Goal: Book appointment/travel/reservation

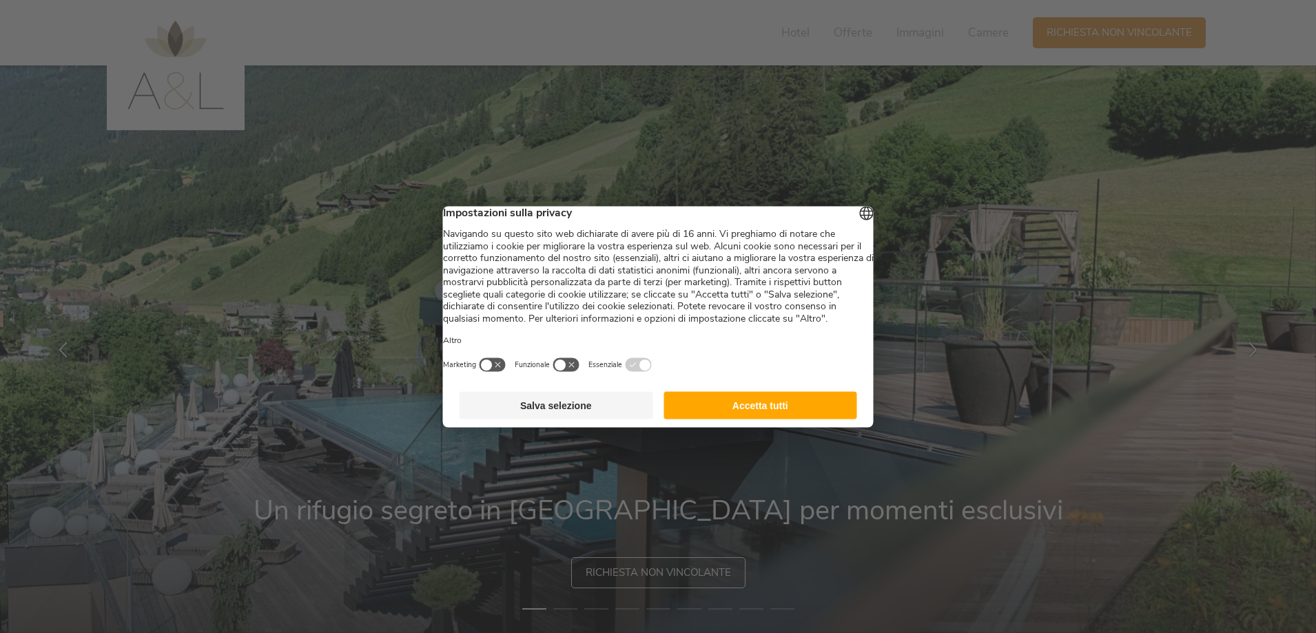
click at [593, 418] on button "Salva selezione" at bounding box center [556, 405] width 194 height 28
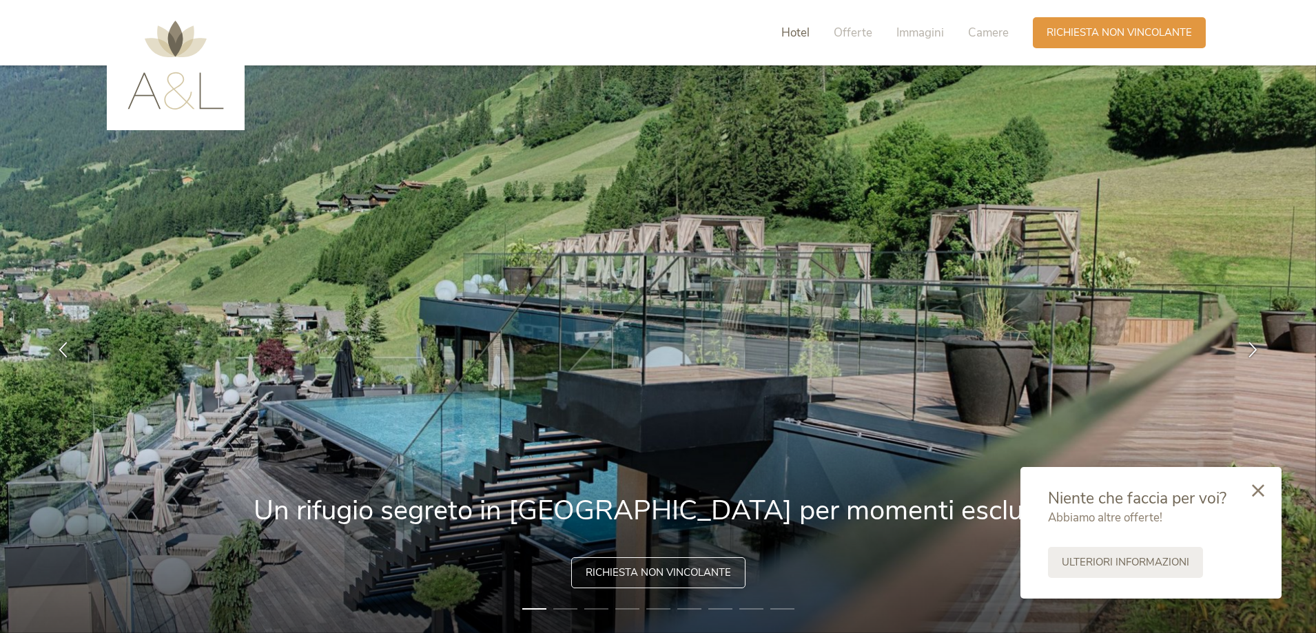
click at [792, 32] on span "Hotel" at bounding box center [795, 33] width 28 height 16
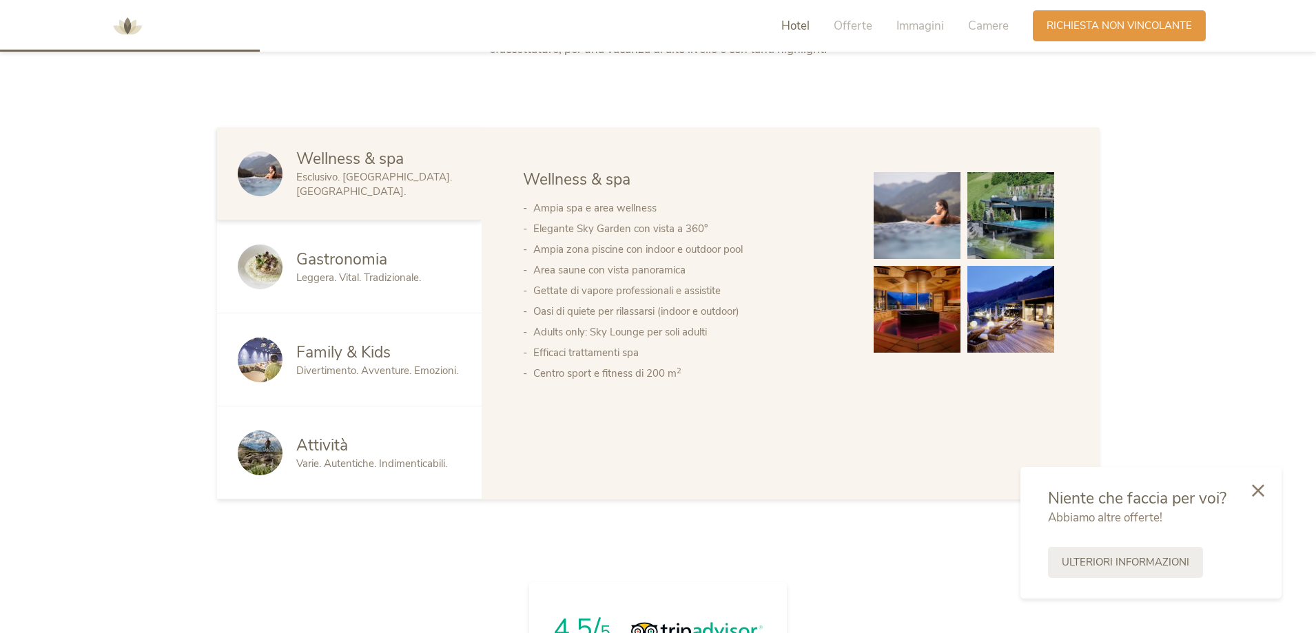
scroll to position [543, 0]
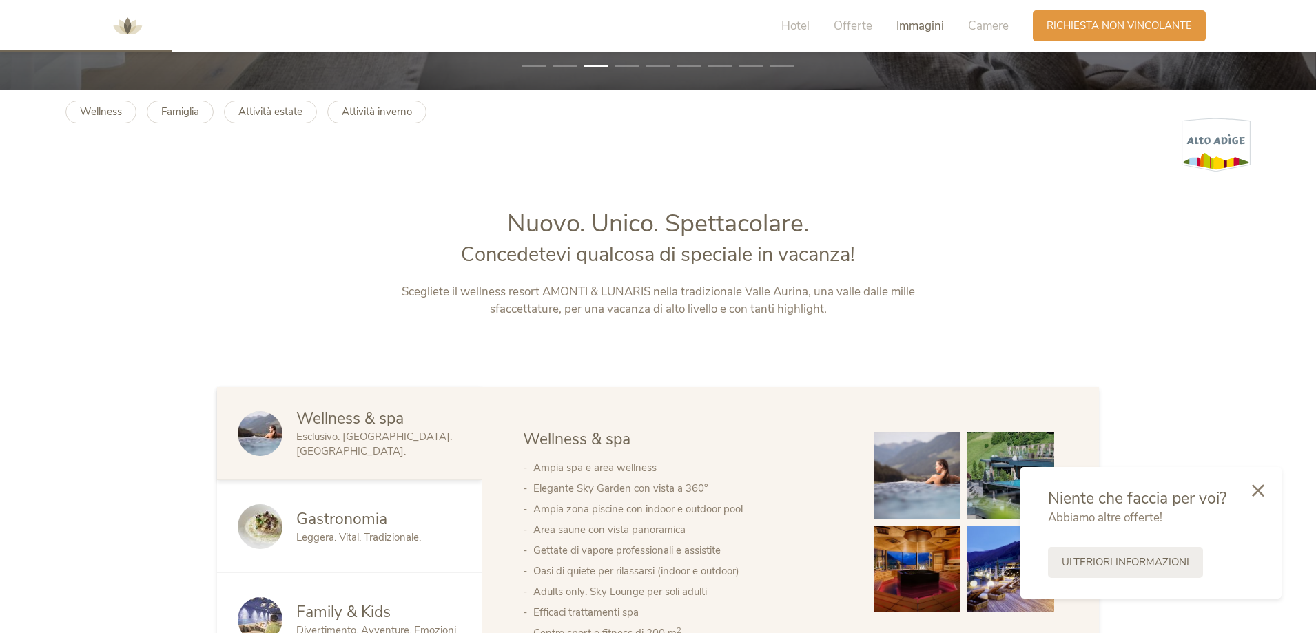
click at [921, 23] on span "Immagini" at bounding box center [920, 26] width 48 height 16
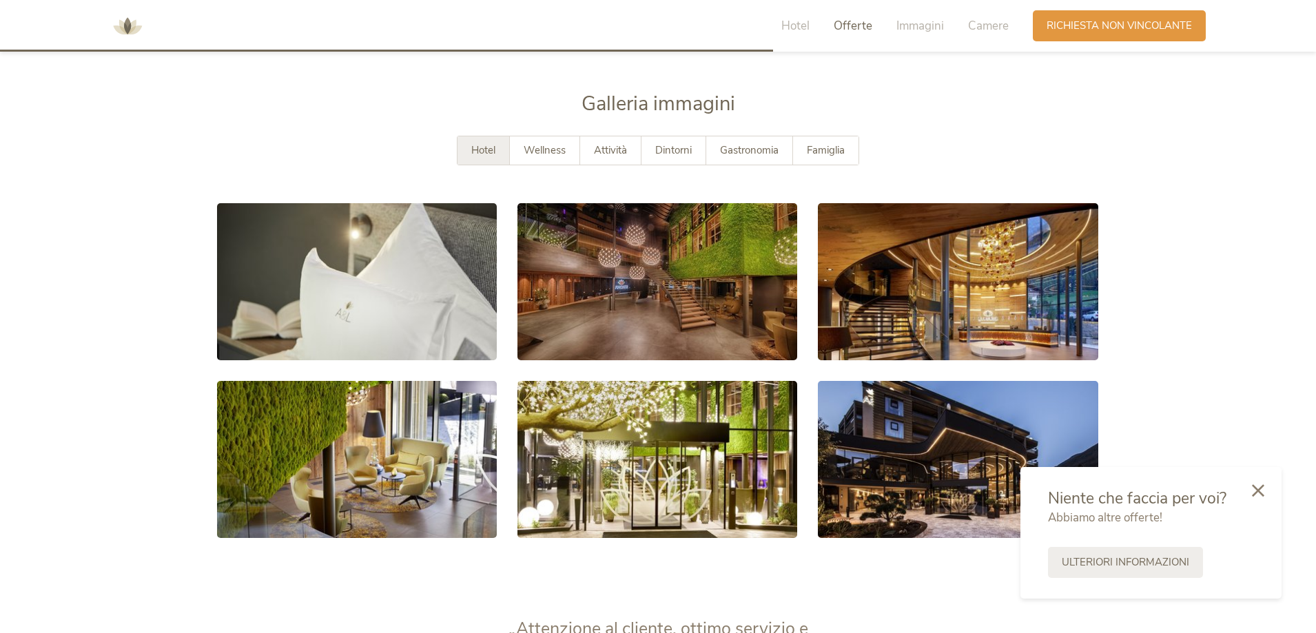
scroll to position [2524, 0]
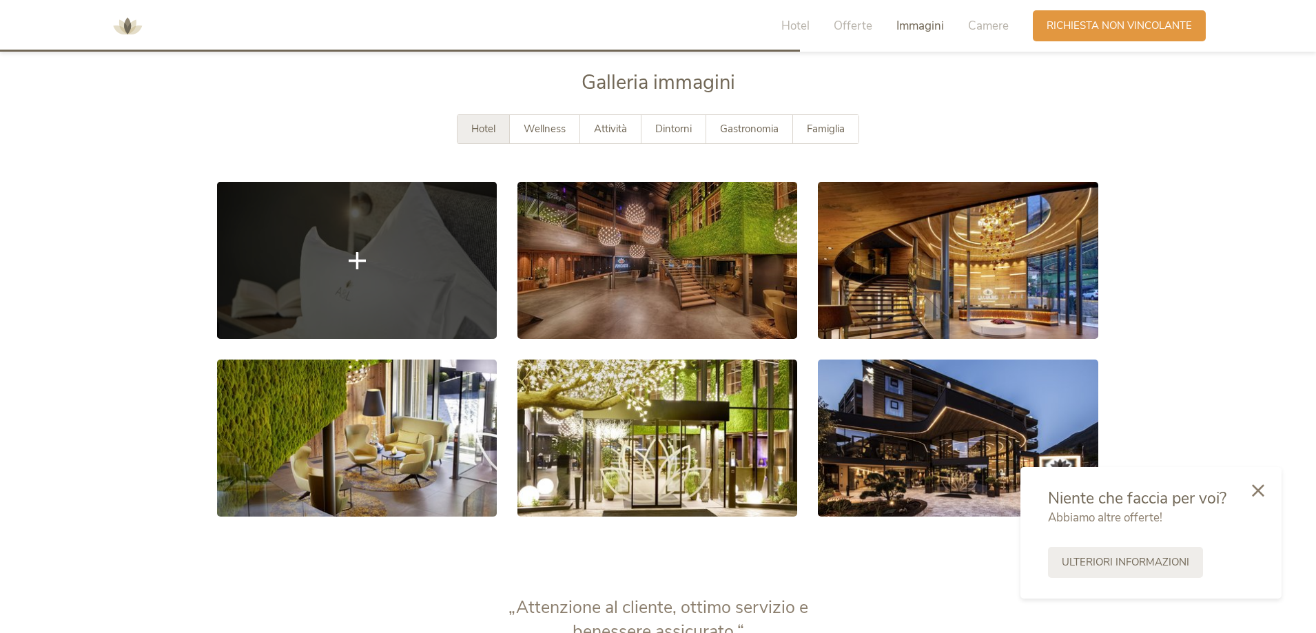
click at [442, 282] on link at bounding box center [357, 260] width 280 height 157
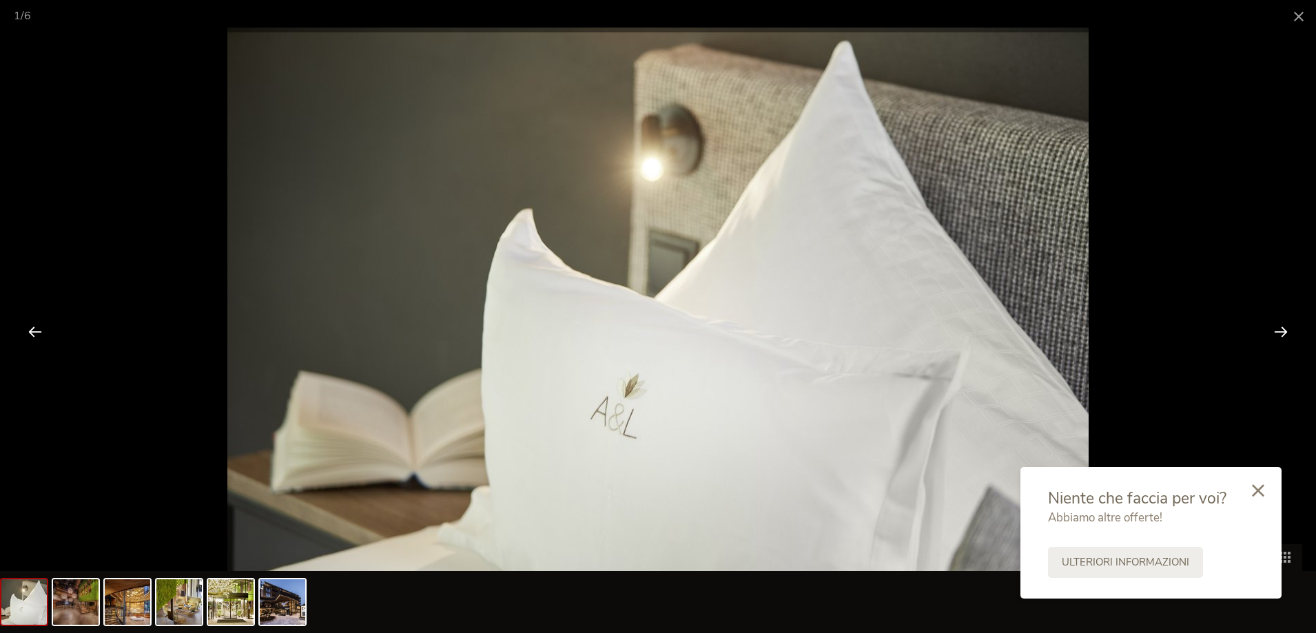
click at [1281, 330] on div at bounding box center [1280, 331] width 43 height 43
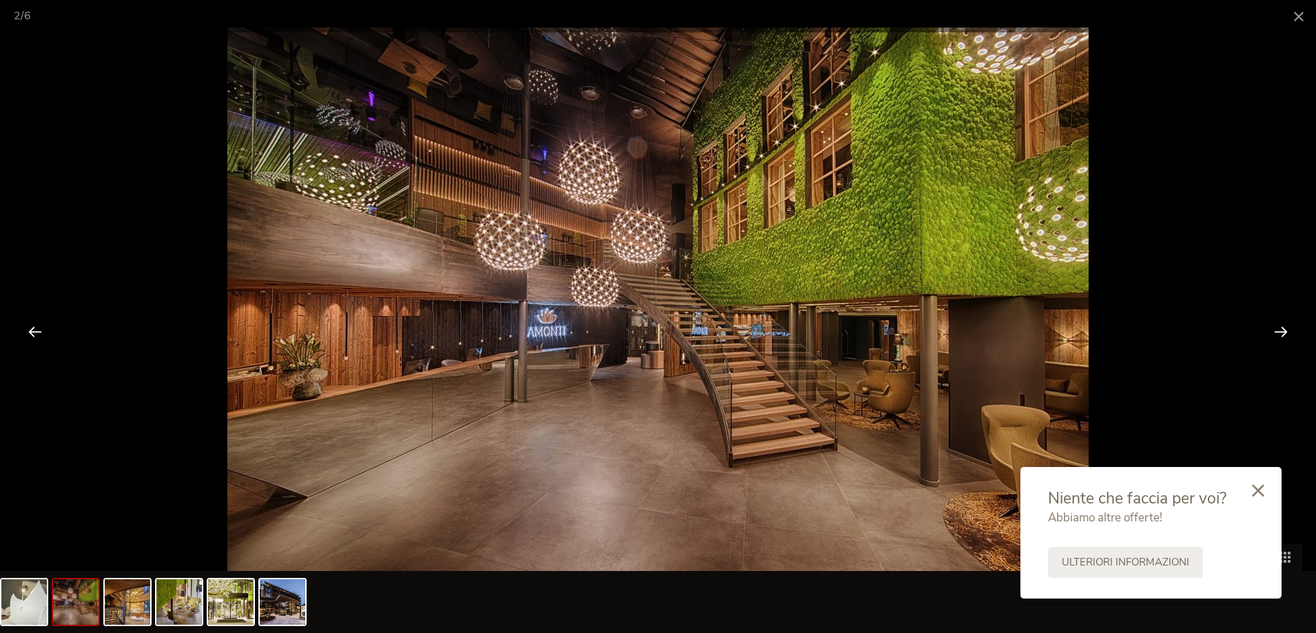
click at [1281, 330] on div at bounding box center [1280, 331] width 43 height 43
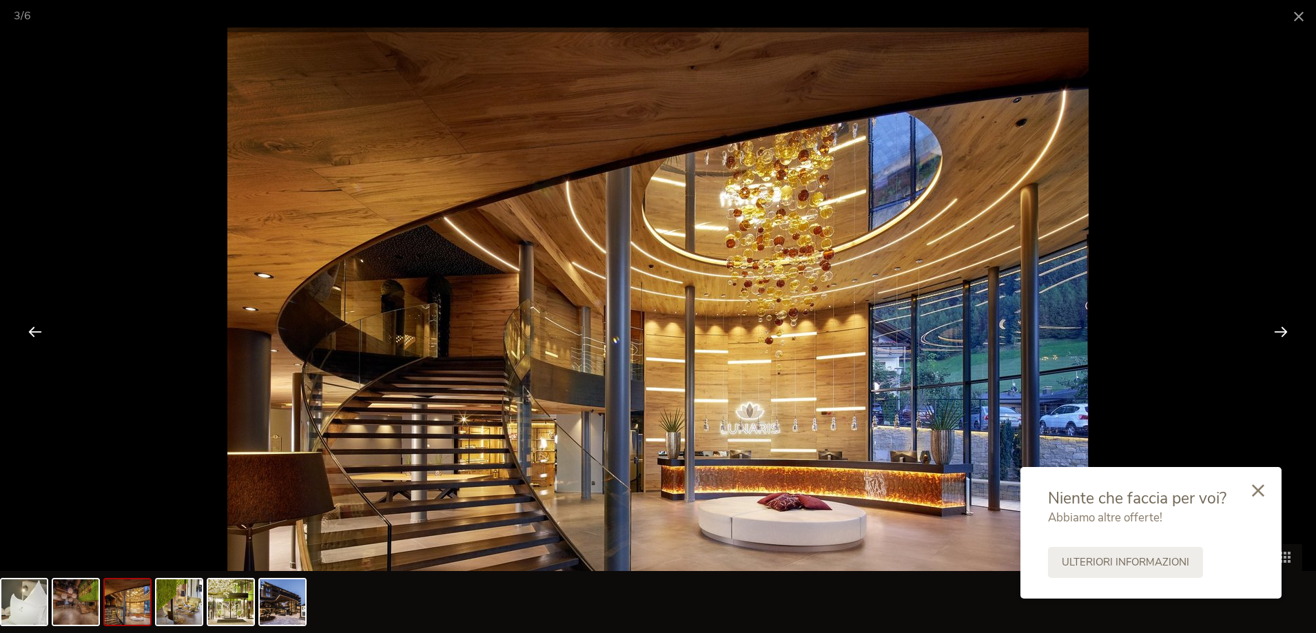
click at [1281, 330] on div at bounding box center [1280, 331] width 43 height 43
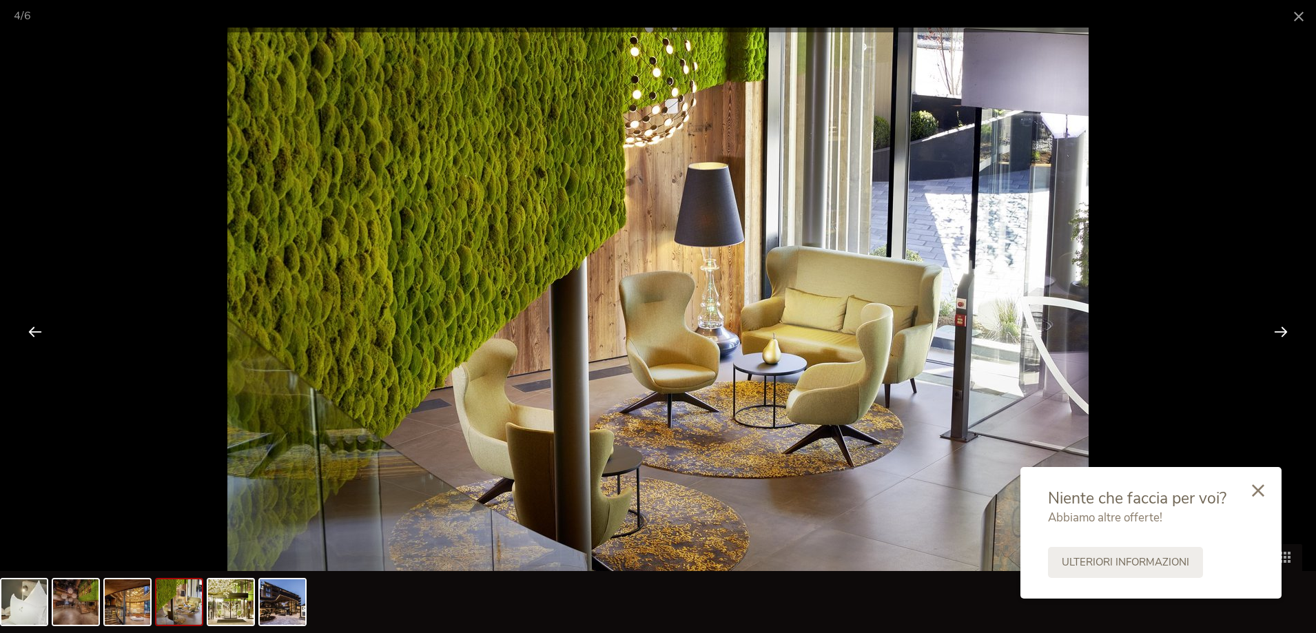
click at [1281, 330] on div at bounding box center [1280, 331] width 43 height 43
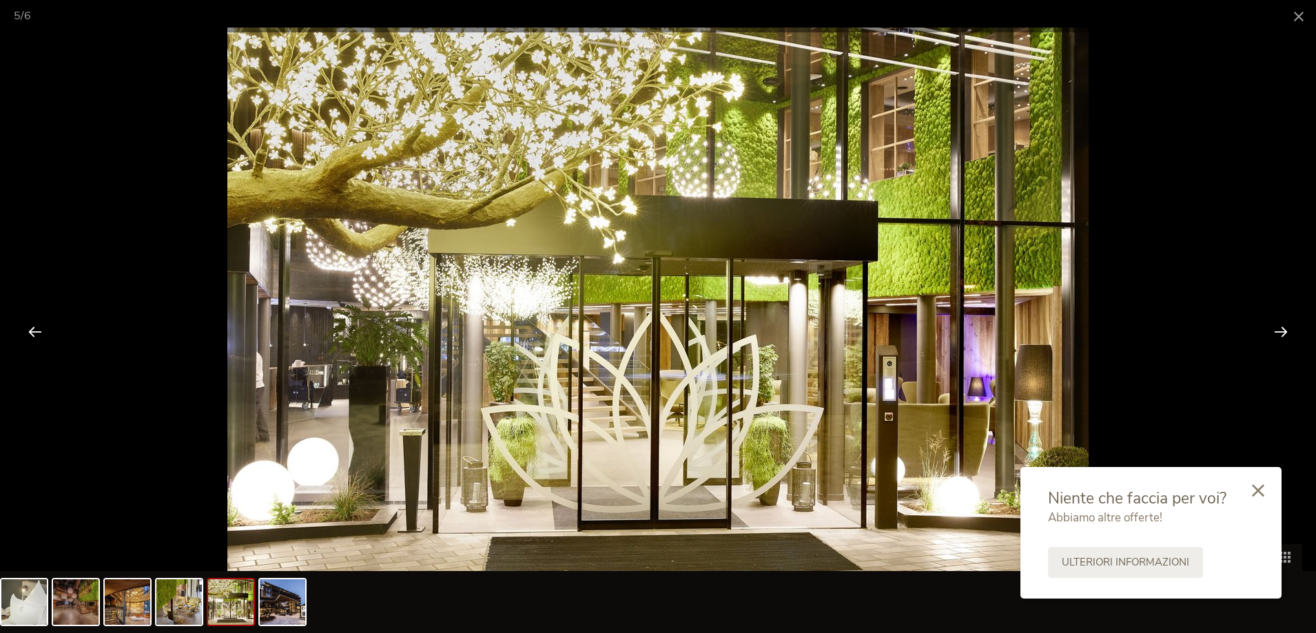
click at [1281, 330] on div at bounding box center [1280, 331] width 43 height 43
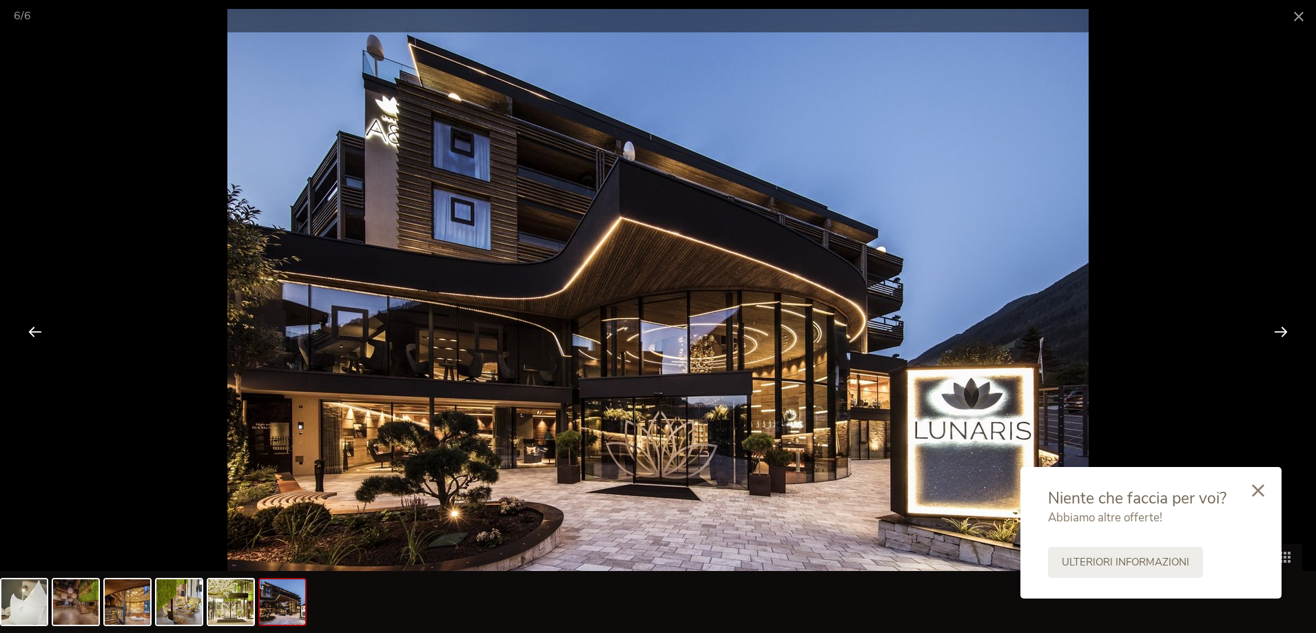
click at [1281, 330] on div at bounding box center [1280, 331] width 43 height 43
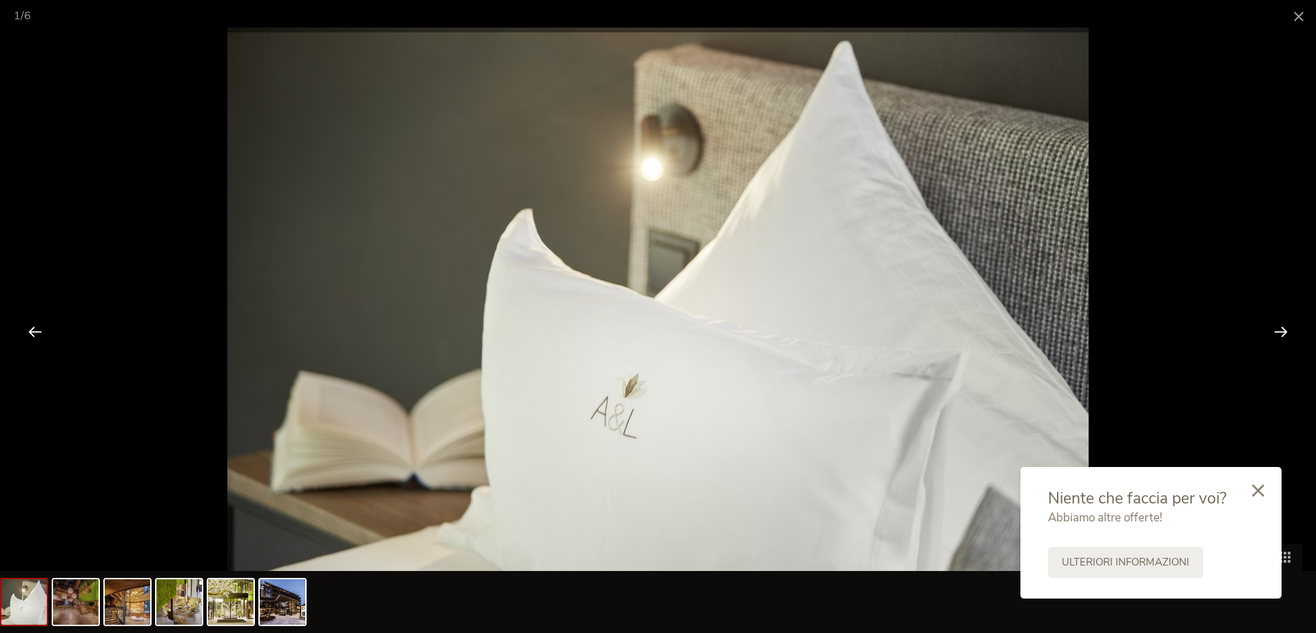
click at [1281, 330] on div at bounding box center [1280, 331] width 43 height 43
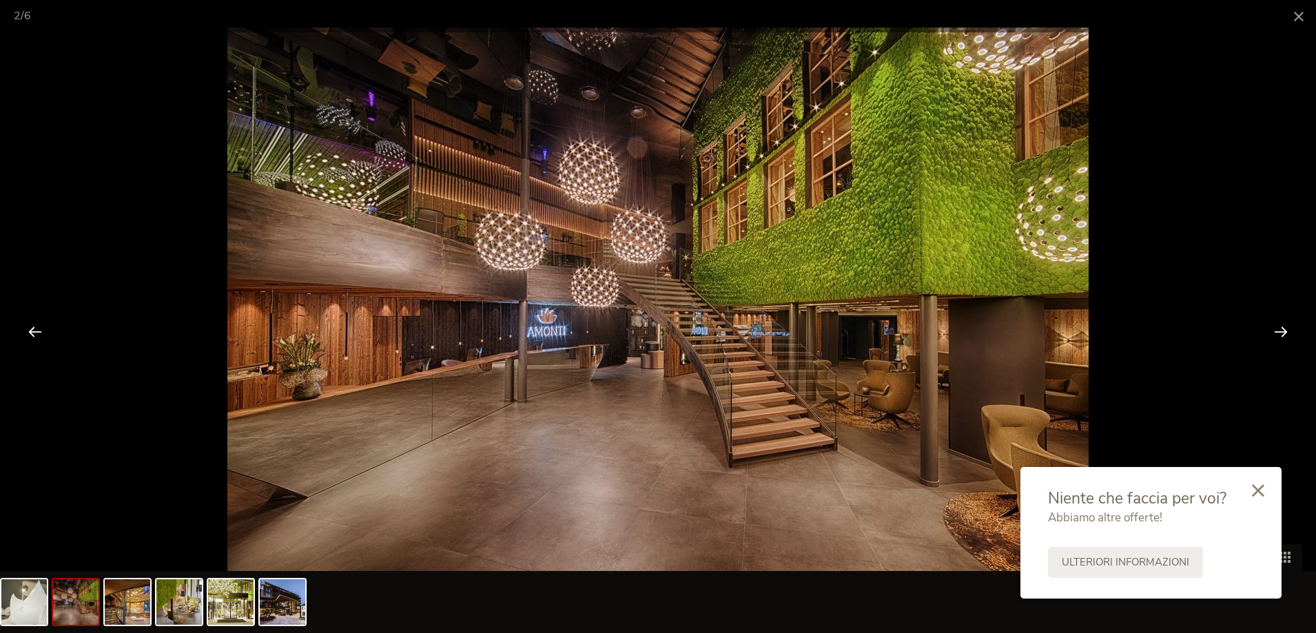
click at [1281, 330] on div at bounding box center [1280, 331] width 43 height 43
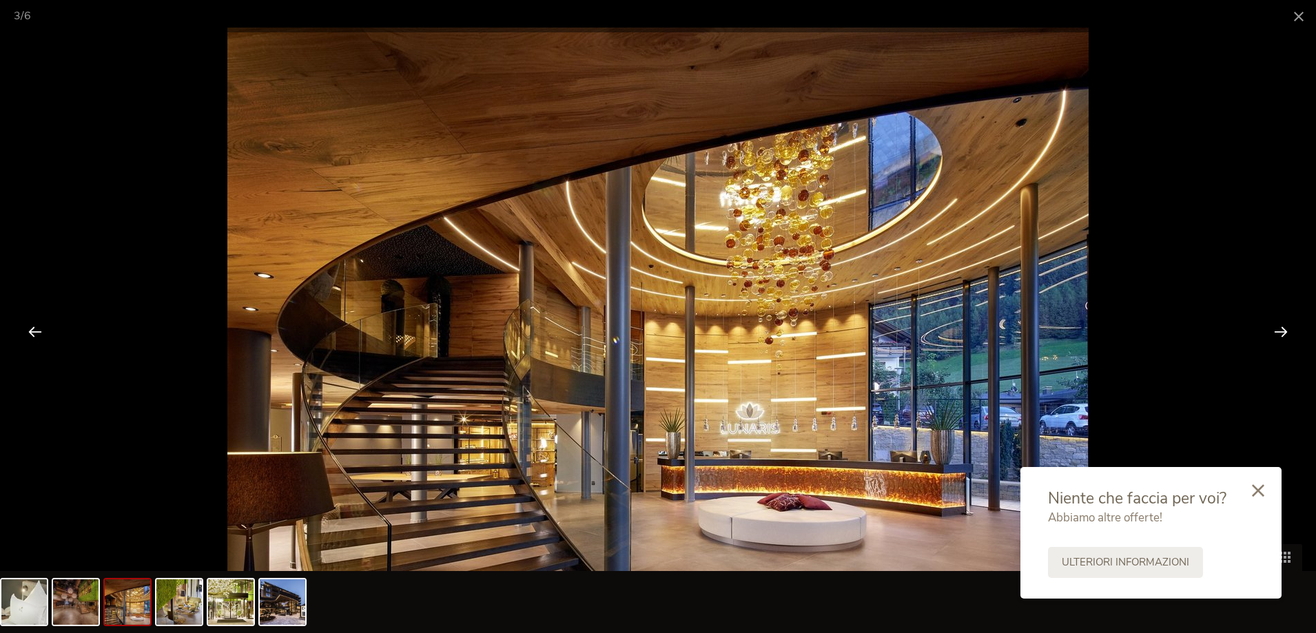
click at [1276, 331] on div at bounding box center [1280, 331] width 43 height 43
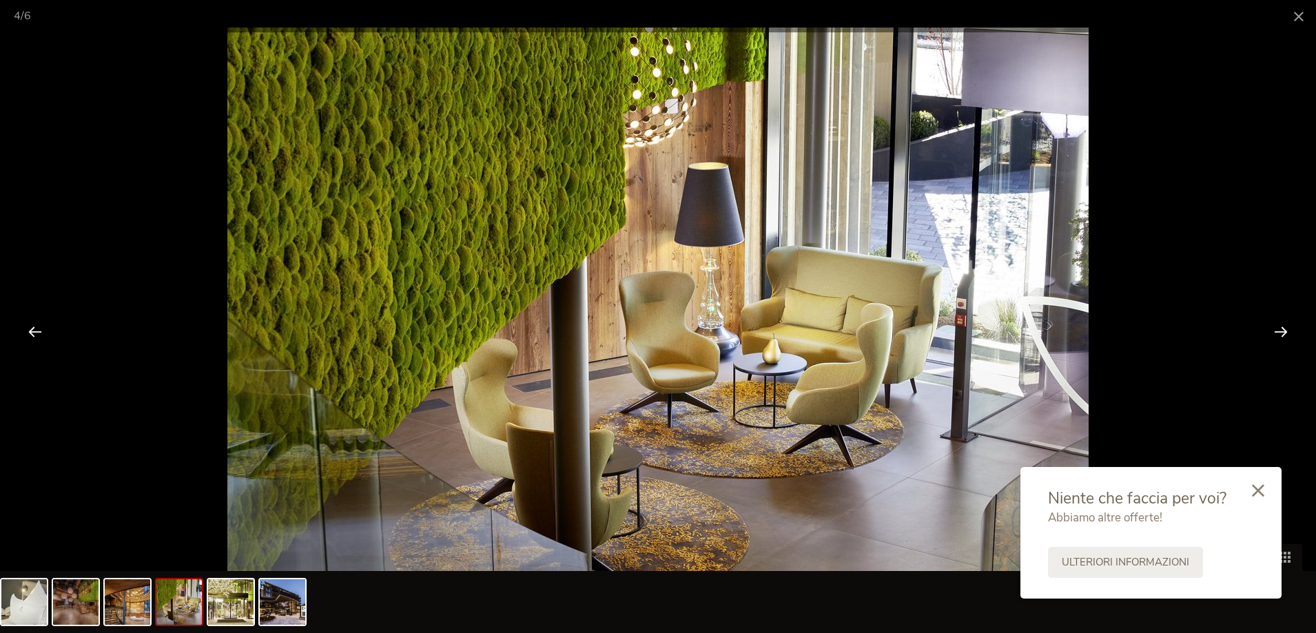
click at [1275, 331] on div at bounding box center [1280, 331] width 43 height 43
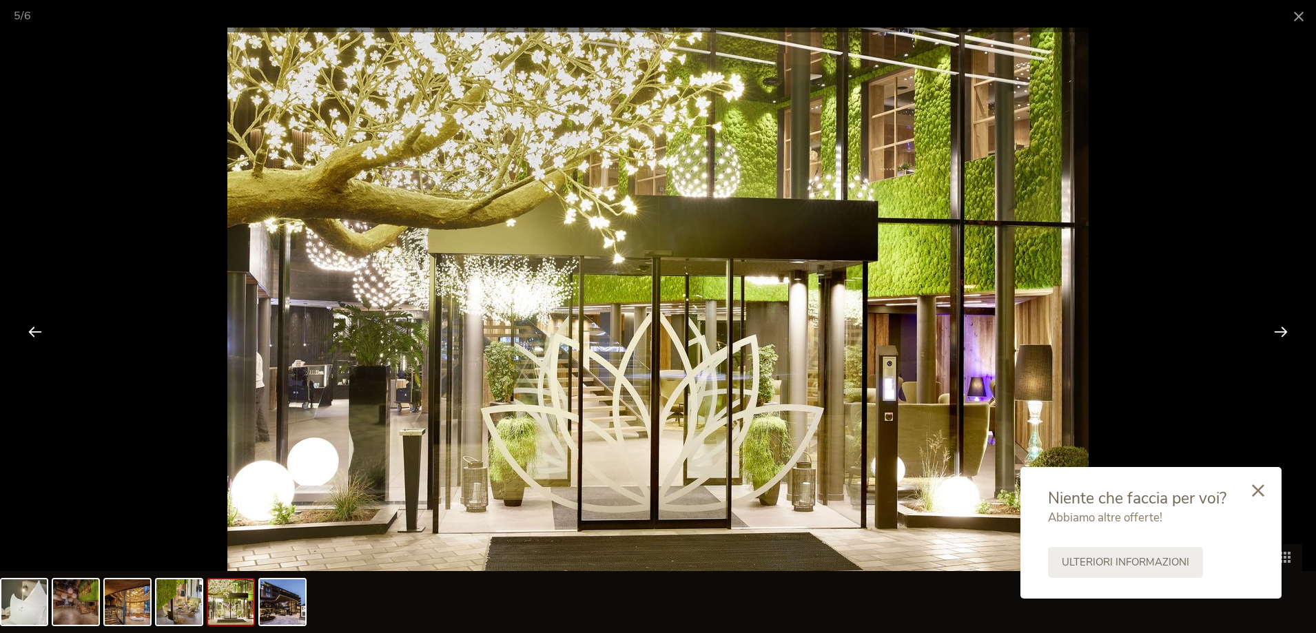
click at [1275, 331] on div at bounding box center [1280, 331] width 43 height 43
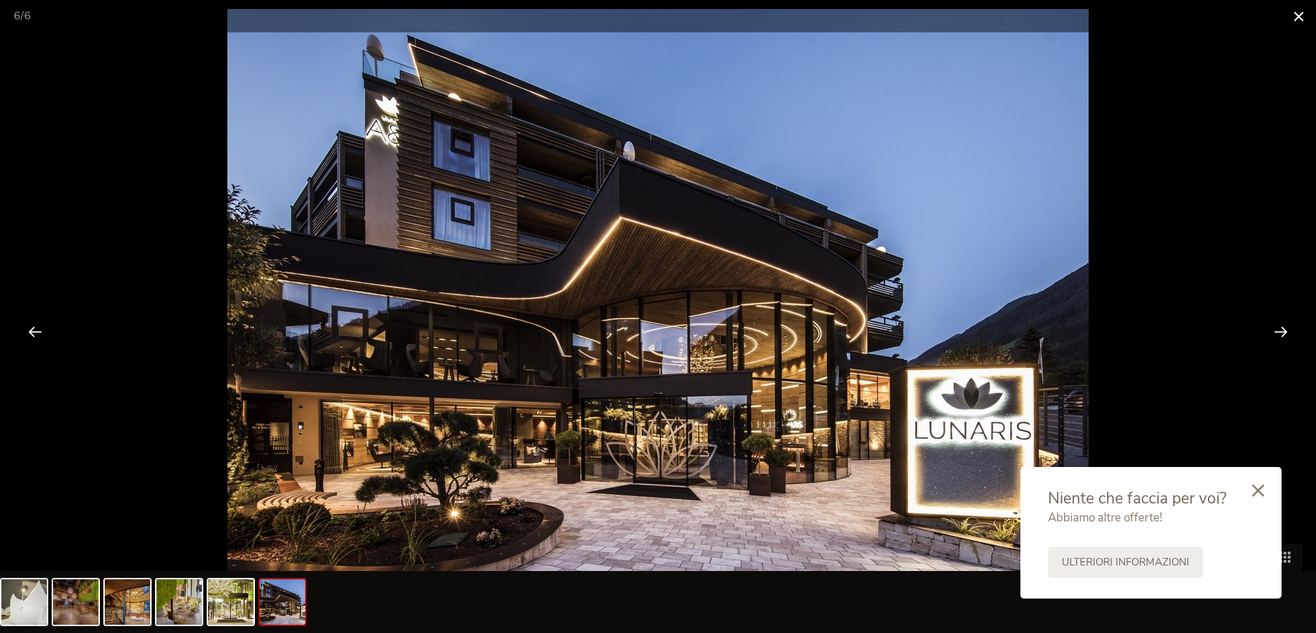
click at [1291, 17] on span at bounding box center [1298, 16] width 34 height 32
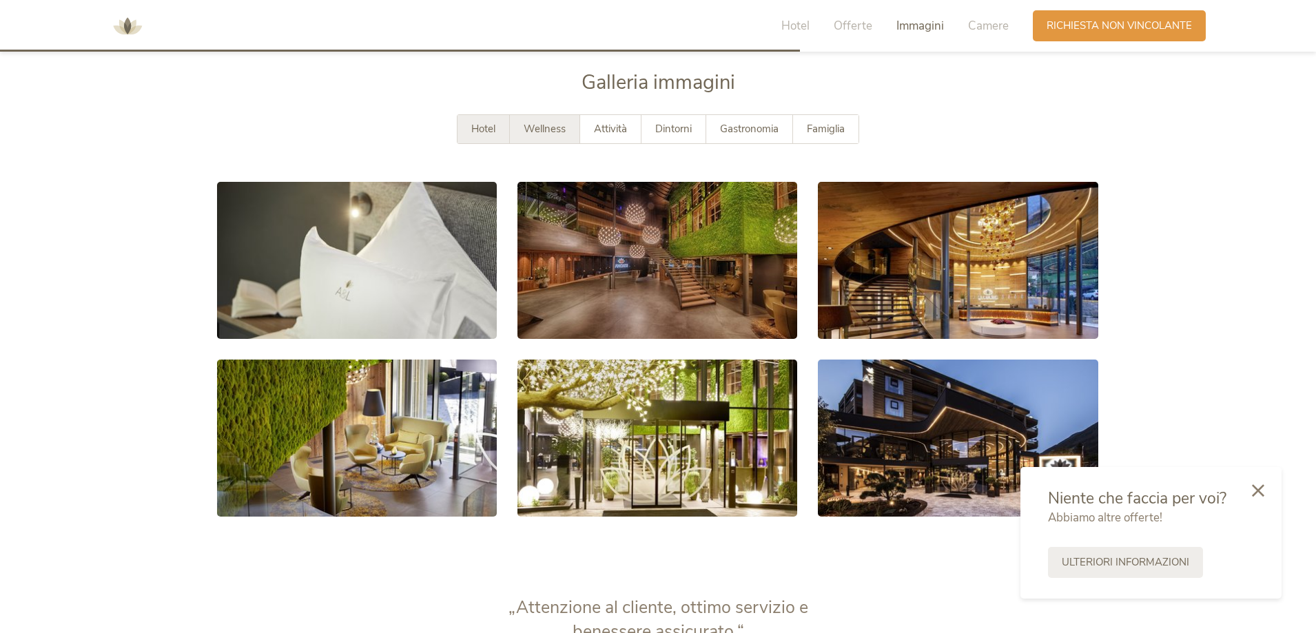
click at [556, 132] on span "Wellness" at bounding box center [545, 129] width 42 height 14
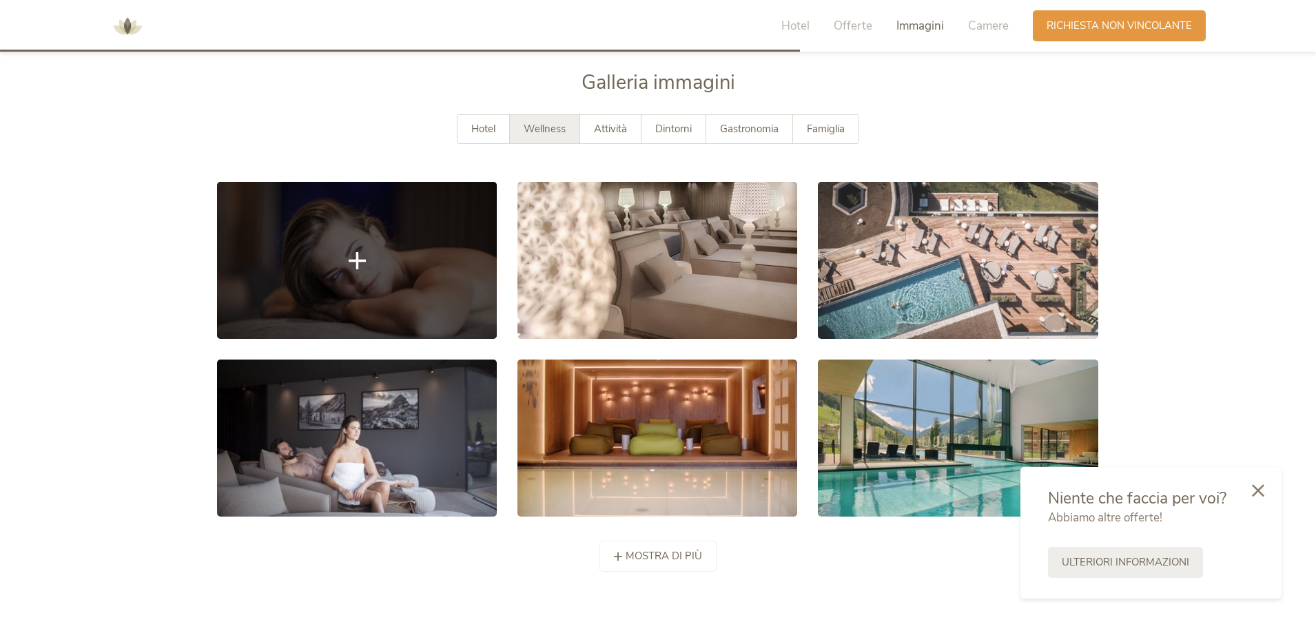
click at [378, 242] on link at bounding box center [357, 260] width 280 height 157
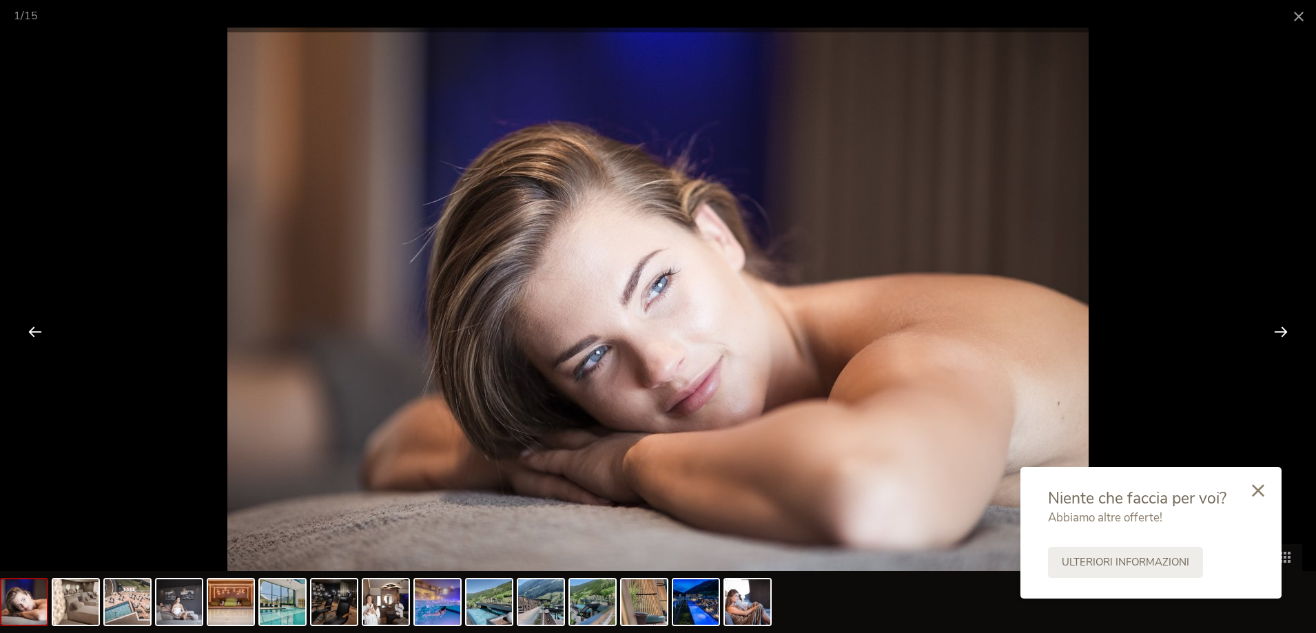
click at [1290, 329] on div at bounding box center [1280, 331] width 43 height 43
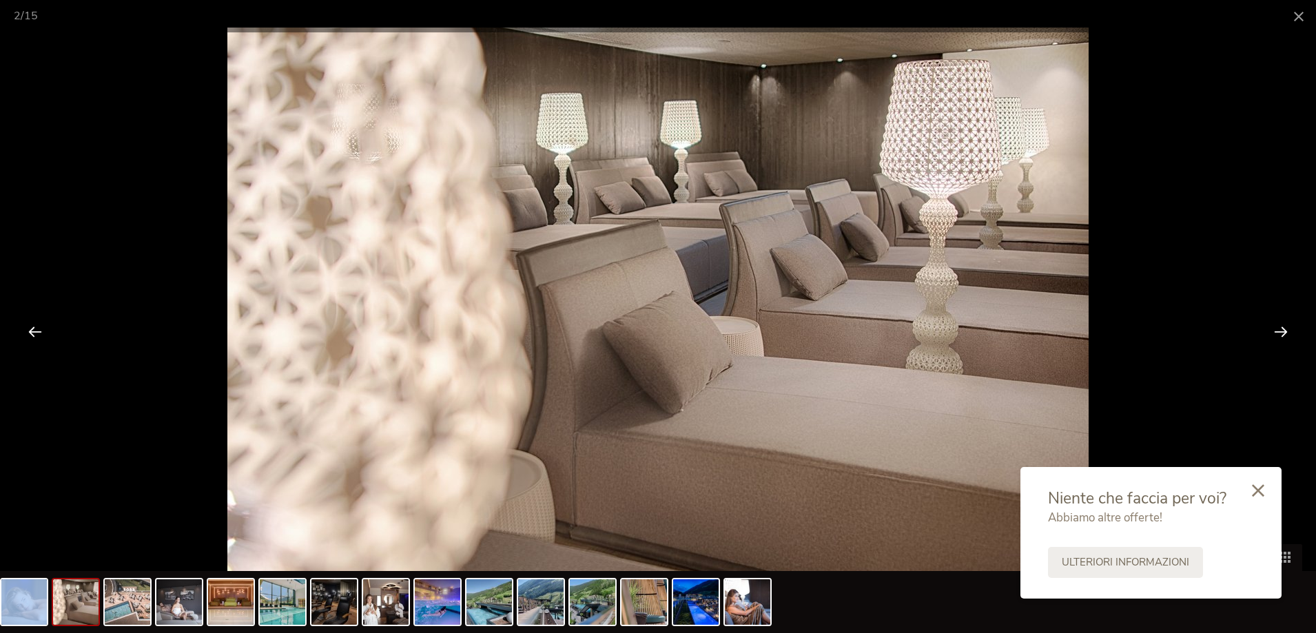
click at [1290, 329] on div at bounding box center [1280, 331] width 43 height 43
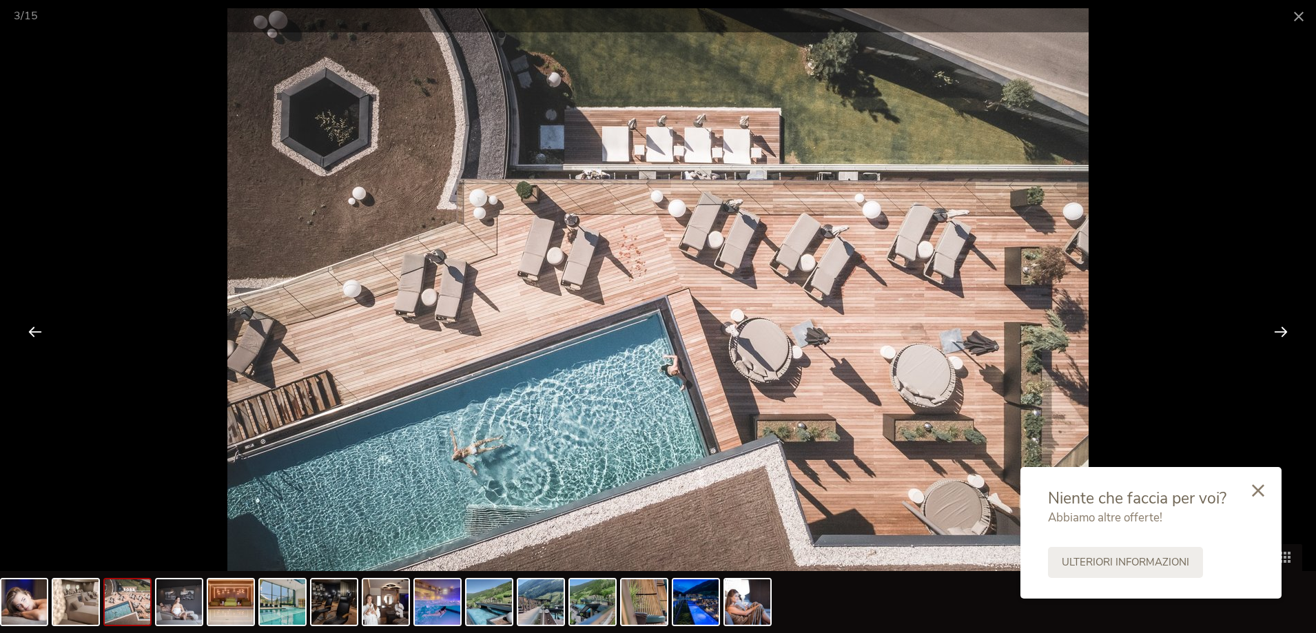
click at [1290, 329] on div at bounding box center [1280, 331] width 43 height 43
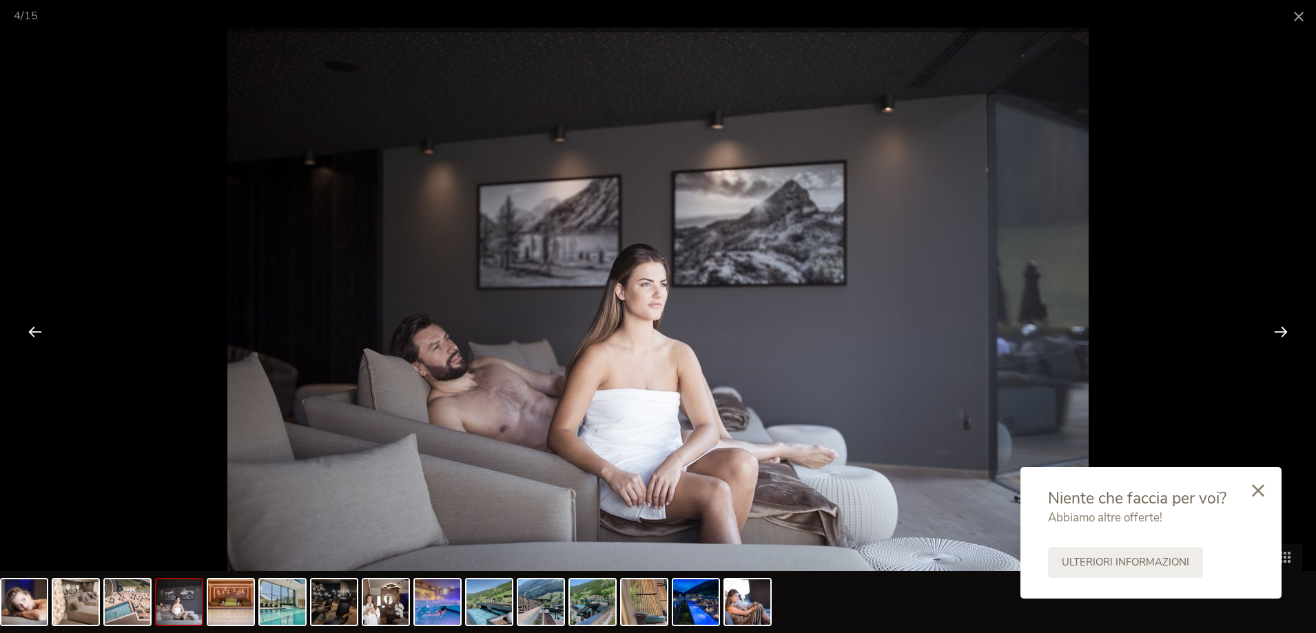
click at [1290, 329] on div at bounding box center [1280, 331] width 43 height 43
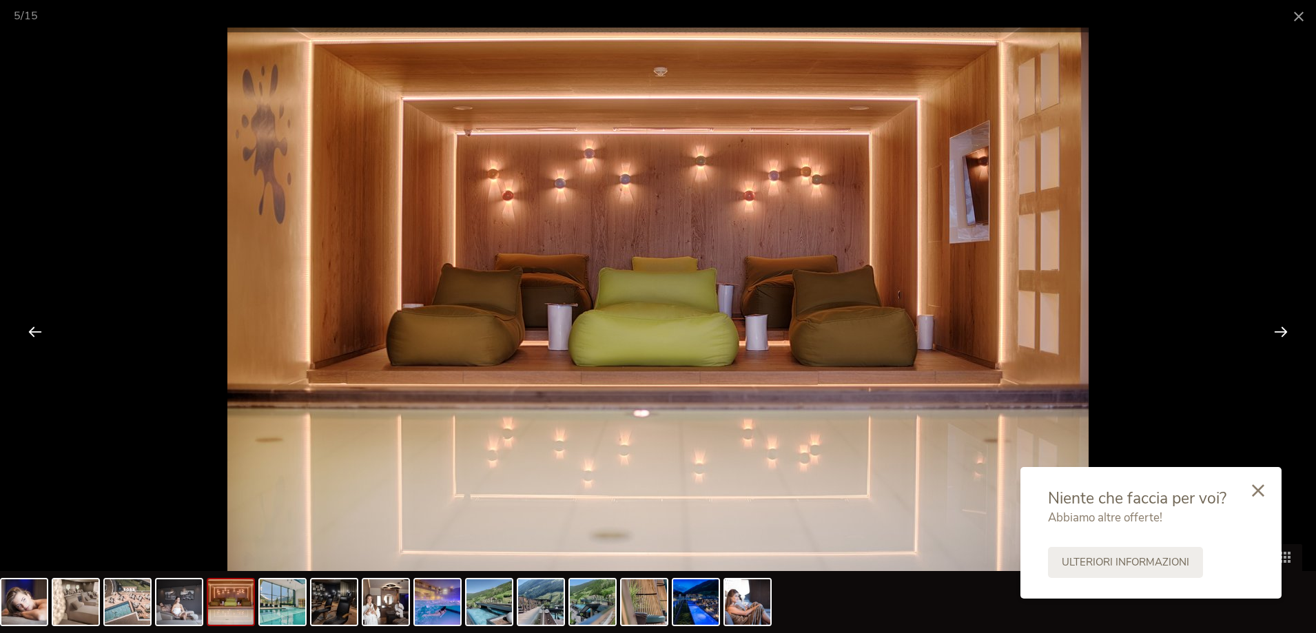
click at [1290, 329] on div at bounding box center [1280, 331] width 43 height 43
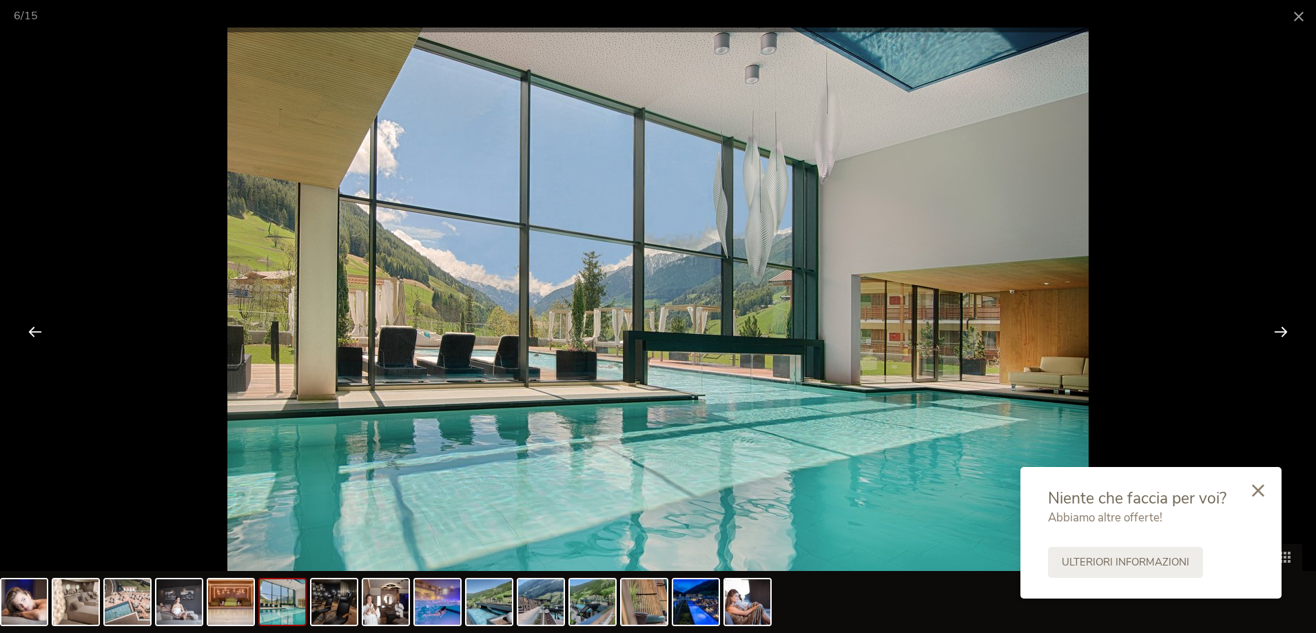
click at [1290, 329] on div at bounding box center [1280, 331] width 43 height 43
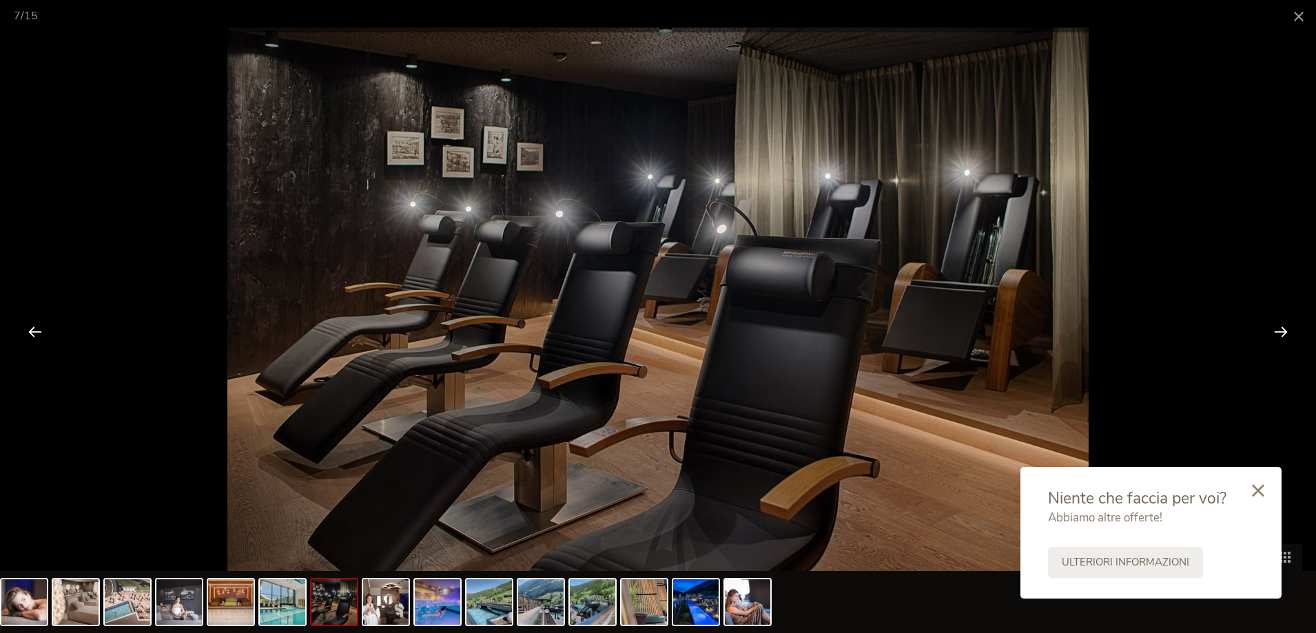
click at [1290, 329] on div at bounding box center [1280, 331] width 43 height 43
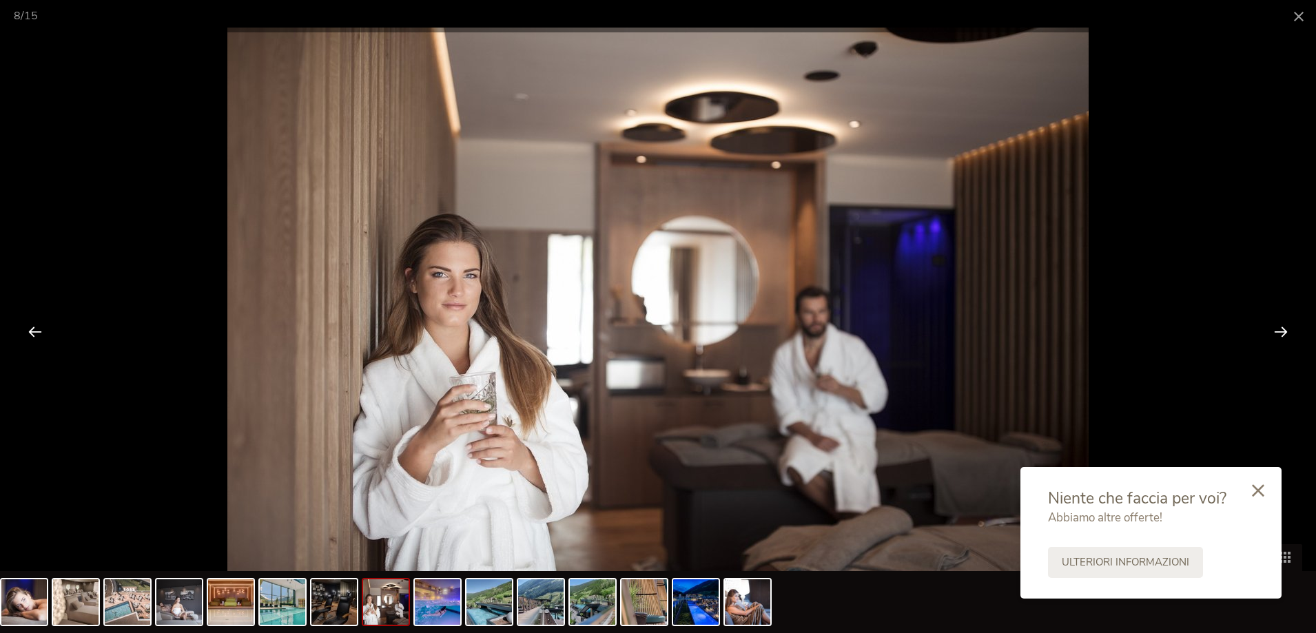
click at [1290, 329] on div at bounding box center [1280, 331] width 43 height 43
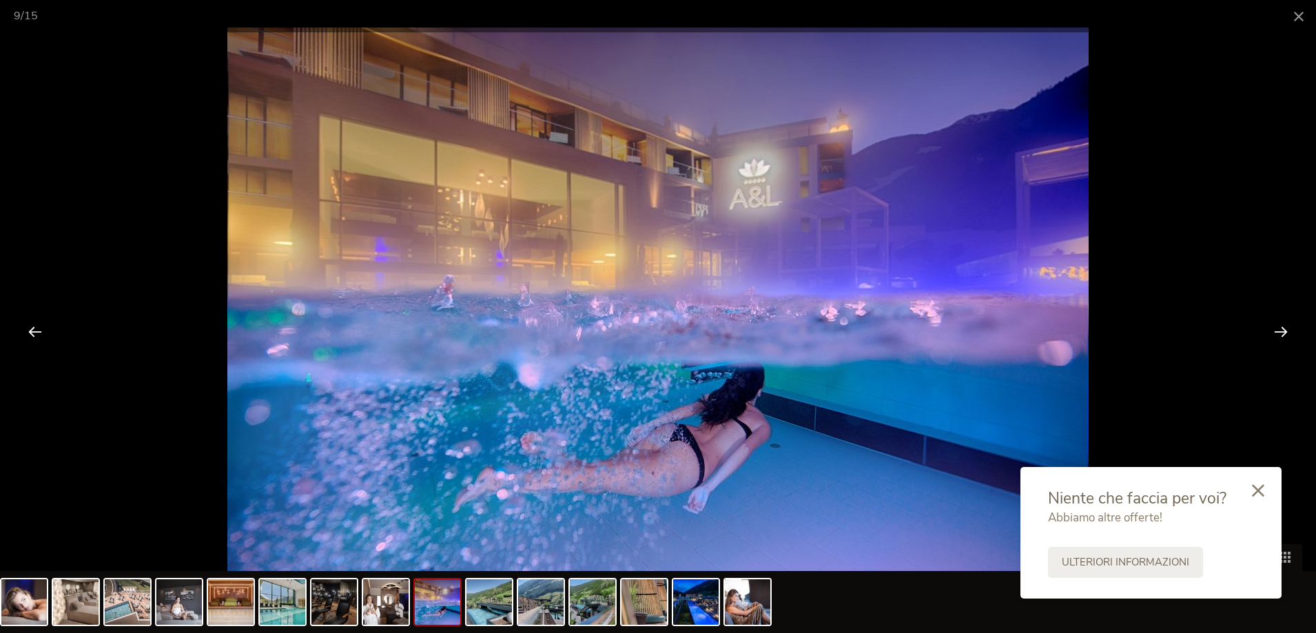
click at [1290, 329] on div at bounding box center [1280, 331] width 43 height 43
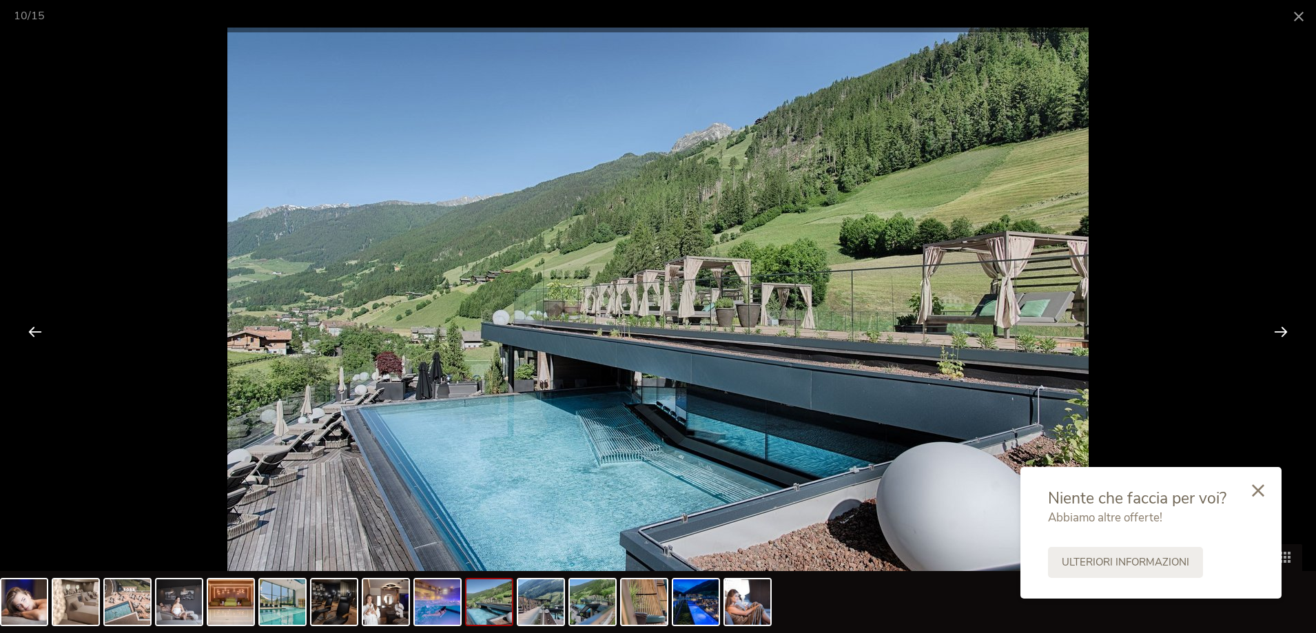
click at [1290, 329] on div at bounding box center [1280, 331] width 43 height 43
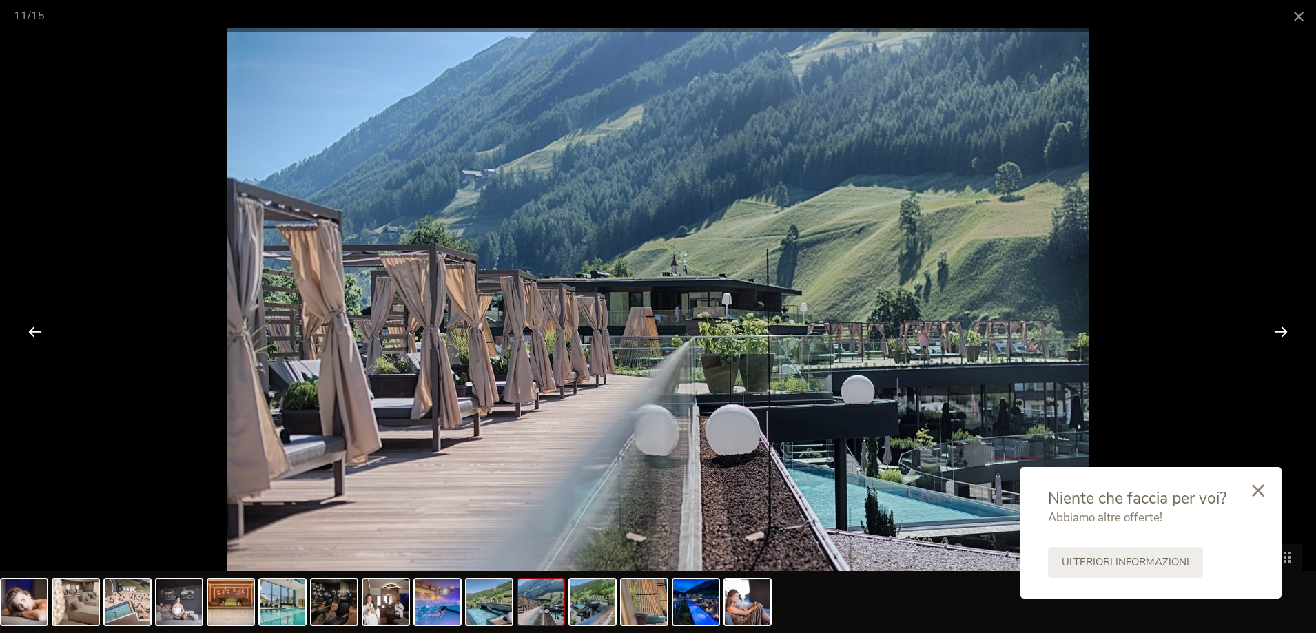
click at [1290, 329] on div at bounding box center [1280, 331] width 43 height 43
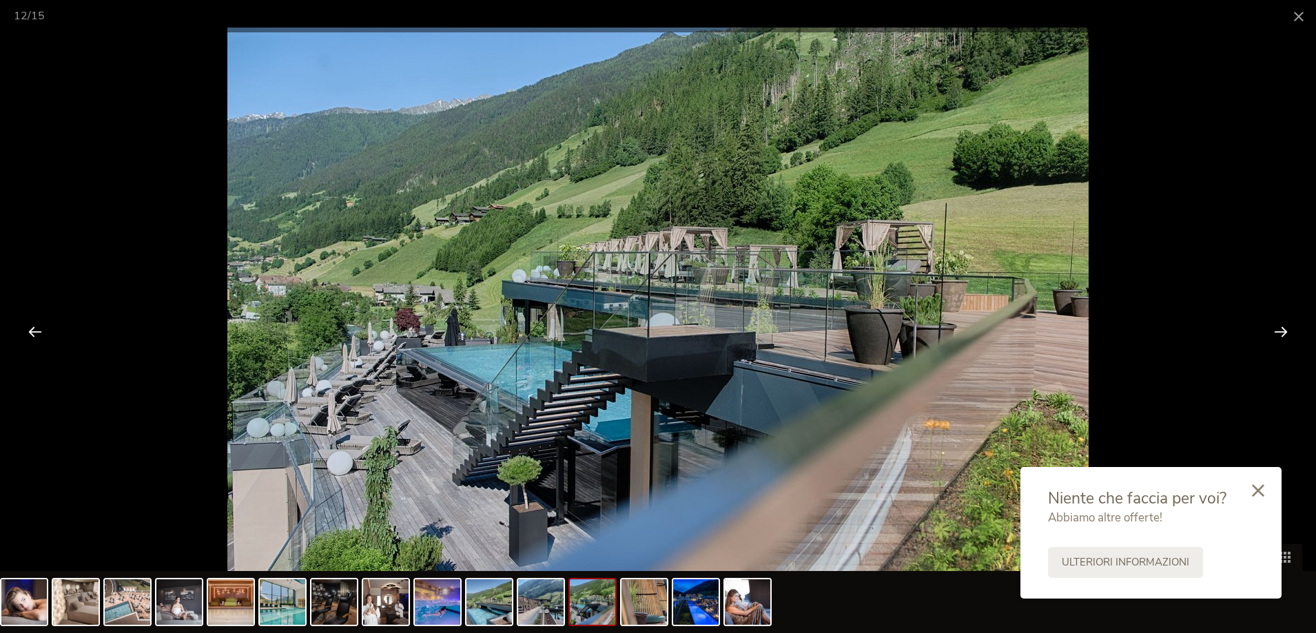
click at [1290, 329] on div at bounding box center [1280, 331] width 43 height 43
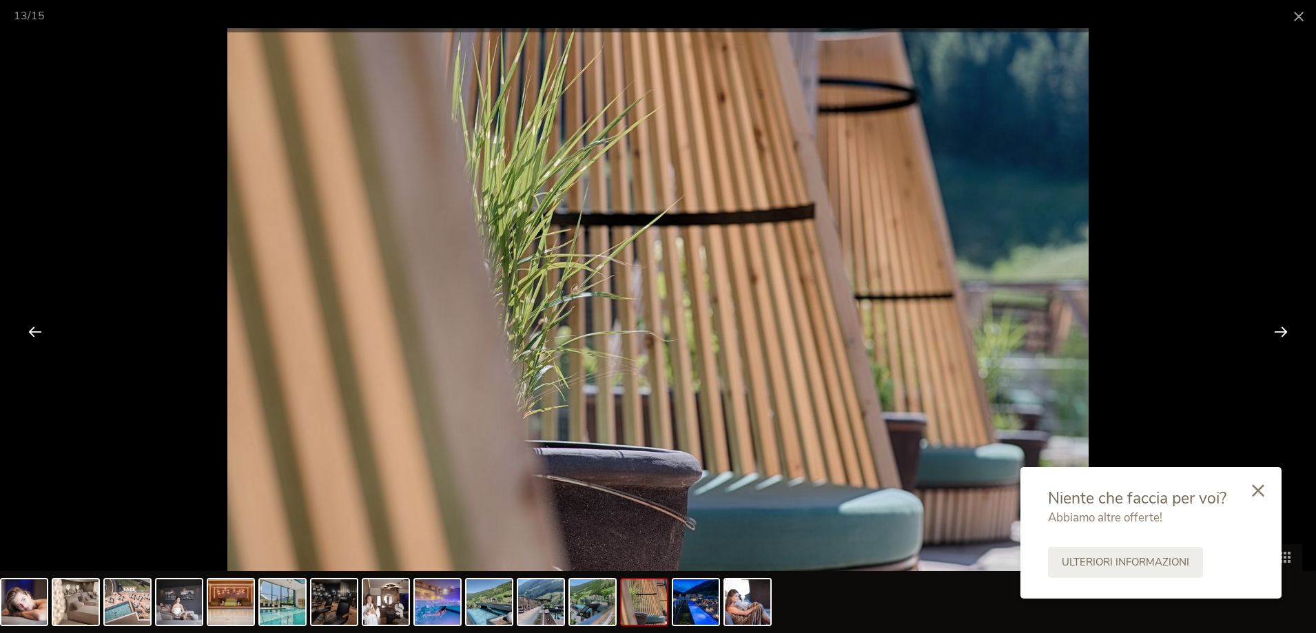
click at [1290, 329] on div at bounding box center [1280, 331] width 43 height 43
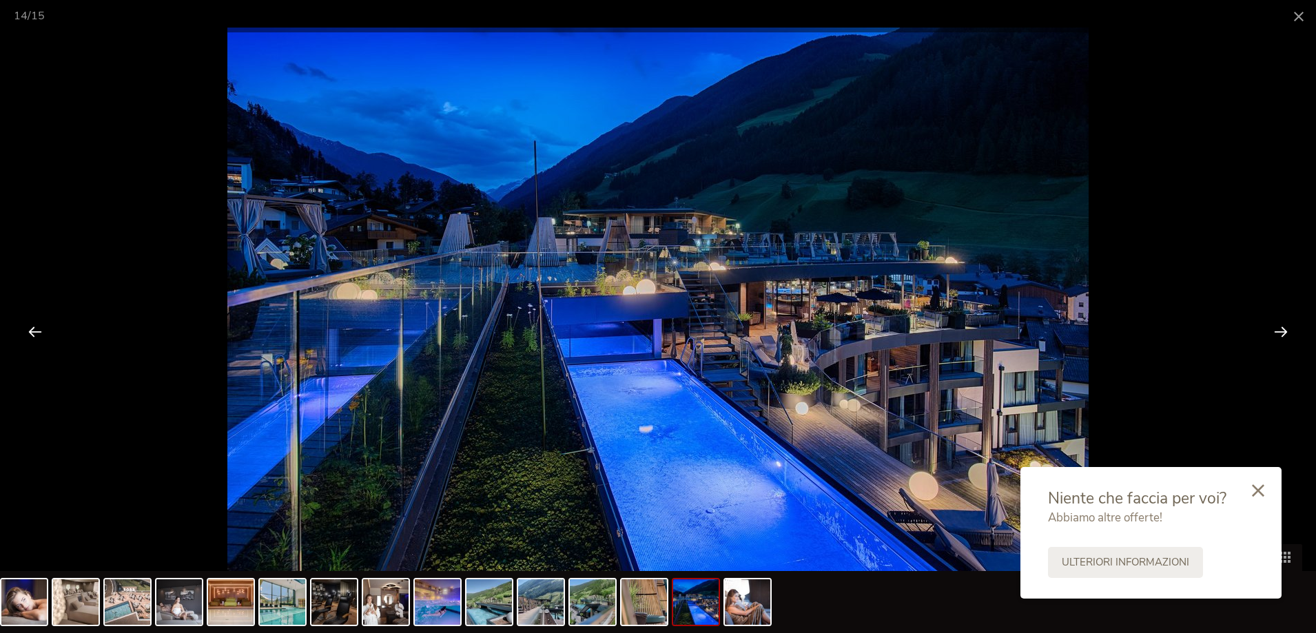
click at [1290, 329] on div at bounding box center [1280, 331] width 43 height 43
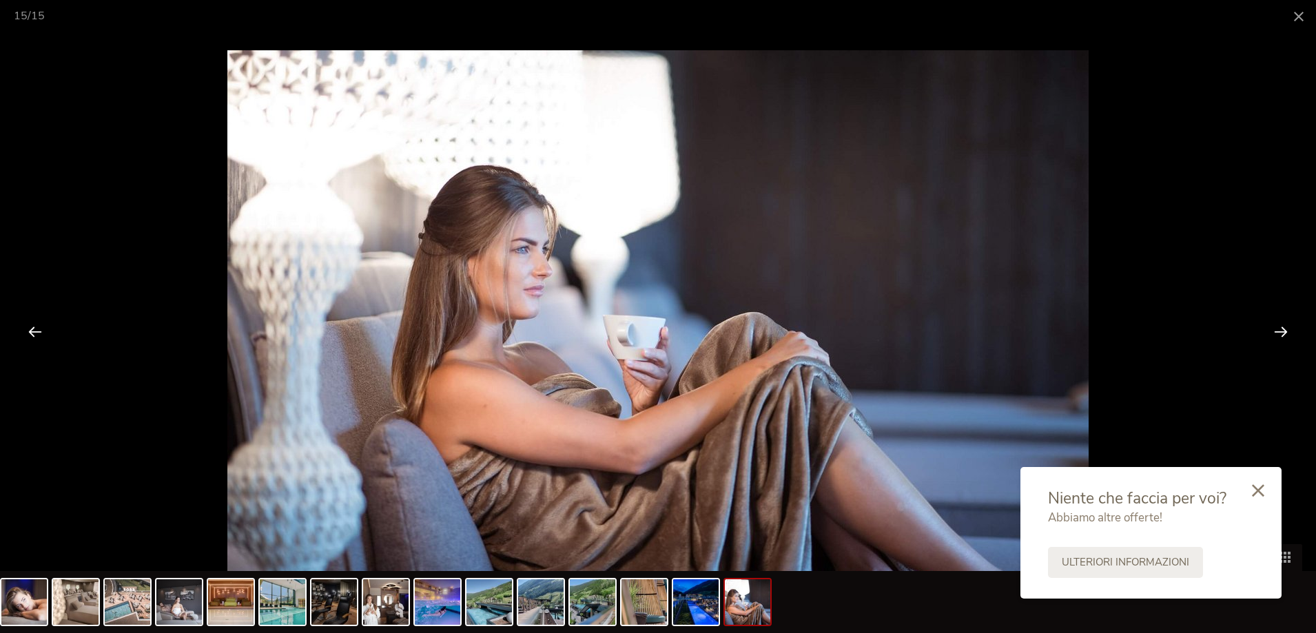
click at [1290, 329] on div at bounding box center [1280, 331] width 43 height 43
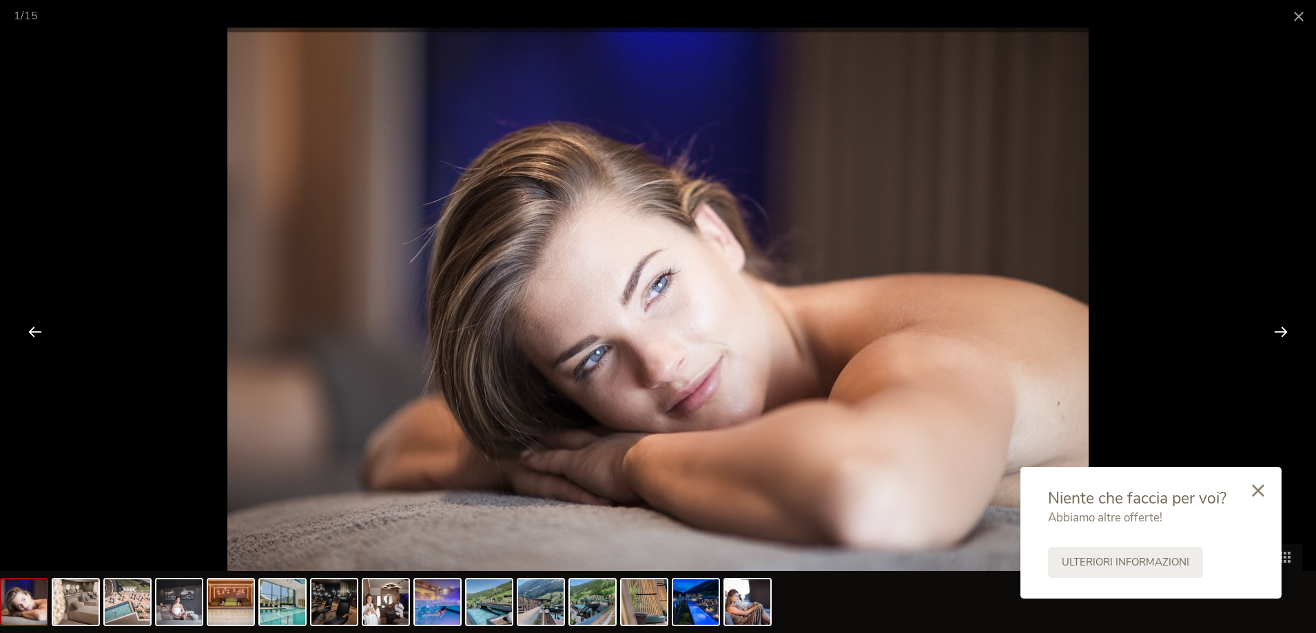
click at [1290, 329] on div at bounding box center [1280, 331] width 43 height 43
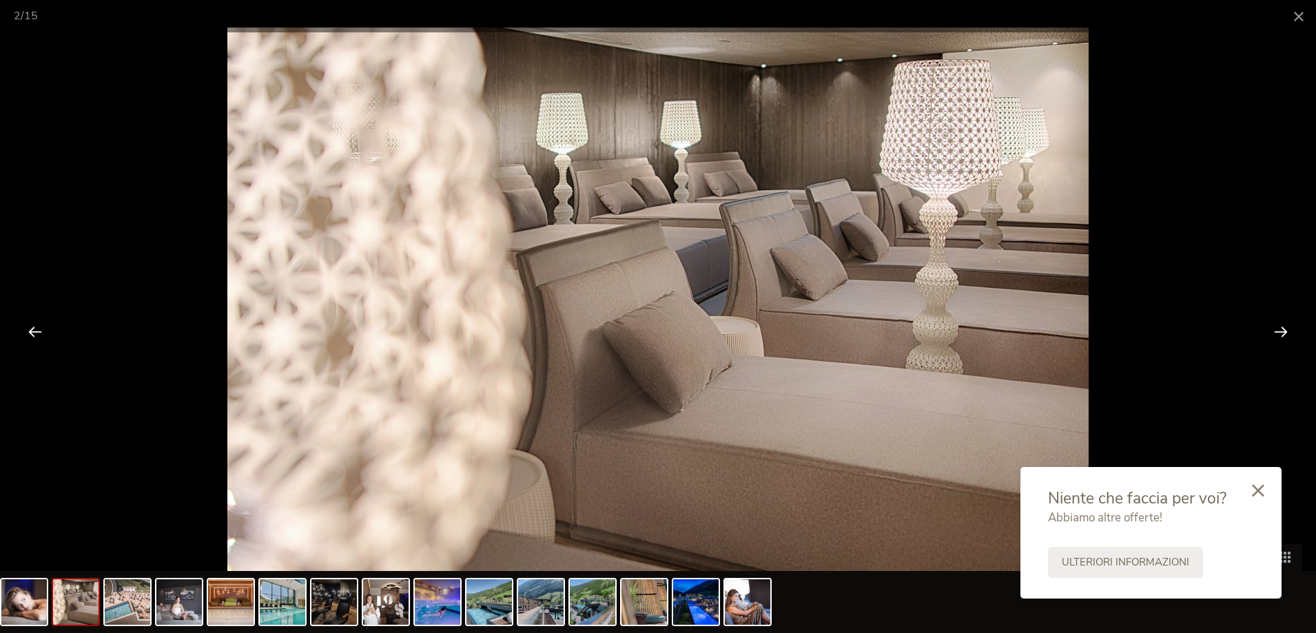
click at [1290, 329] on div at bounding box center [1280, 331] width 43 height 43
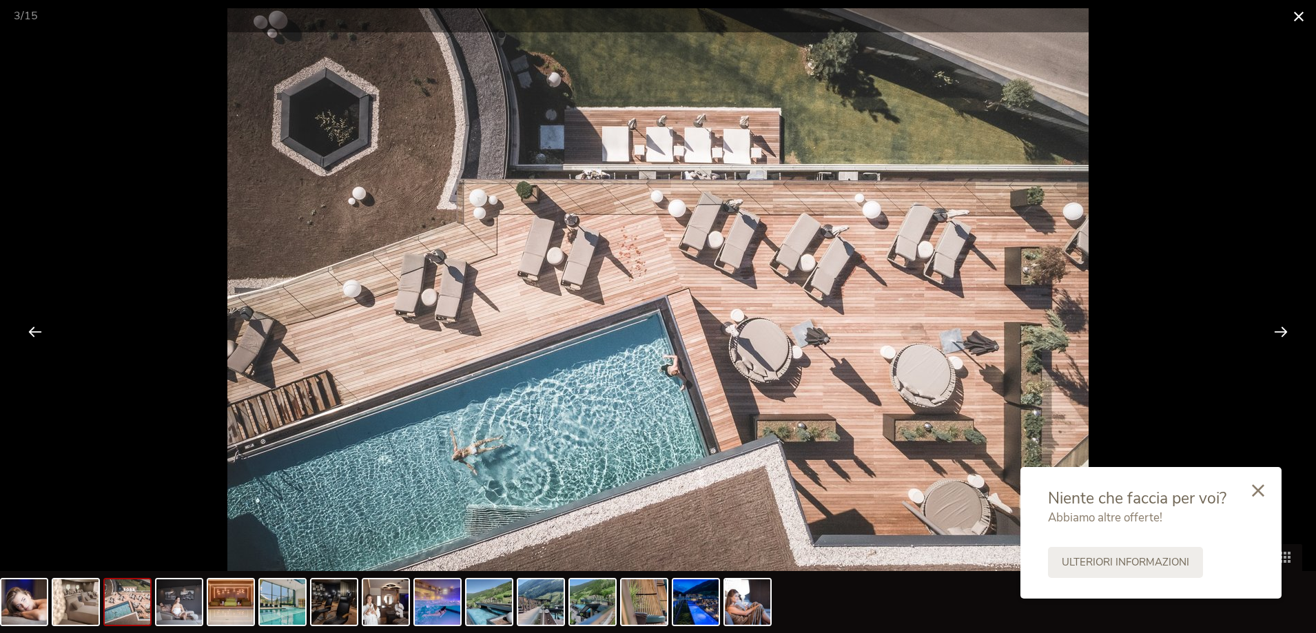
click at [1298, 14] on span at bounding box center [1298, 16] width 34 height 32
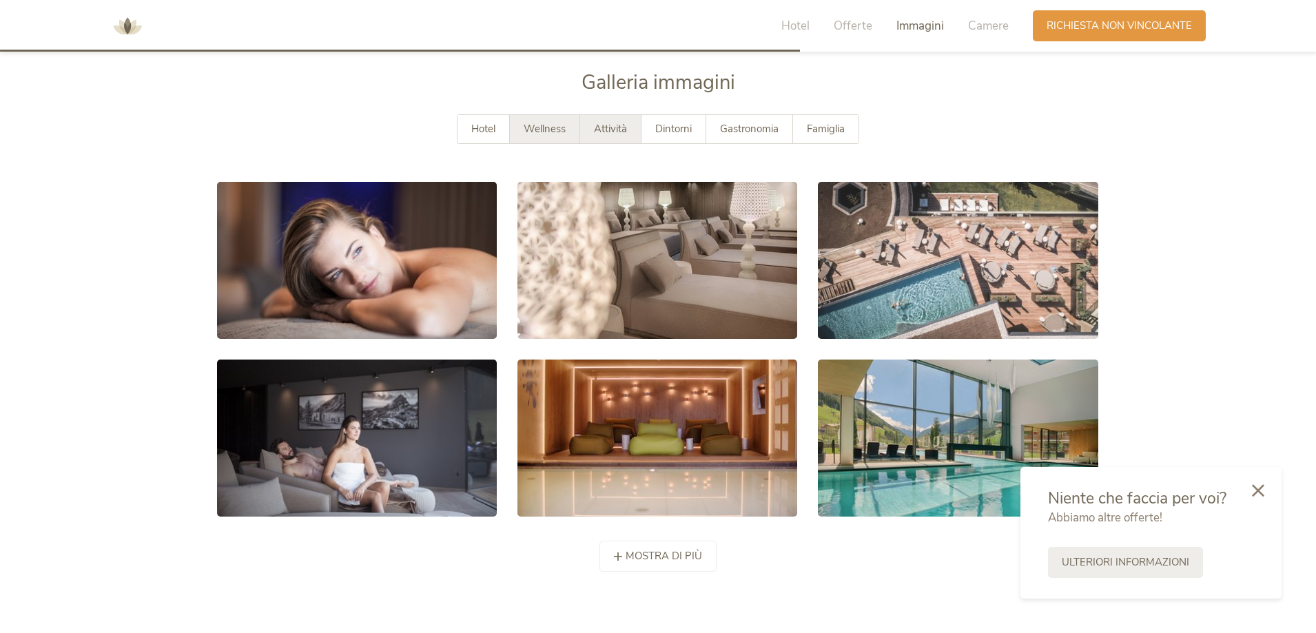
click at [628, 136] on div "Attività" at bounding box center [610, 129] width 61 height 28
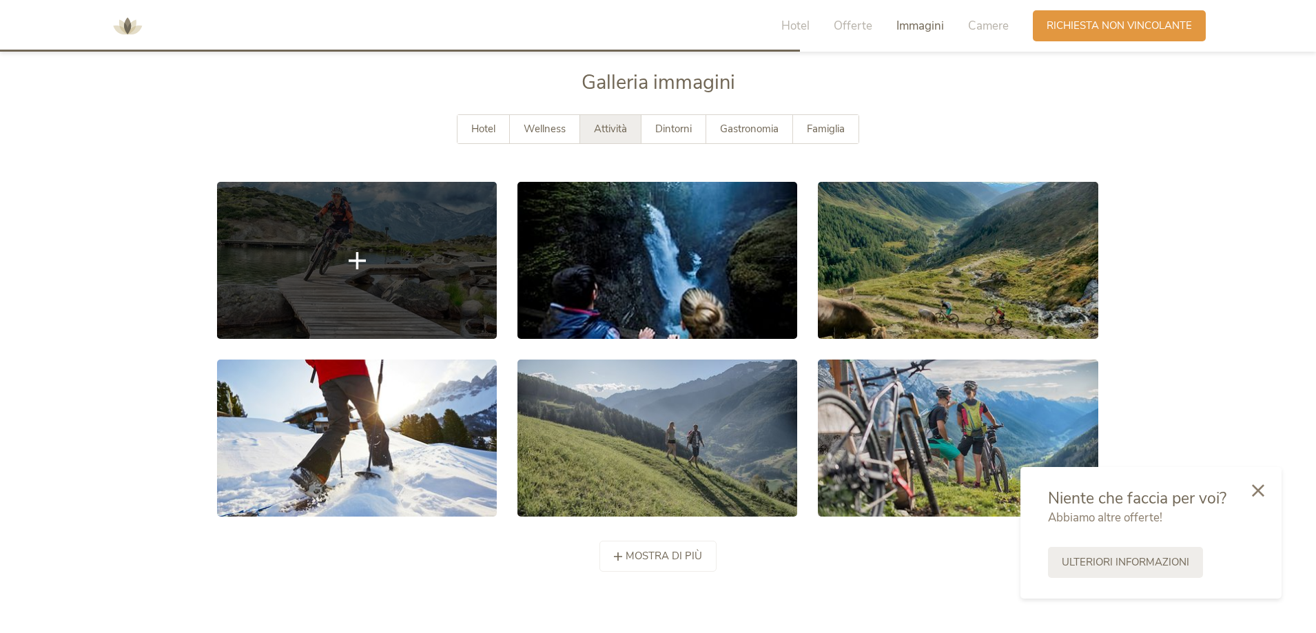
click at [396, 255] on link at bounding box center [357, 260] width 280 height 157
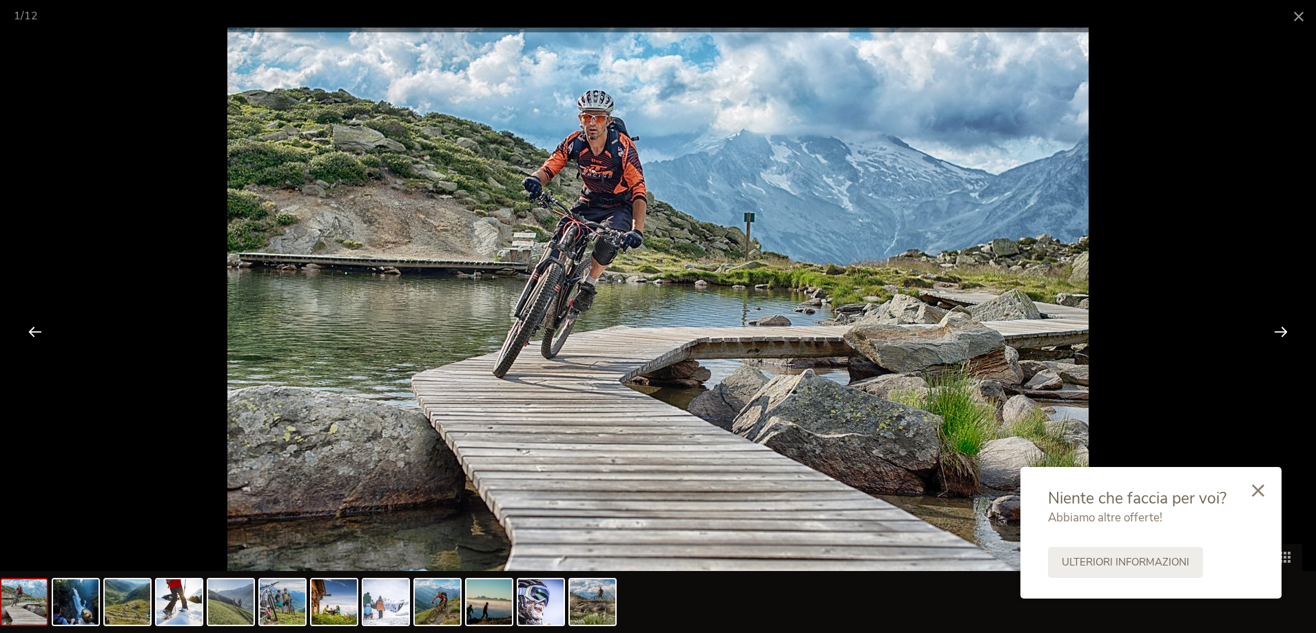
click at [1277, 328] on div at bounding box center [1280, 331] width 43 height 43
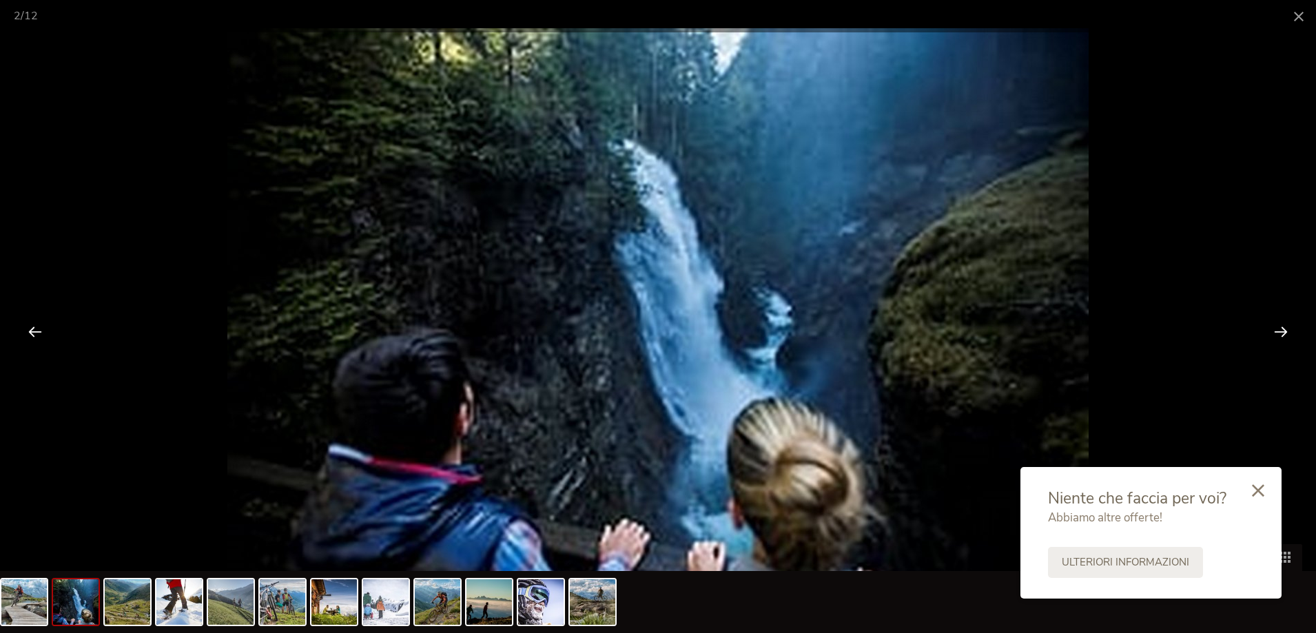
click at [1277, 328] on div at bounding box center [1280, 331] width 43 height 43
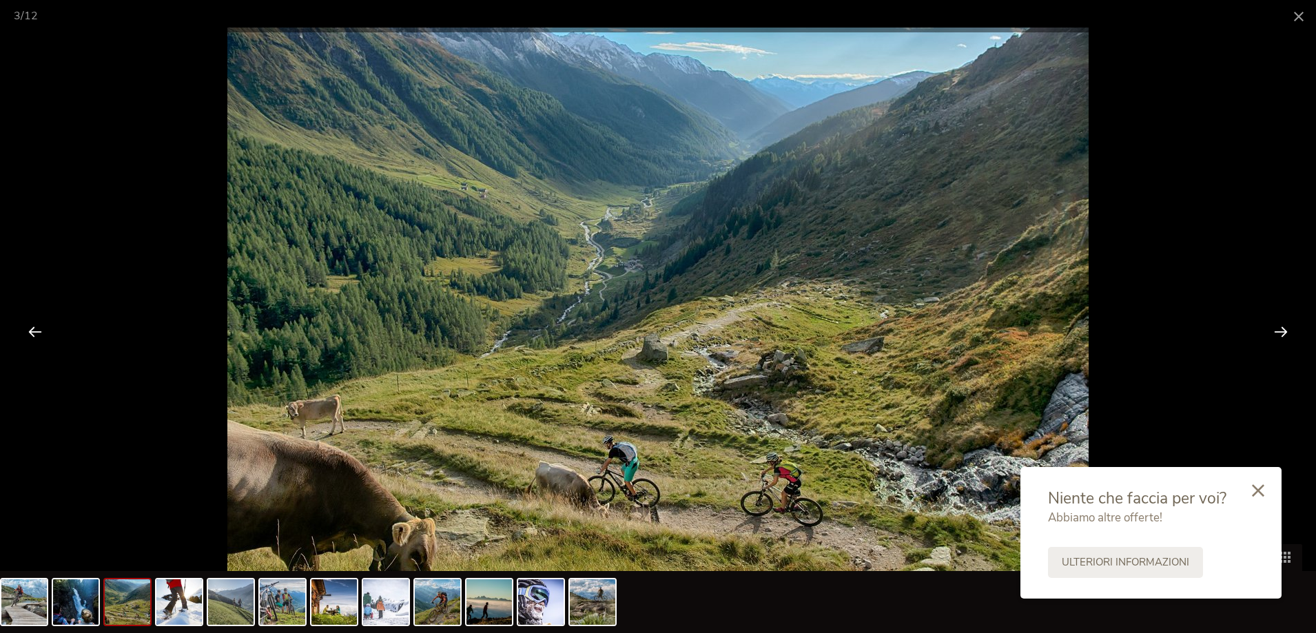
click at [1277, 328] on div at bounding box center [1280, 331] width 43 height 43
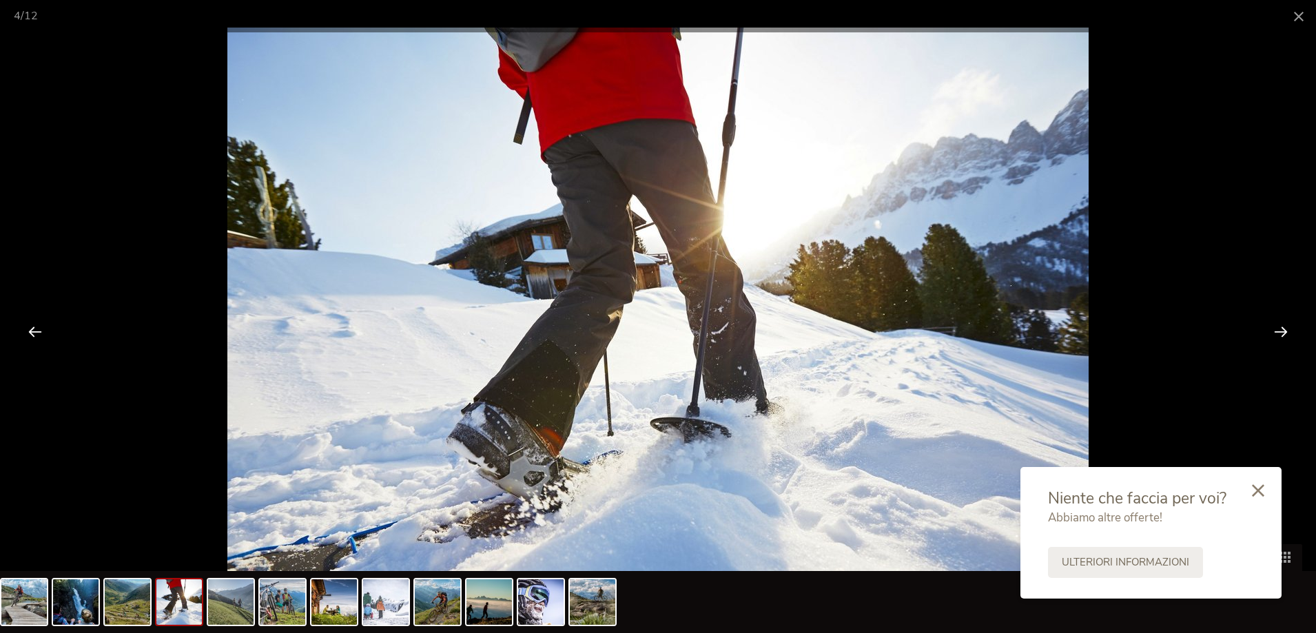
click at [1277, 328] on div at bounding box center [1280, 331] width 43 height 43
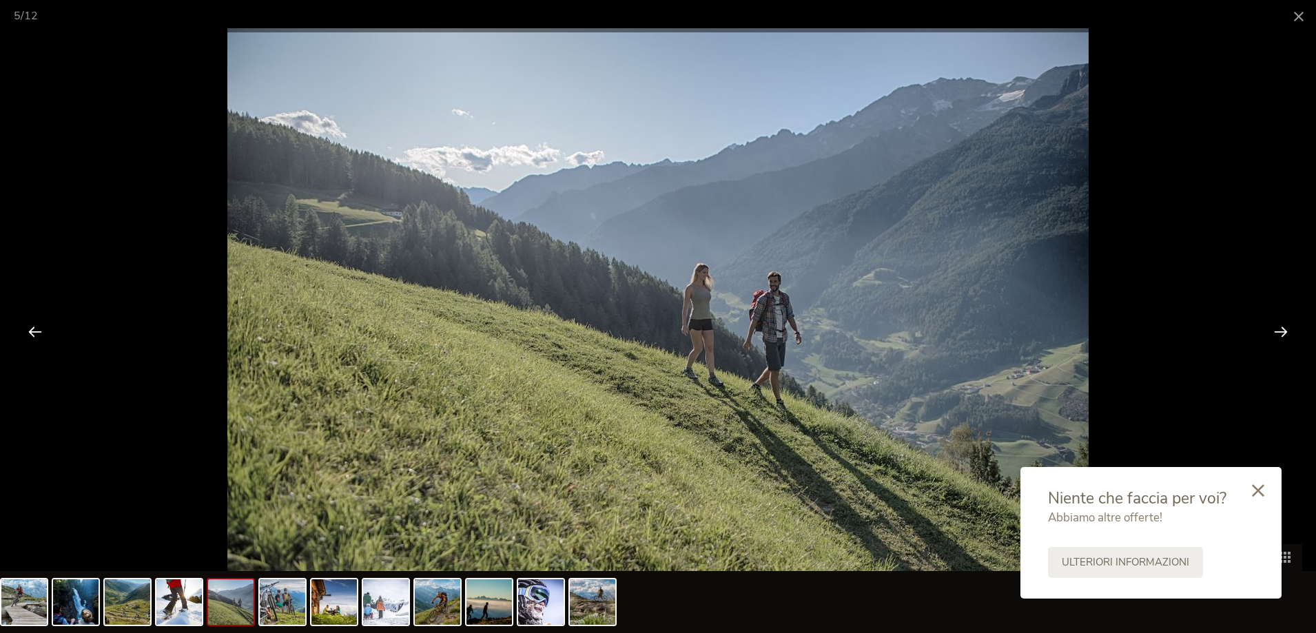
click at [1277, 328] on div at bounding box center [1280, 331] width 43 height 43
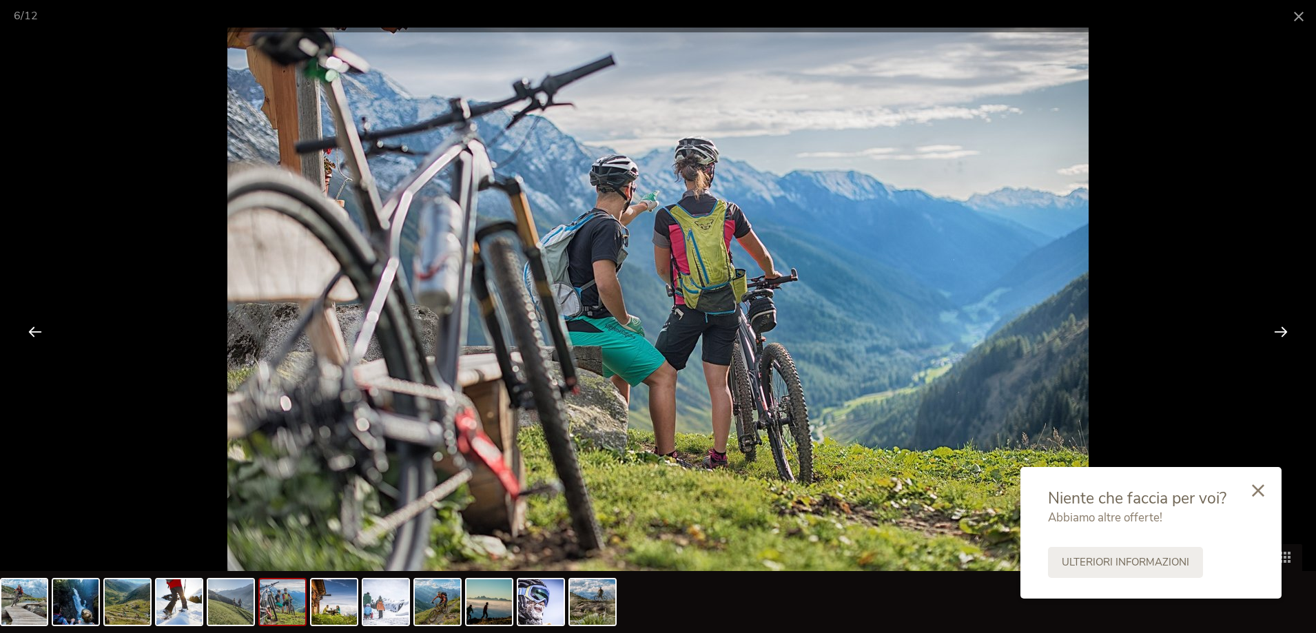
click at [1277, 328] on div at bounding box center [1280, 331] width 43 height 43
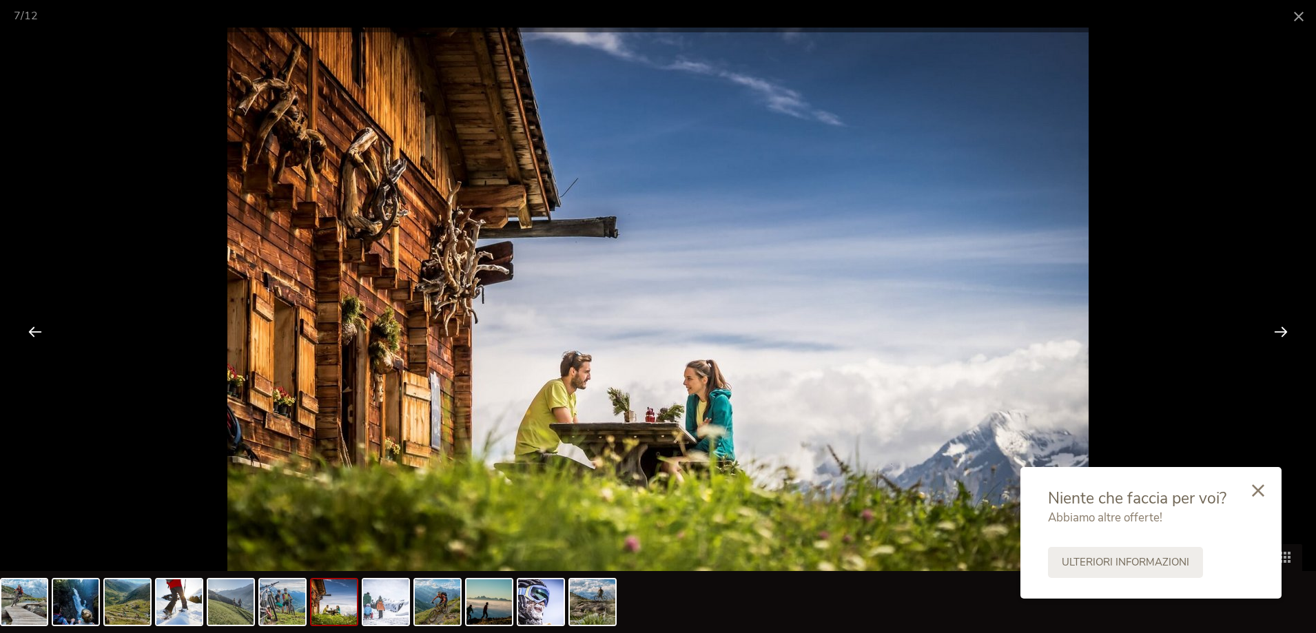
click at [1277, 328] on div at bounding box center [1280, 331] width 43 height 43
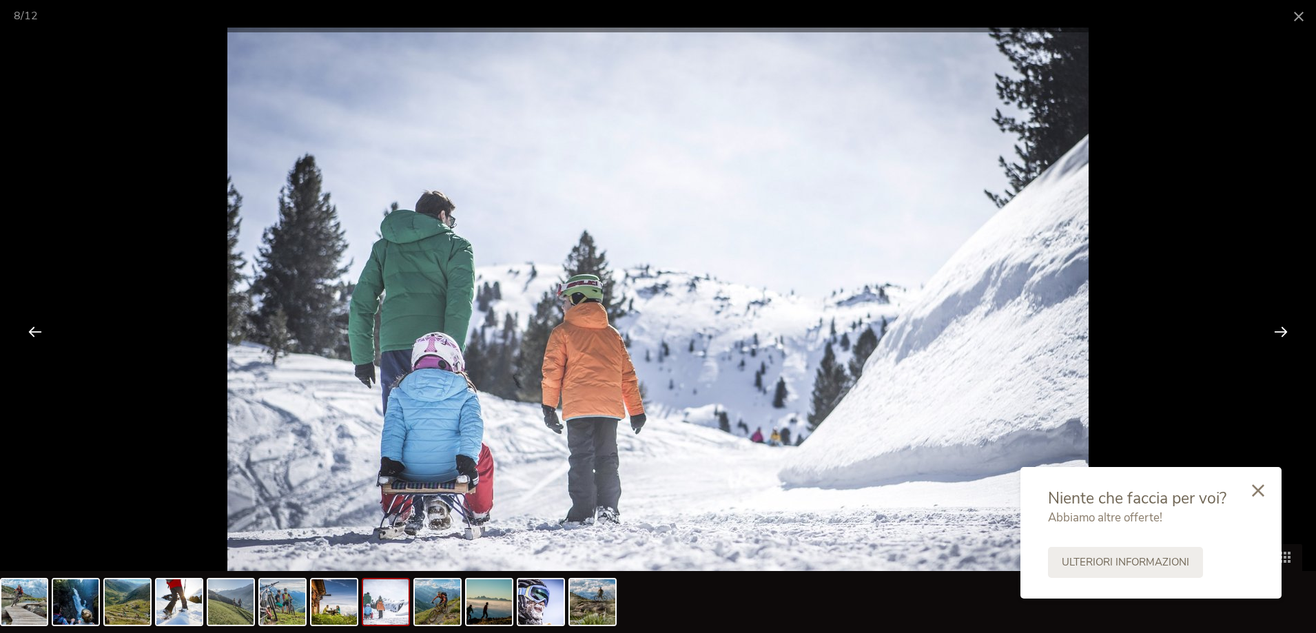
click at [1277, 328] on div at bounding box center [1280, 331] width 43 height 43
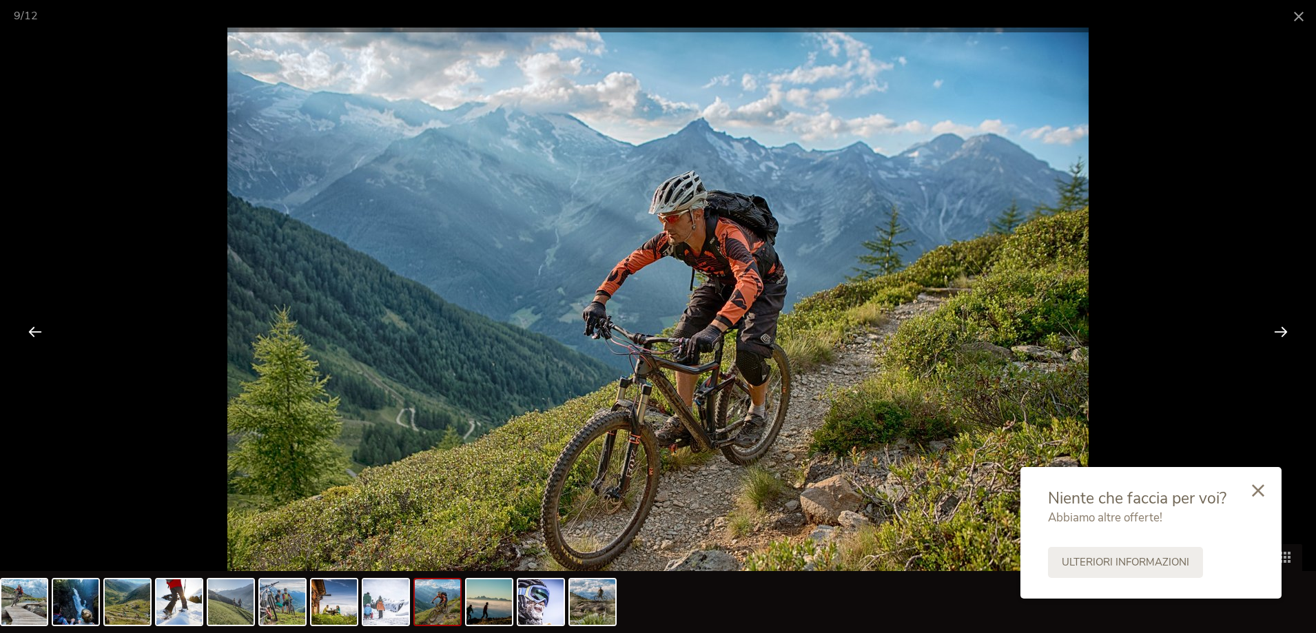
click at [1277, 328] on div at bounding box center [1280, 331] width 43 height 43
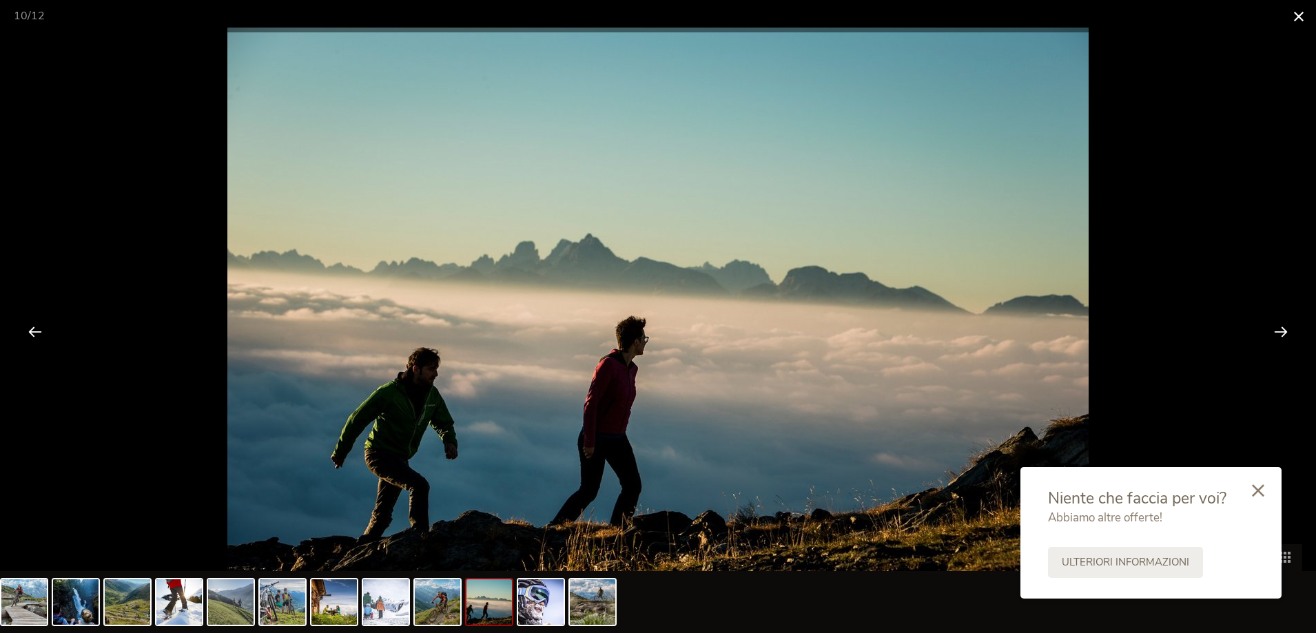
click at [1303, 12] on span at bounding box center [1298, 16] width 34 height 32
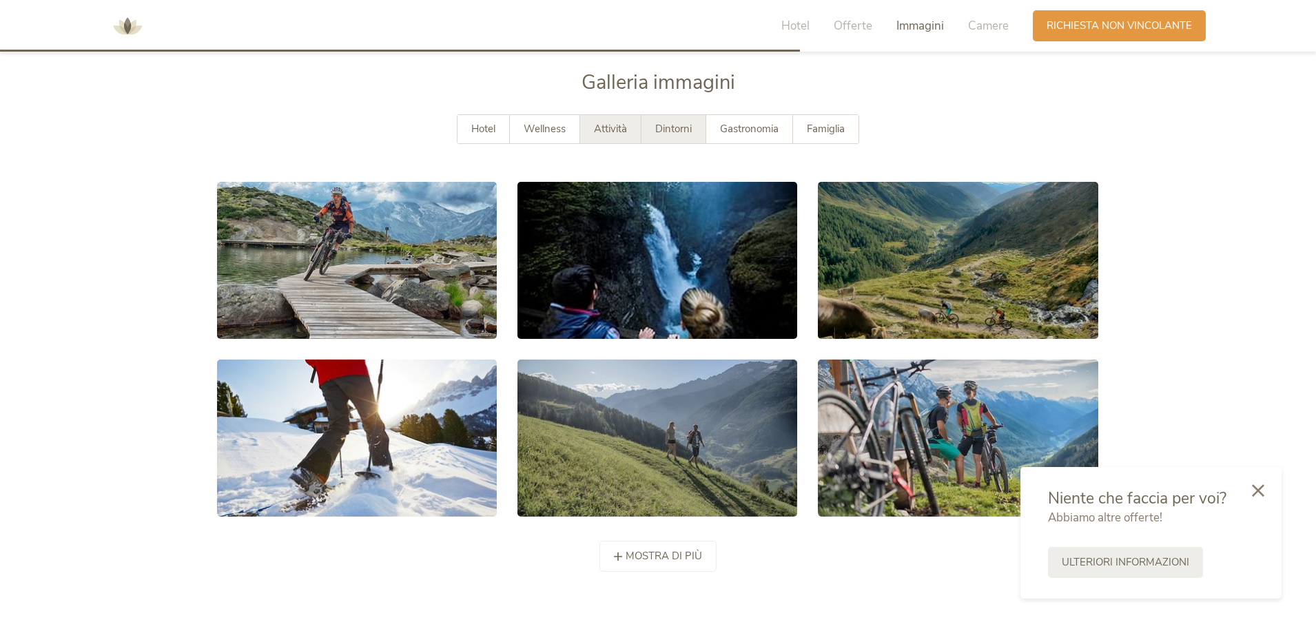
click at [697, 130] on div "Dintorni" at bounding box center [673, 129] width 65 height 28
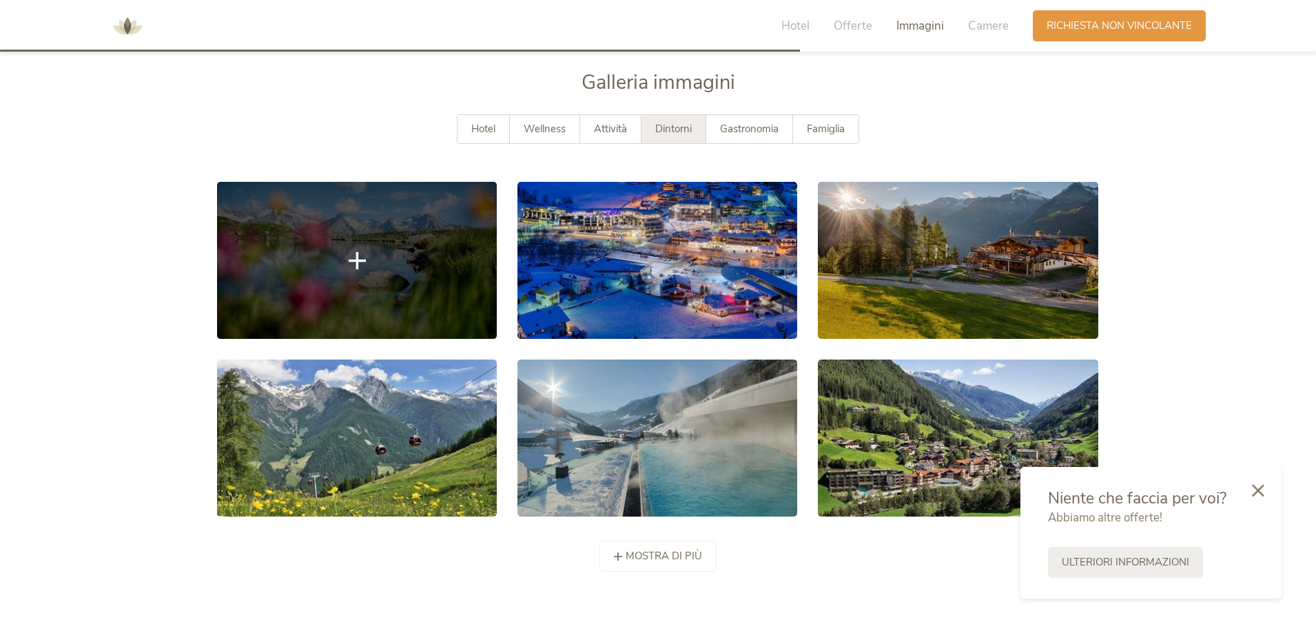
click at [402, 261] on link at bounding box center [357, 260] width 280 height 157
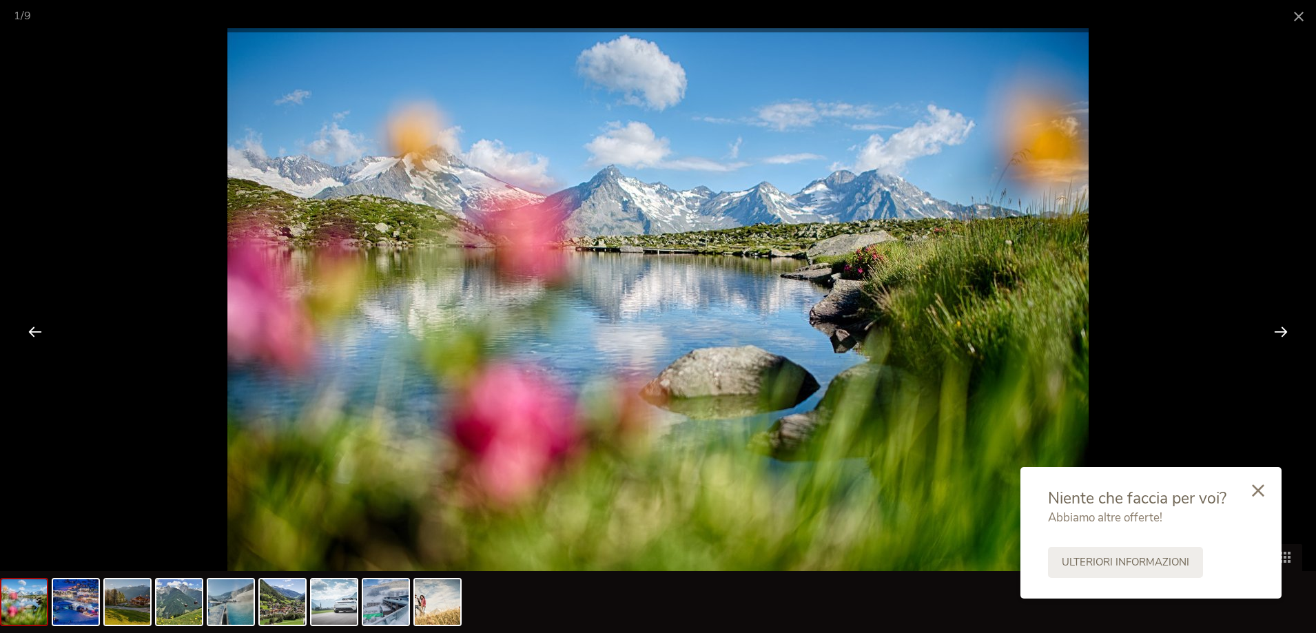
click at [1274, 325] on div at bounding box center [1280, 331] width 43 height 43
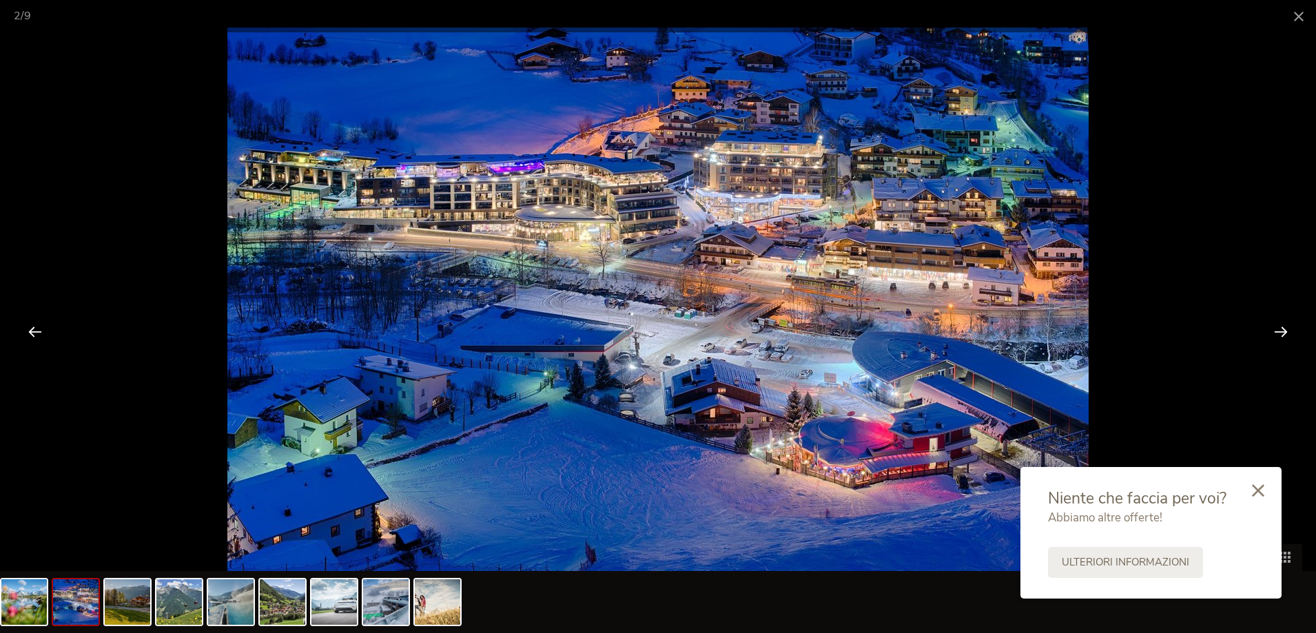
click at [1274, 325] on div at bounding box center [1280, 331] width 43 height 43
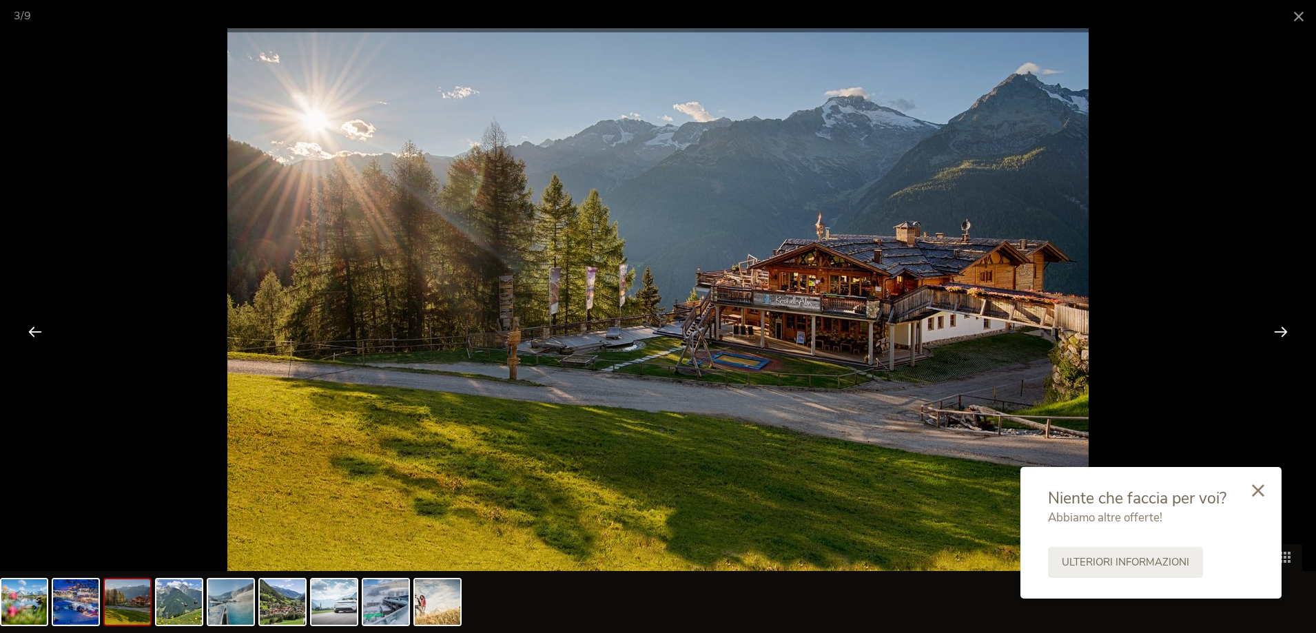
click at [1274, 325] on div at bounding box center [1280, 331] width 43 height 43
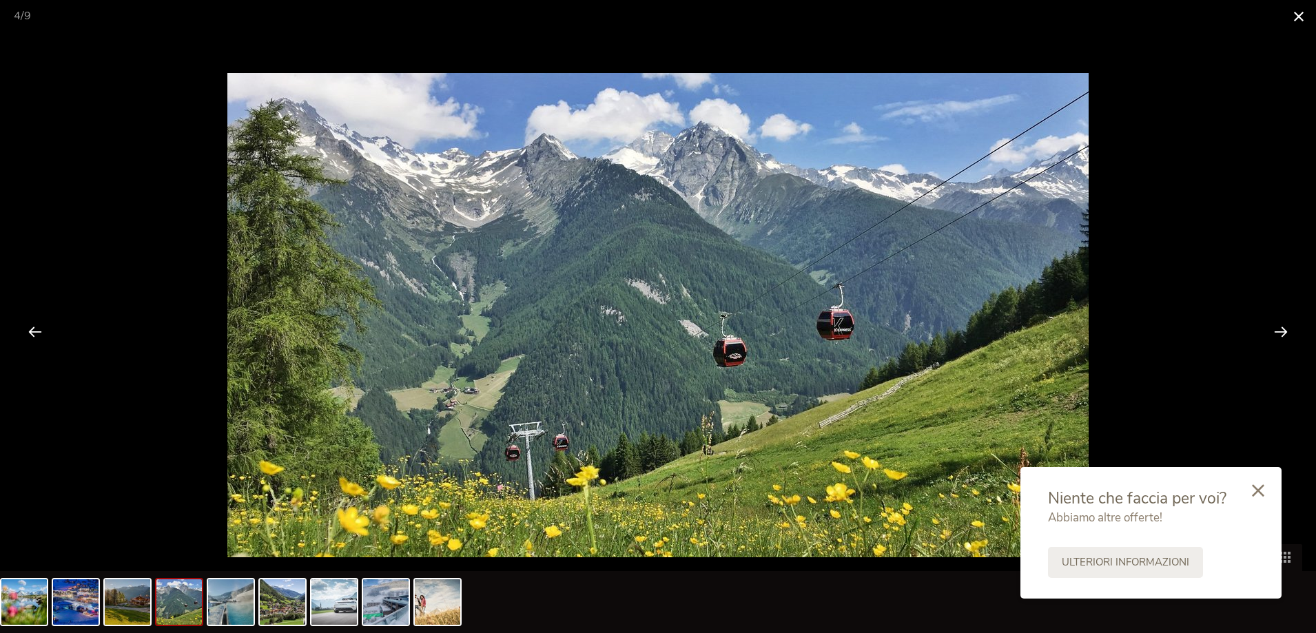
click at [1301, 18] on span at bounding box center [1298, 16] width 34 height 32
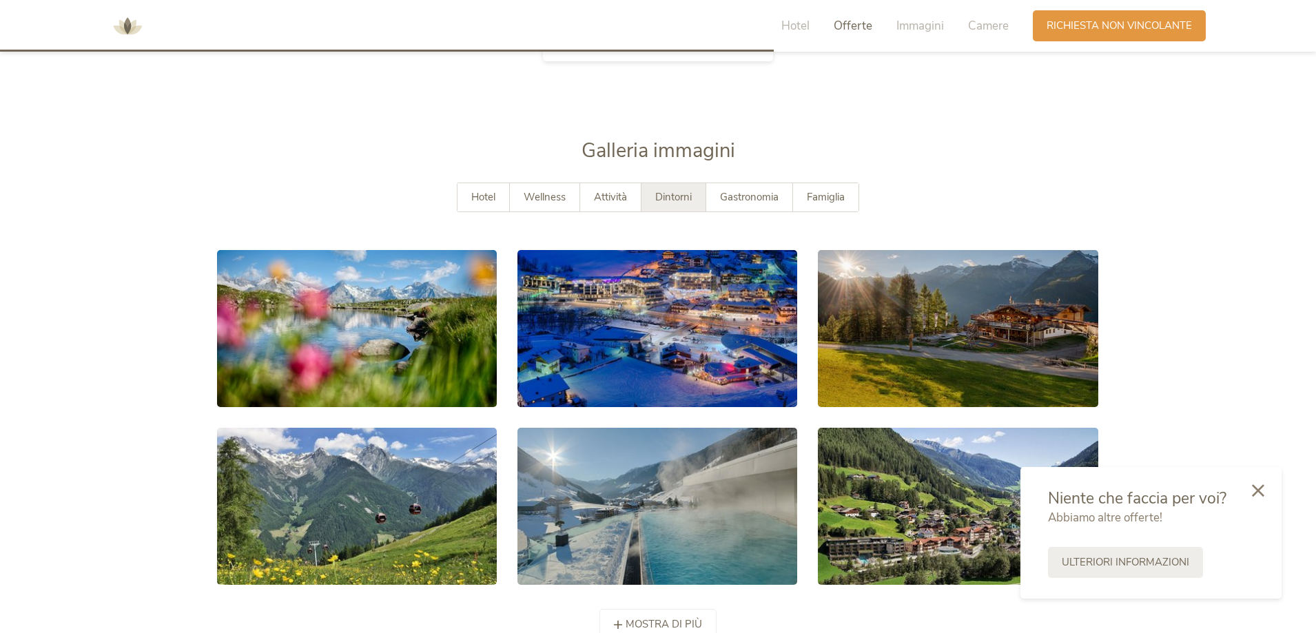
scroll to position [2455, 0]
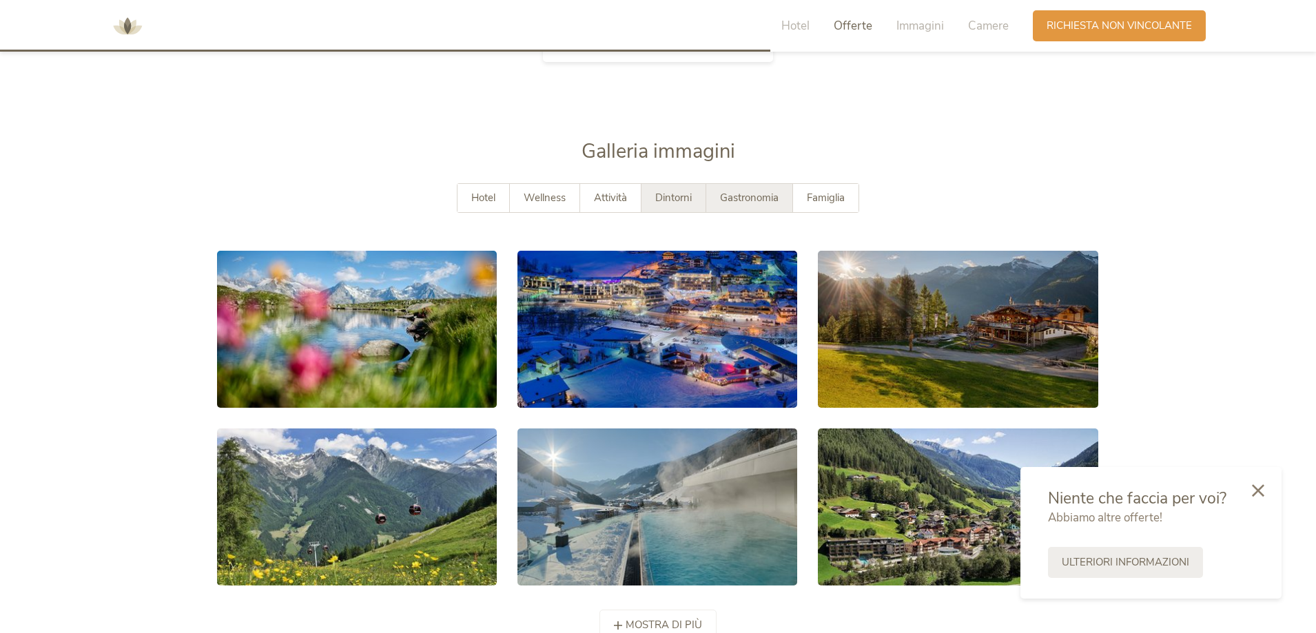
click at [785, 204] on div "Gastronomia" at bounding box center [749, 198] width 87 height 28
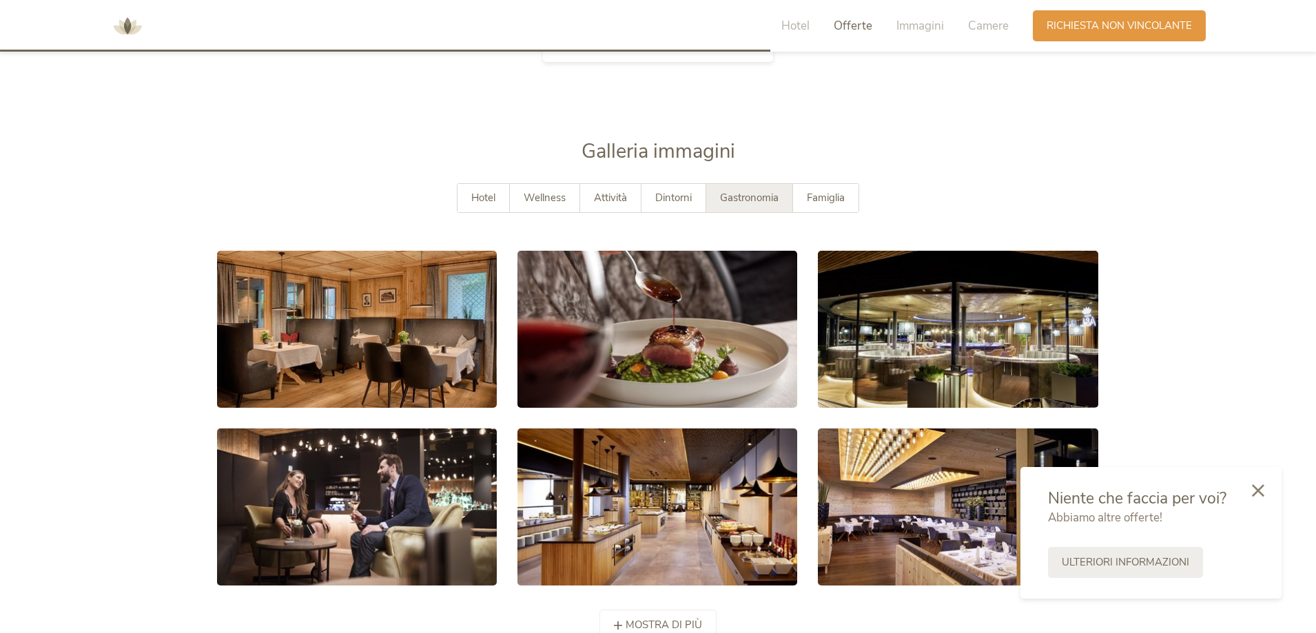
click at [333, 418] on div at bounding box center [357, 507] width 300 height 178
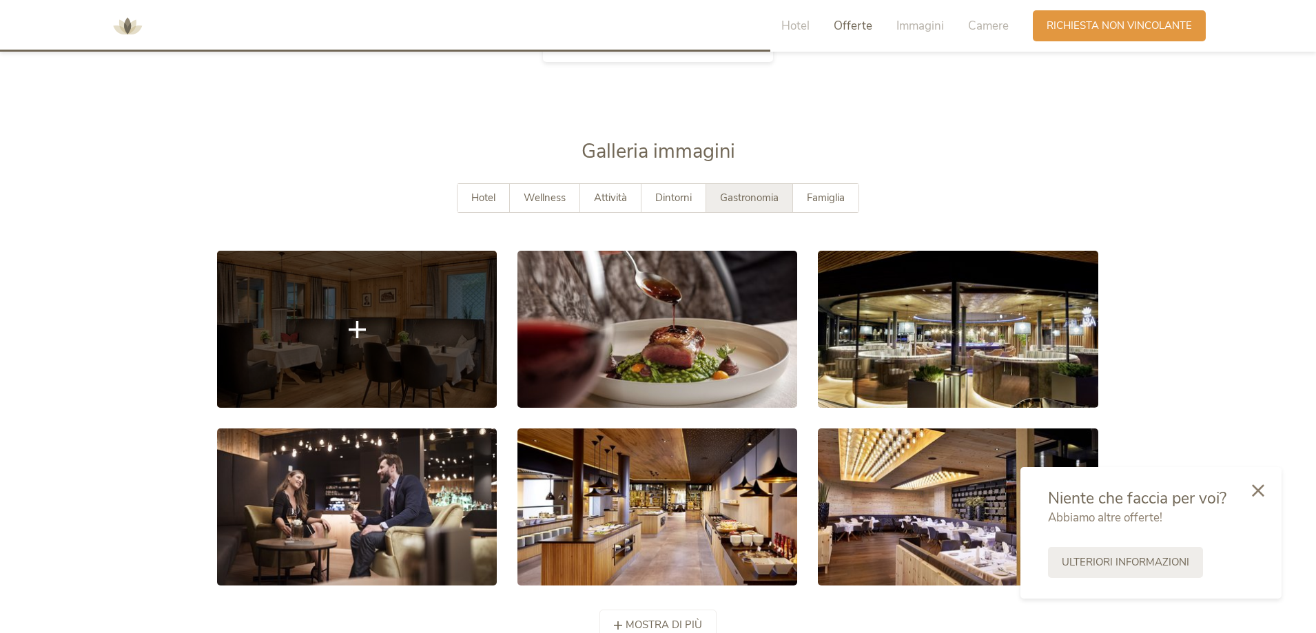
click at [347, 392] on link at bounding box center [357, 329] width 280 height 157
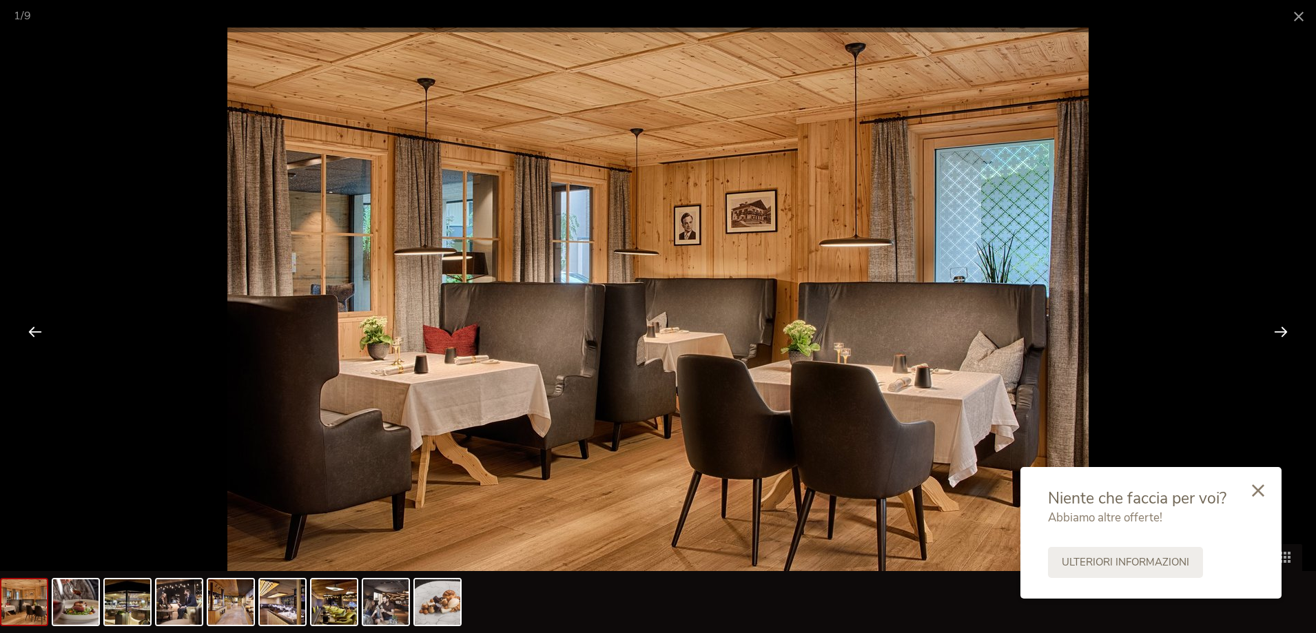
click at [1281, 330] on div at bounding box center [1280, 331] width 43 height 43
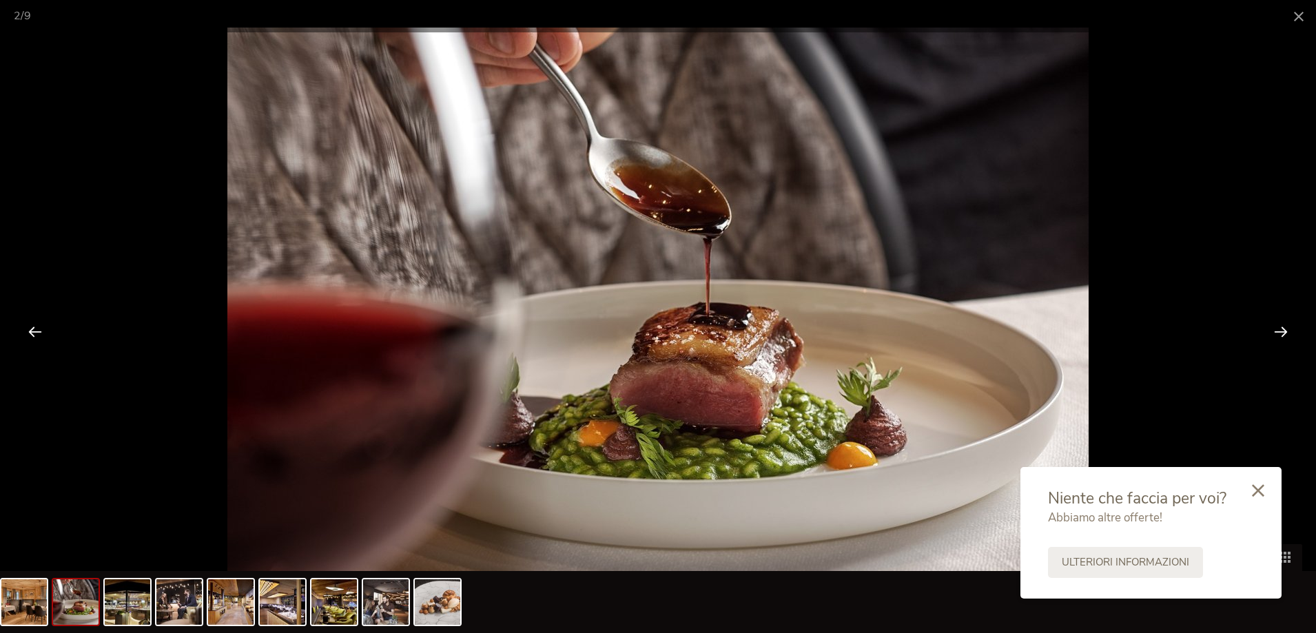
click at [1281, 330] on div at bounding box center [1280, 331] width 43 height 43
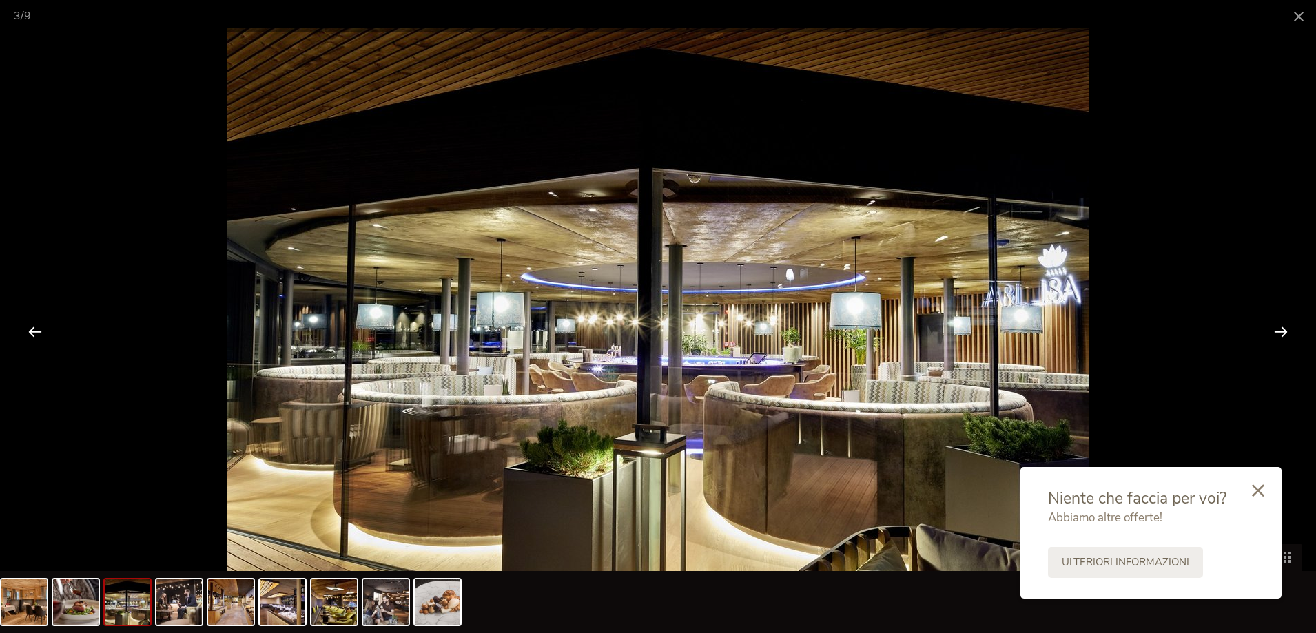
click at [1281, 330] on div at bounding box center [1280, 331] width 43 height 43
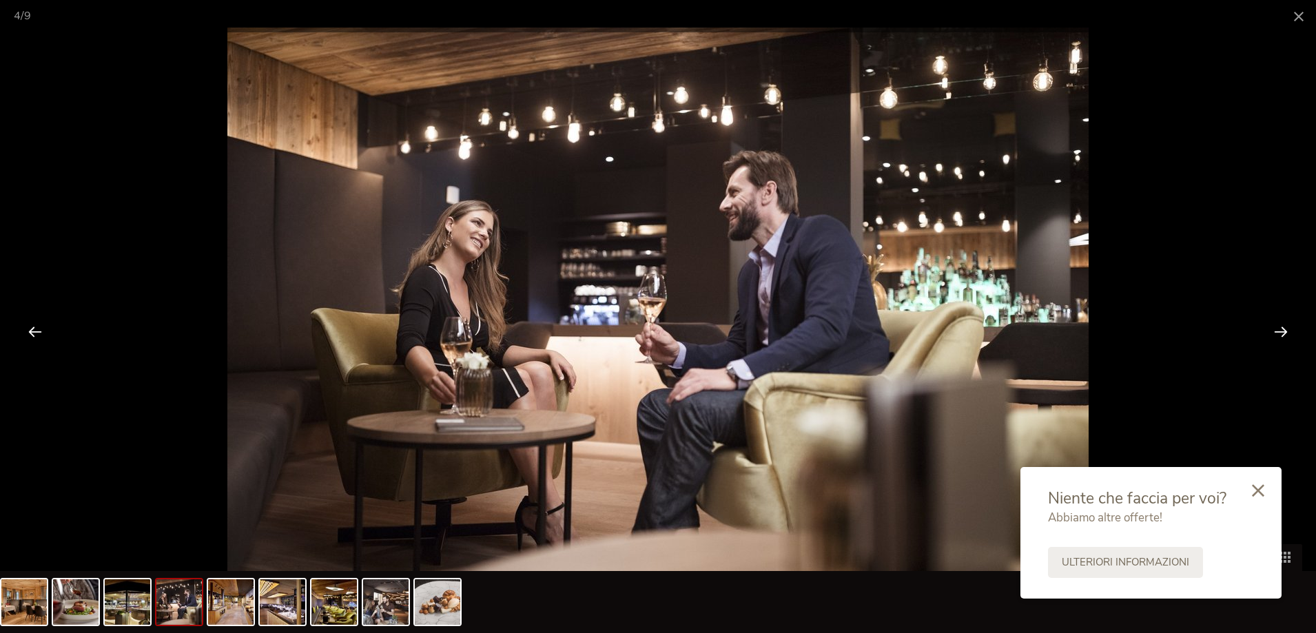
click at [1281, 330] on div at bounding box center [1280, 331] width 43 height 43
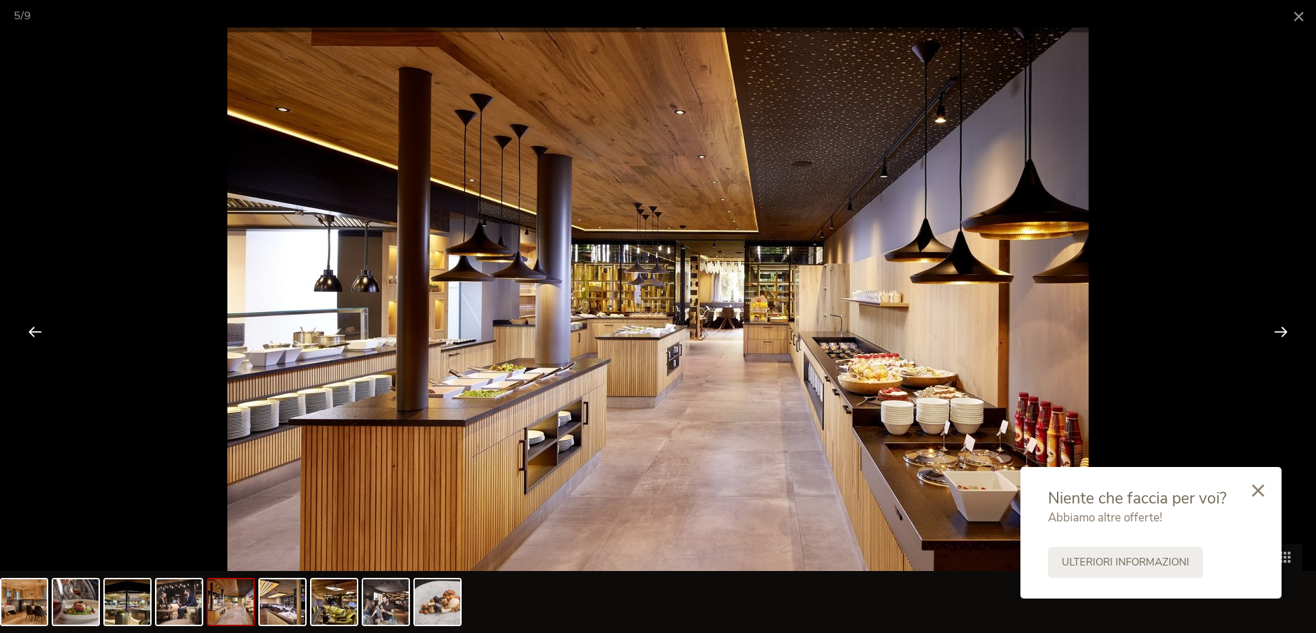
click at [1281, 330] on div at bounding box center [1280, 331] width 43 height 43
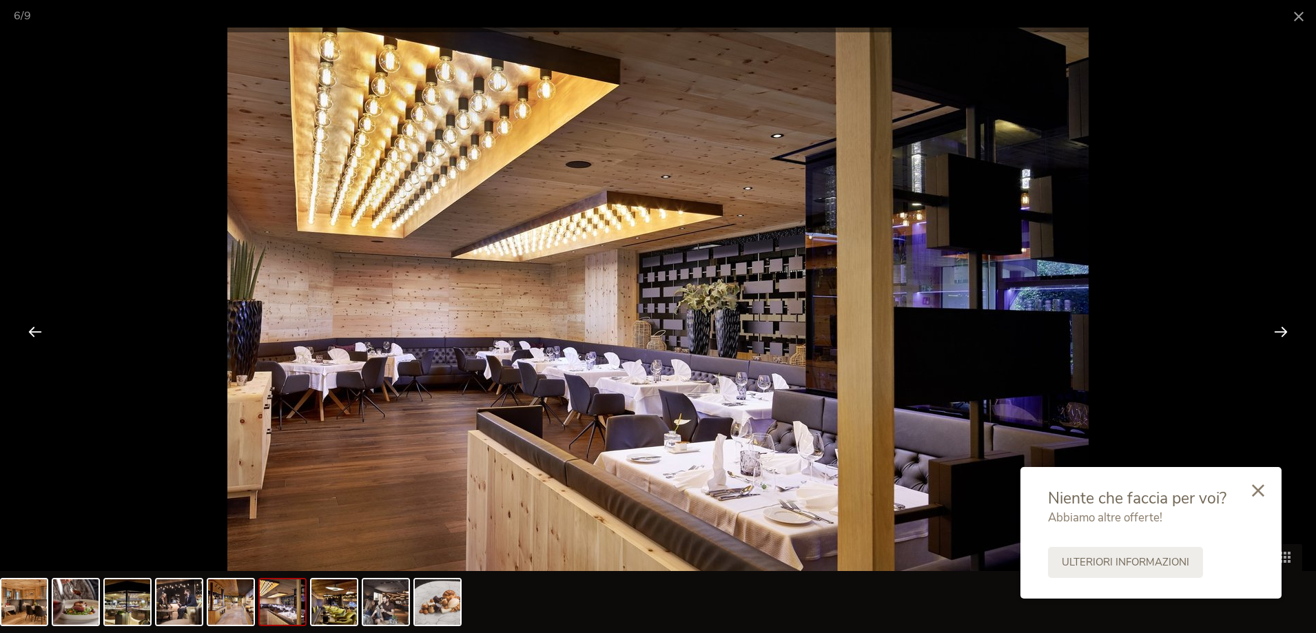
click at [1281, 330] on div at bounding box center [1280, 331] width 43 height 43
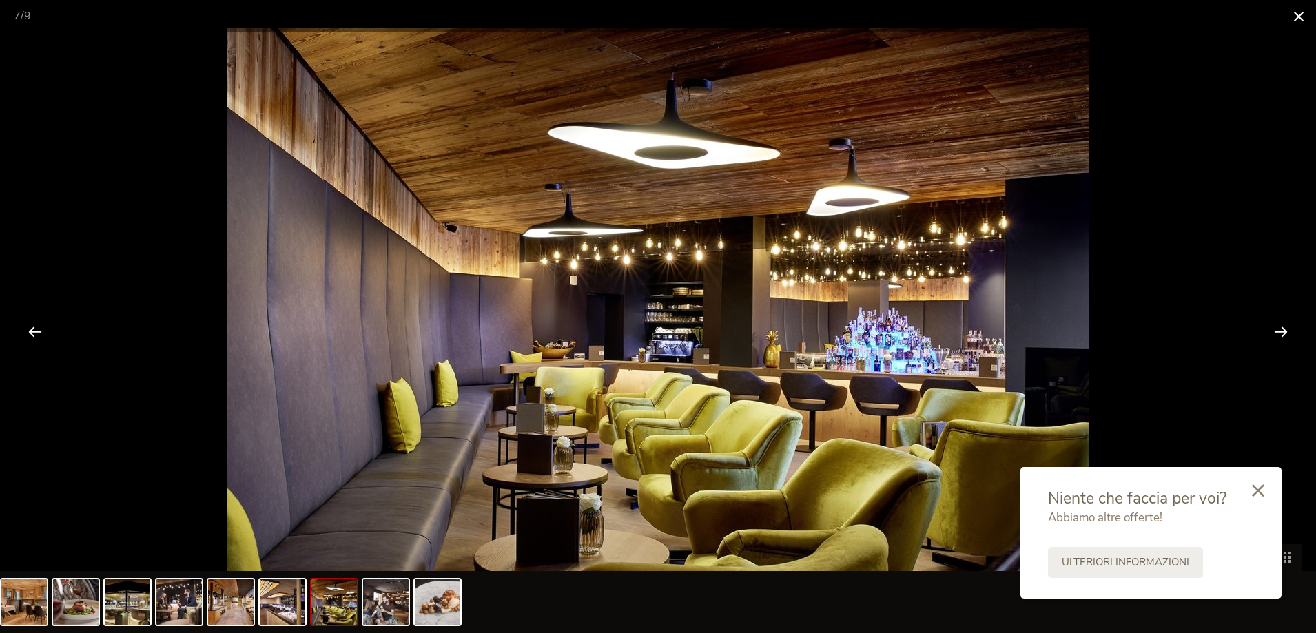
click at [1305, 22] on span at bounding box center [1298, 16] width 34 height 32
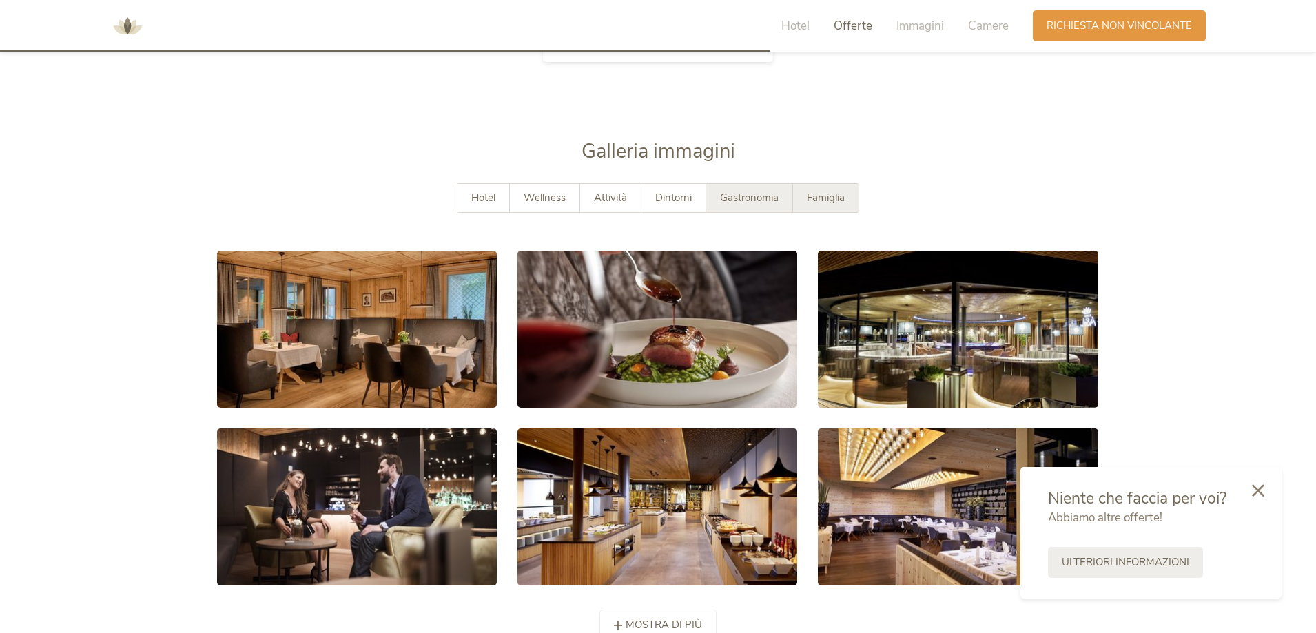
click at [854, 209] on div "Famiglia" at bounding box center [825, 198] width 65 height 28
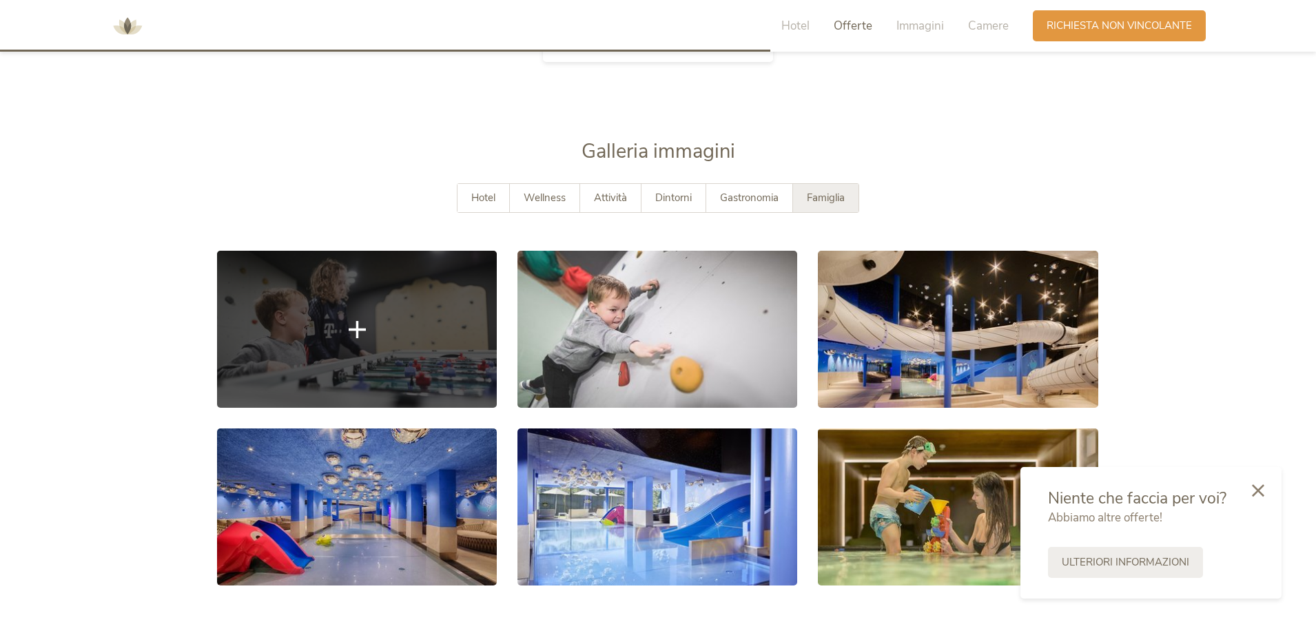
click at [367, 308] on link at bounding box center [357, 329] width 280 height 157
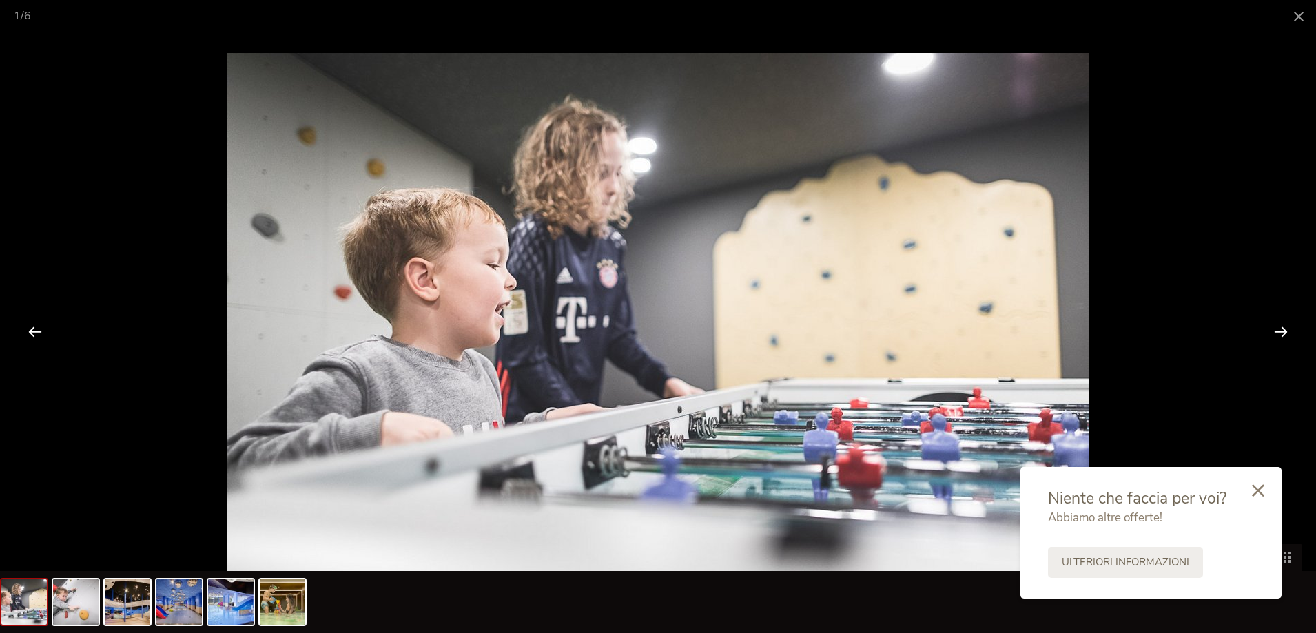
click at [1271, 329] on div at bounding box center [1280, 331] width 43 height 43
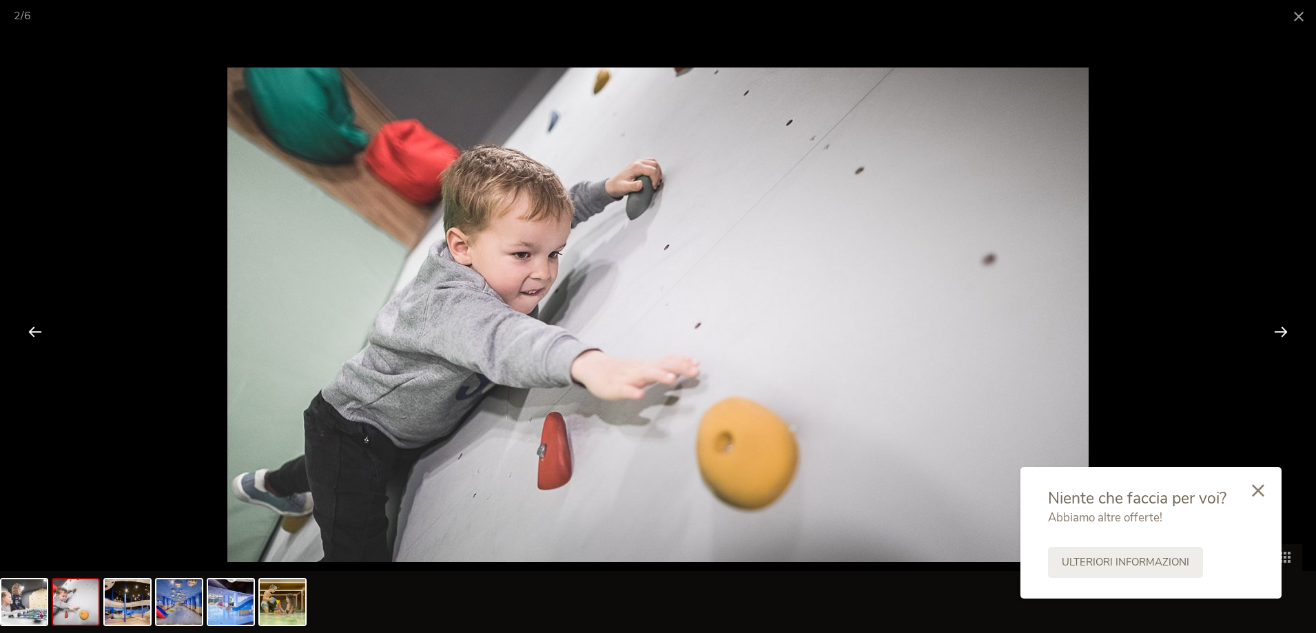
click at [1271, 329] on div at bounding box center [1280, 331] width 43 height 43
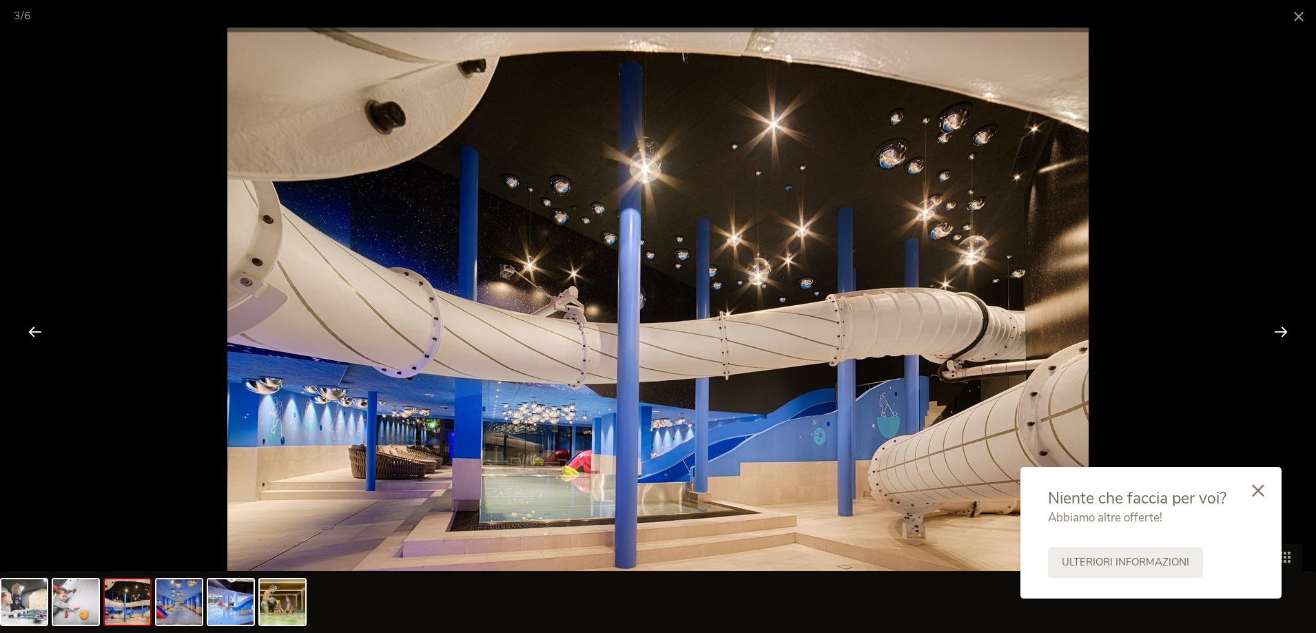
click at [1271, 329] on div at bounding box center [1280, 331] width 43 height 43
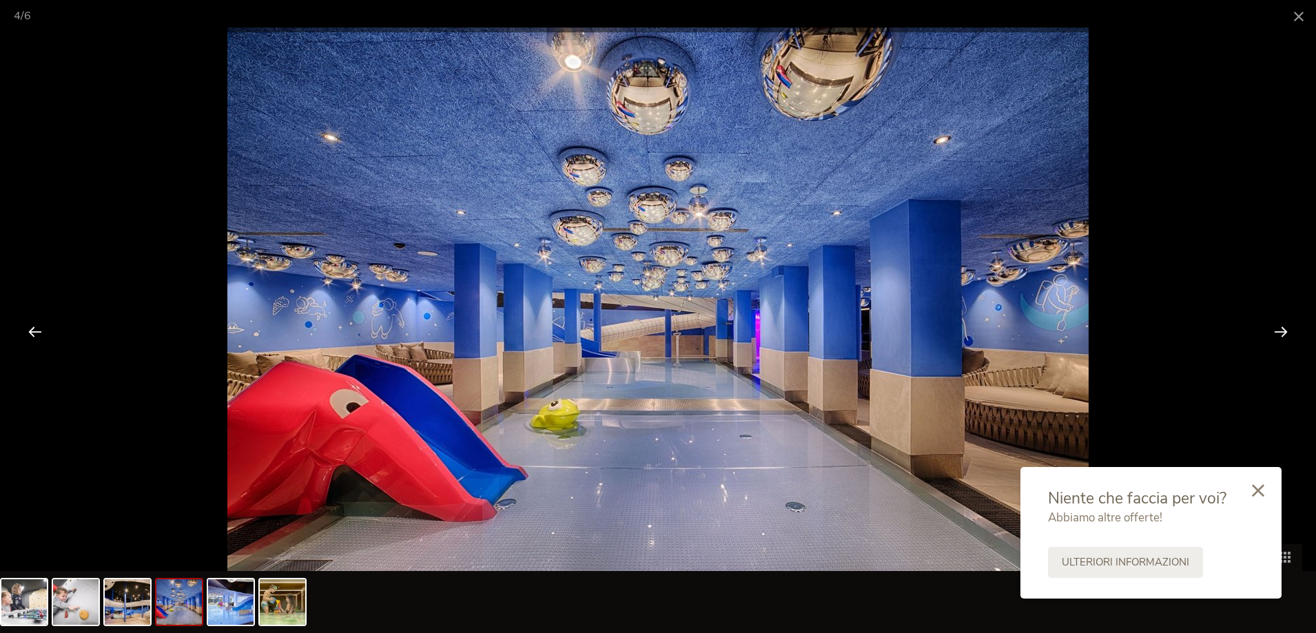
click at [1271, 329] on div at bounding box center [1280, 331] width 43 height 43
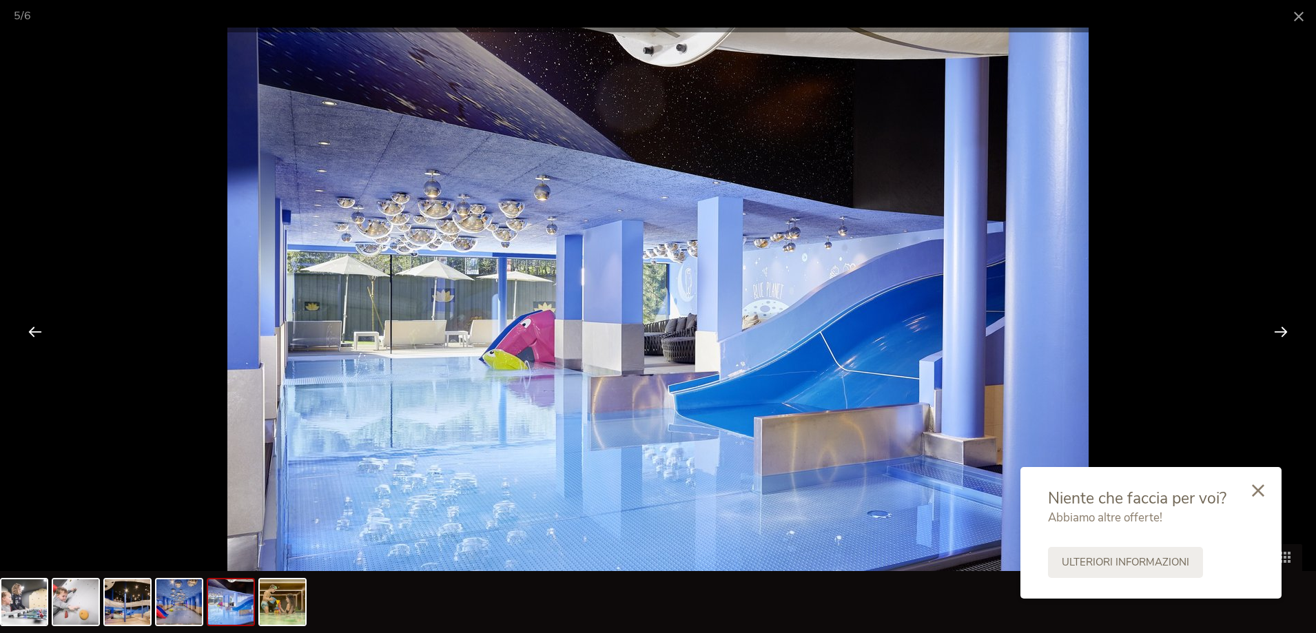
click at [1271, 329] on div at bounding box center [1280, 331] width 43 height 43
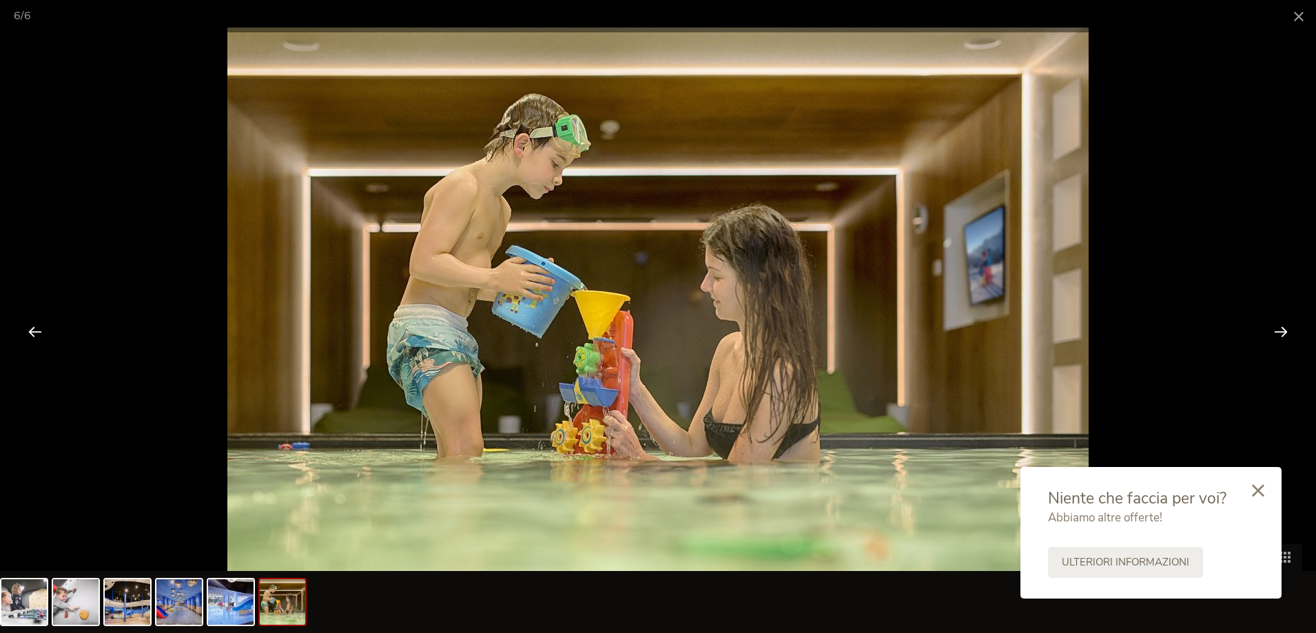
click at [1271, 329] on div at bounding box center [1280, 331] width 43 height 43
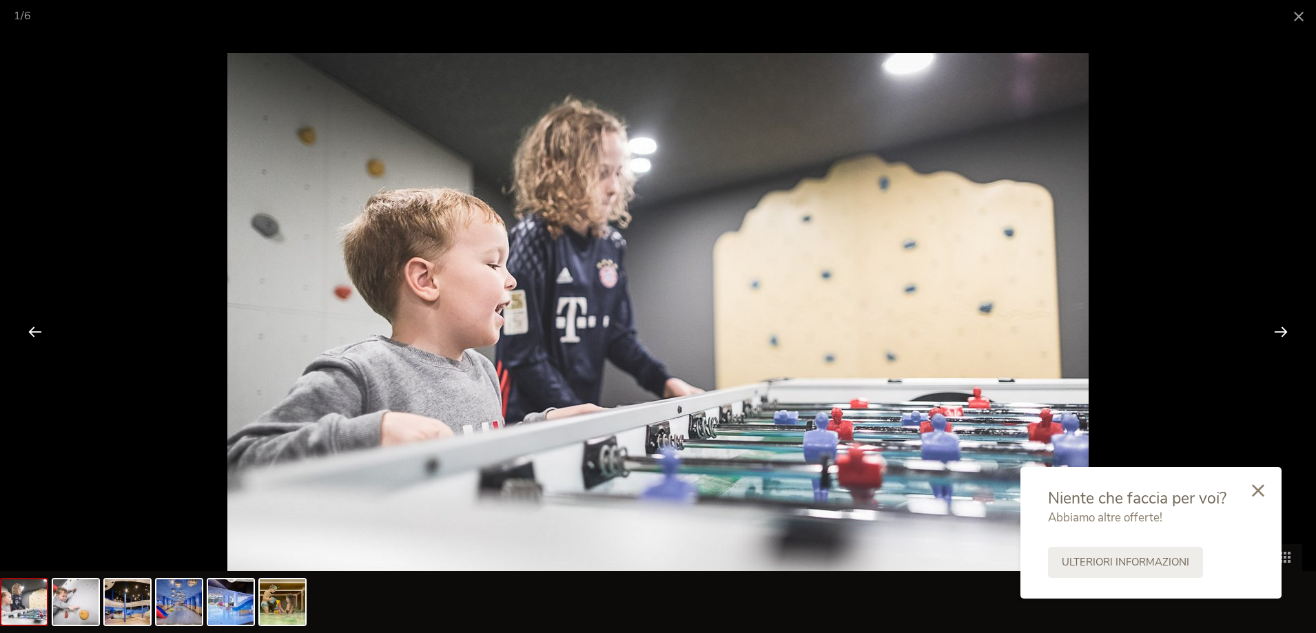
click at [1271, 329] on div at bounding box center [1280, 331] width 43 height 43
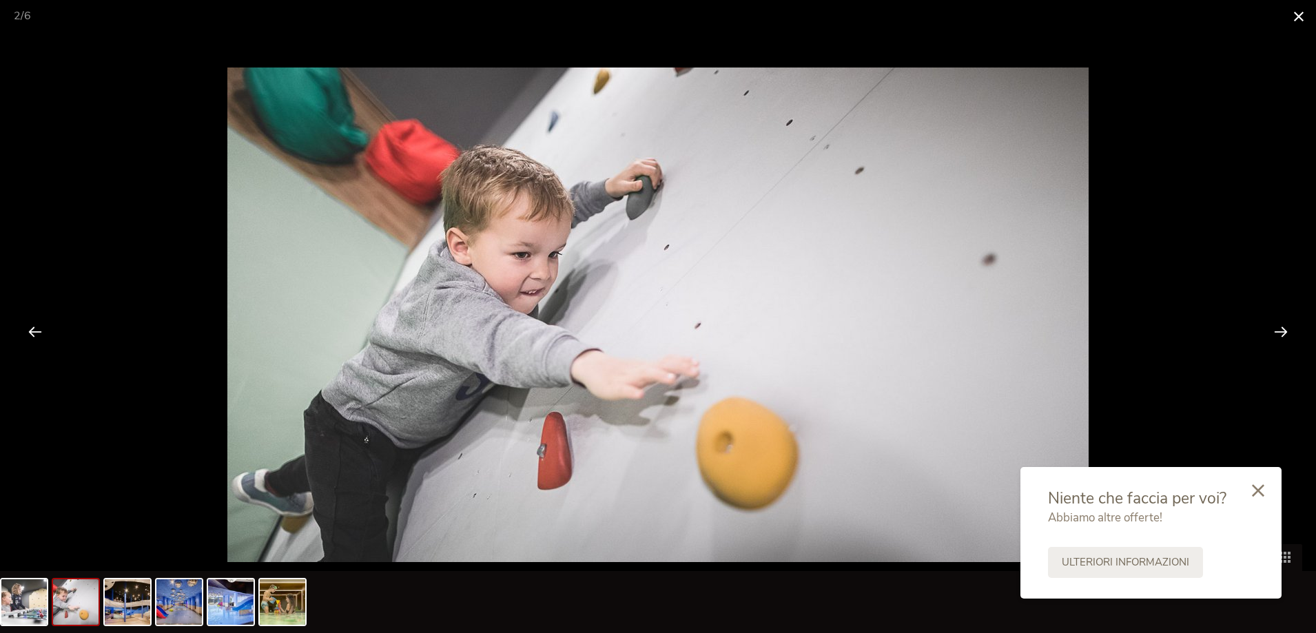
click at [1305, 14] on span at bounding box center [1298, 16] width 34 height 32
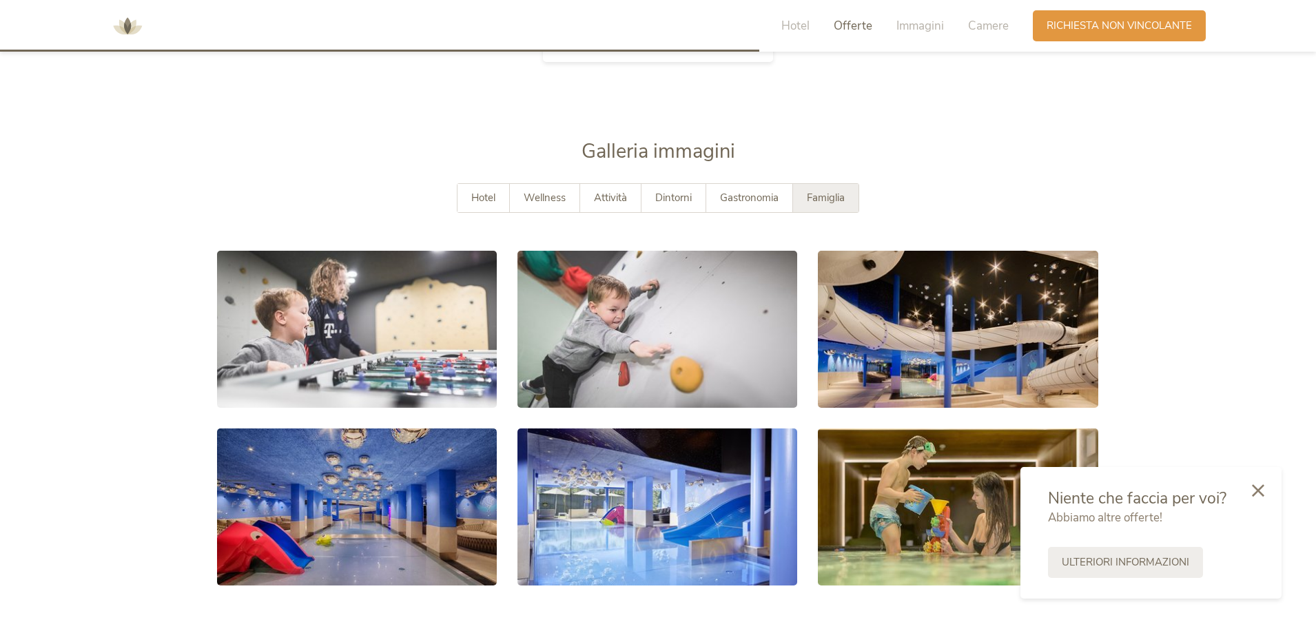
scroll to position [2111, 0]
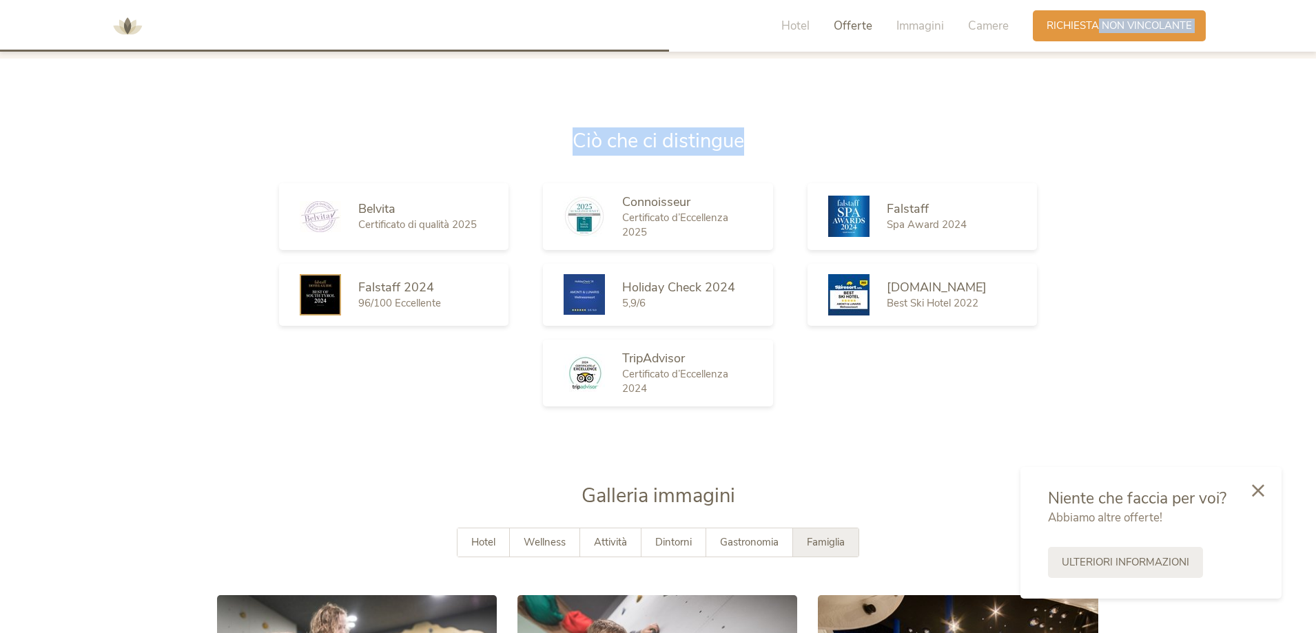
drag, startPoint x: 1097, startPoint y: 25, endPoint x: 971, endPoint y: 108, distance: 151.1
click at [989, 116] on div "Hotel Offerte Immagini Camere Richiesta Richiesta non vincolante Amonti Lunaris…" at bounding box center [658, 281] width 1316 height 4784
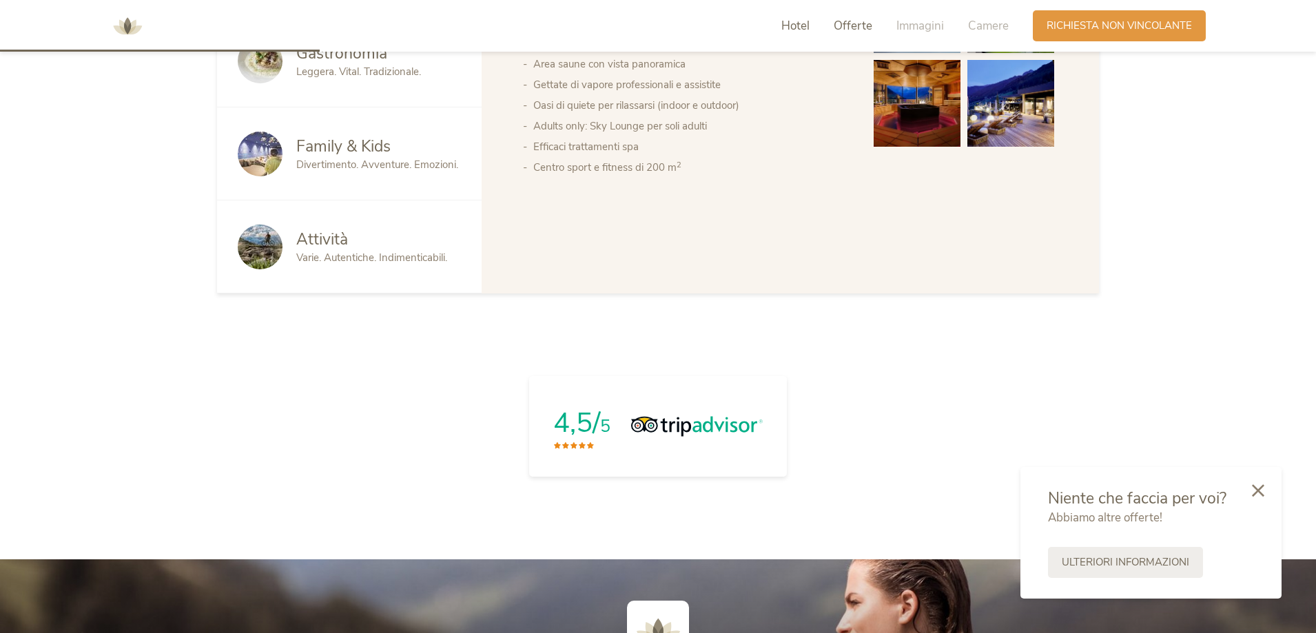
click at [856, 26] on span "Offerte" at bounding box center [853, 26] width 39 height 16
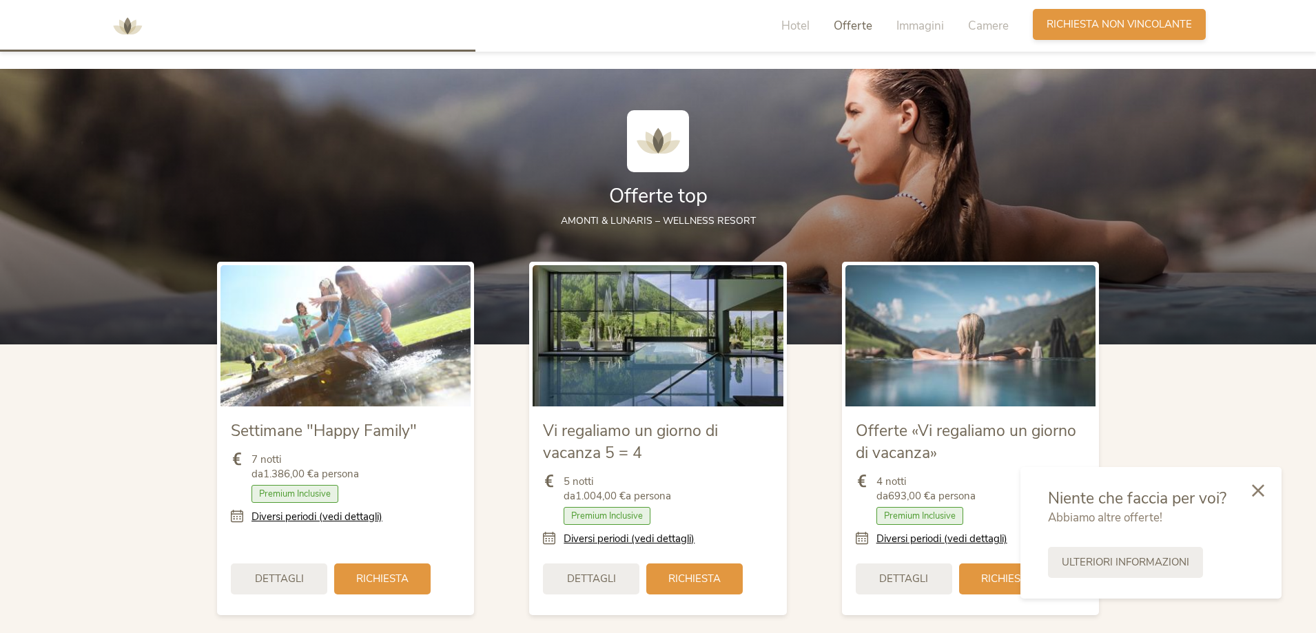
click at [1084, 23] on span "Richiesta non vincolante" at bounding box center [1118, 24] width 145 height 14
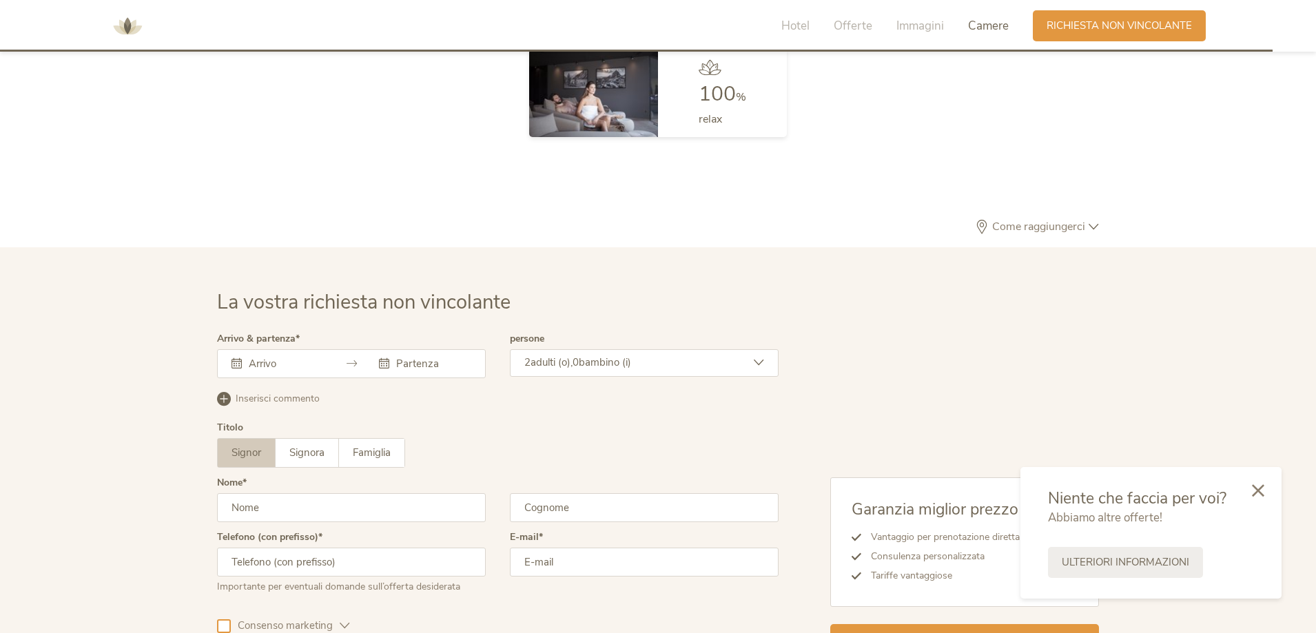
scroll to position [4013, 0]
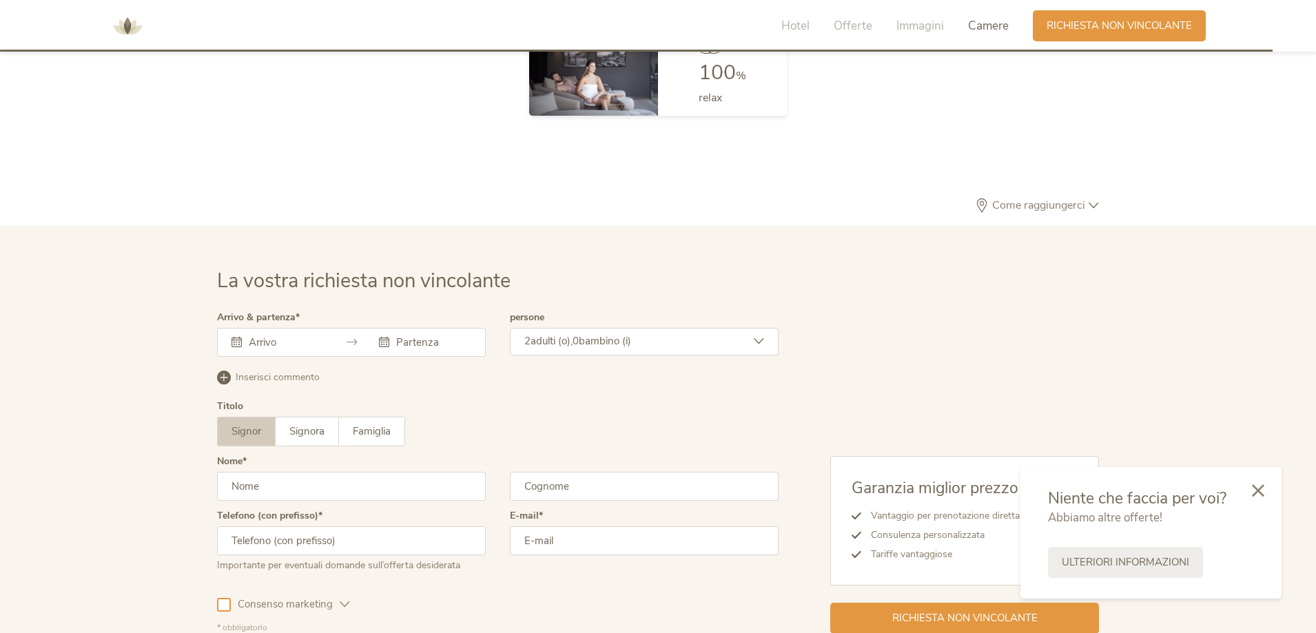
click at [305, 341] on input "text" at bounding box center [284, 342] width 79 height 14
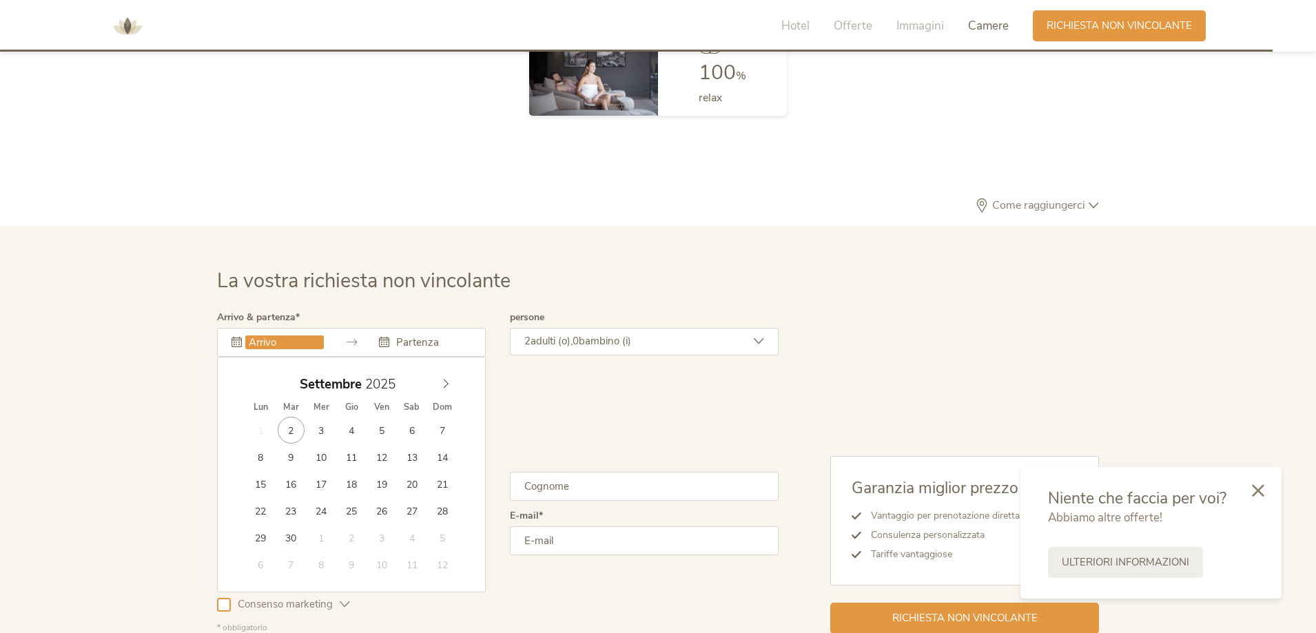
click at [305, 341] on input "text" at bounding box center [284, 342] width 79 height 14
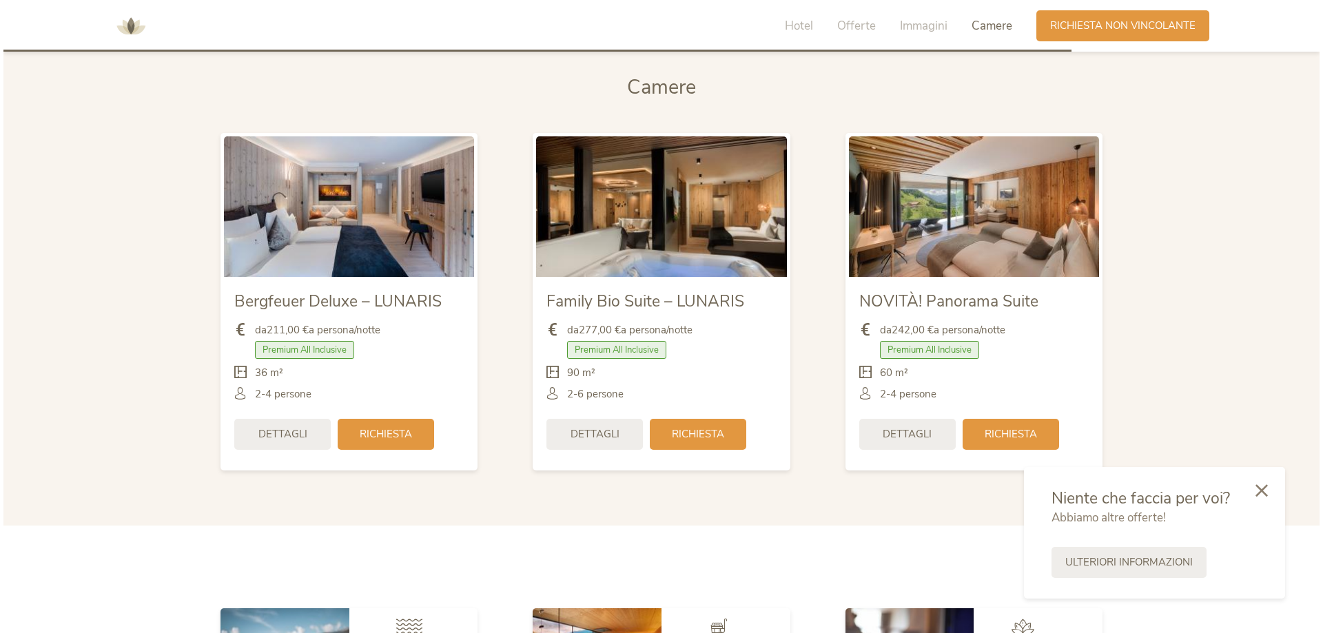
scroll to position [3393, 0]
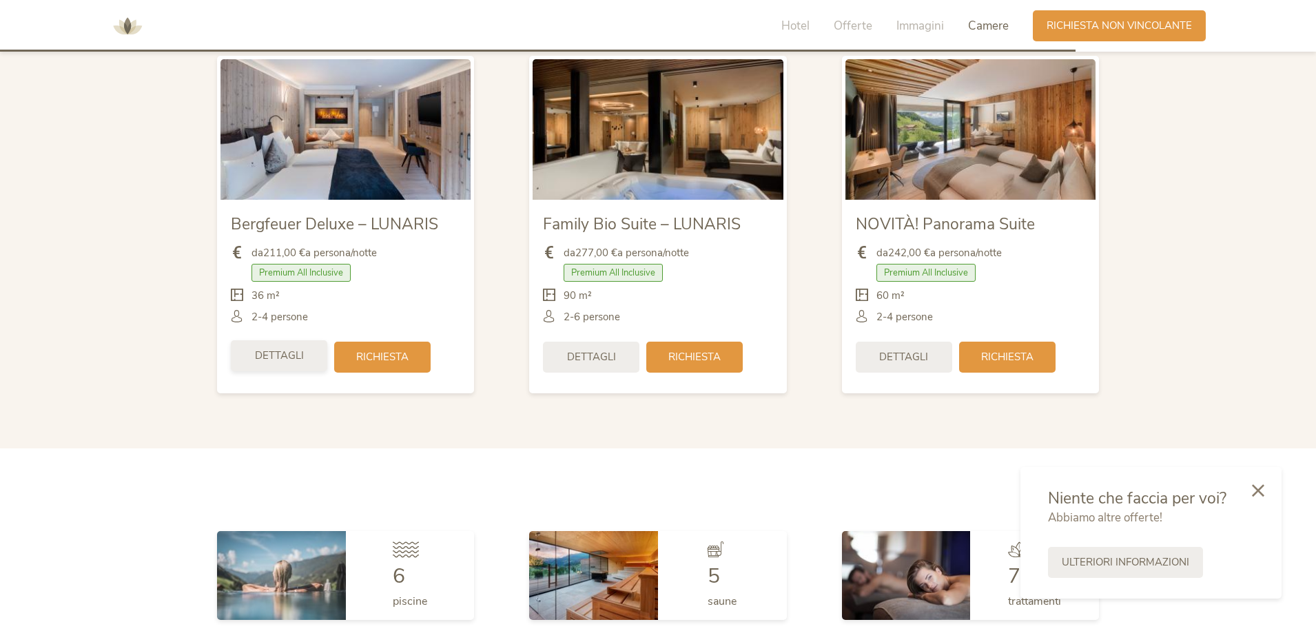
click at [271, 351] on span "Dettagli" at bounding box center [279, 356] width 49 height 14
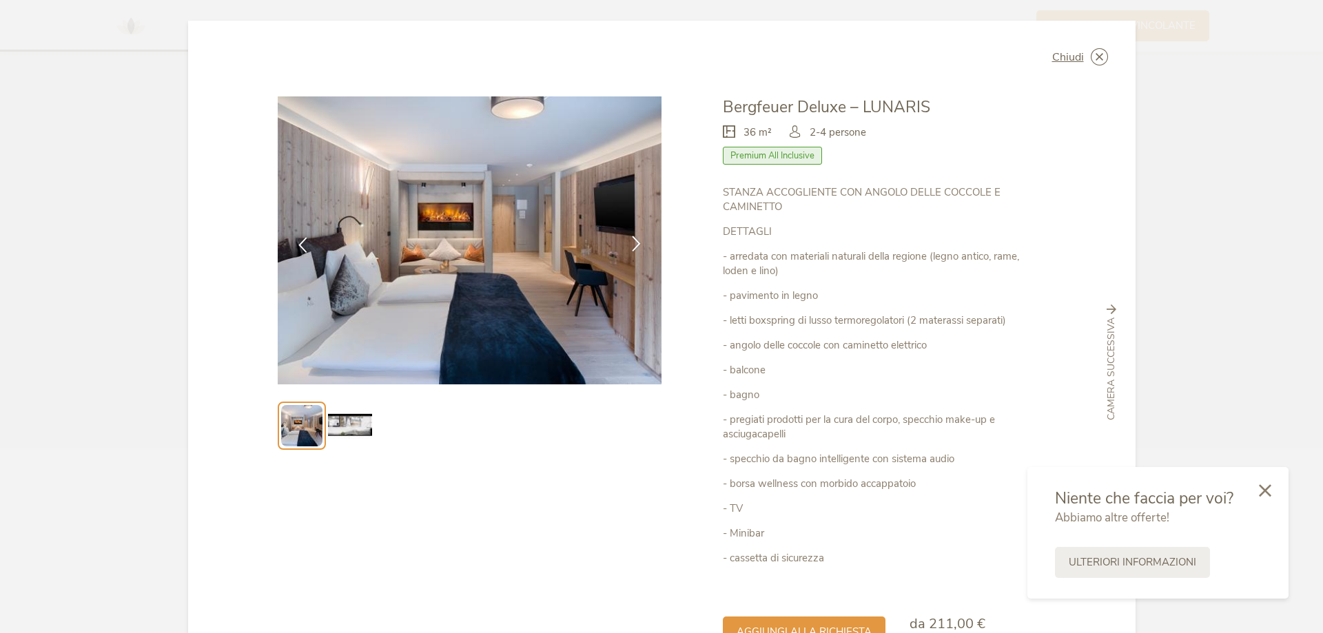
click at [628, 240] on icon at bounding box center [636, 244] width 16 height 16
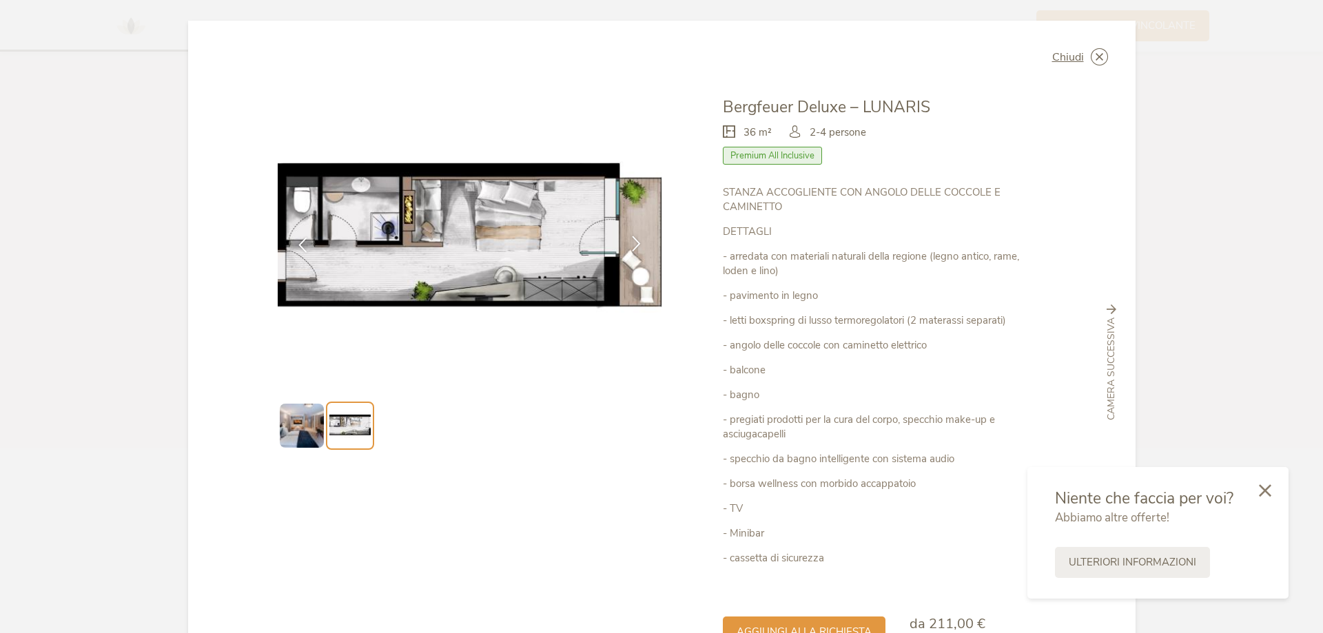
click at [628, 240] on icon at bounding box center [636, 244] width 16 height 16
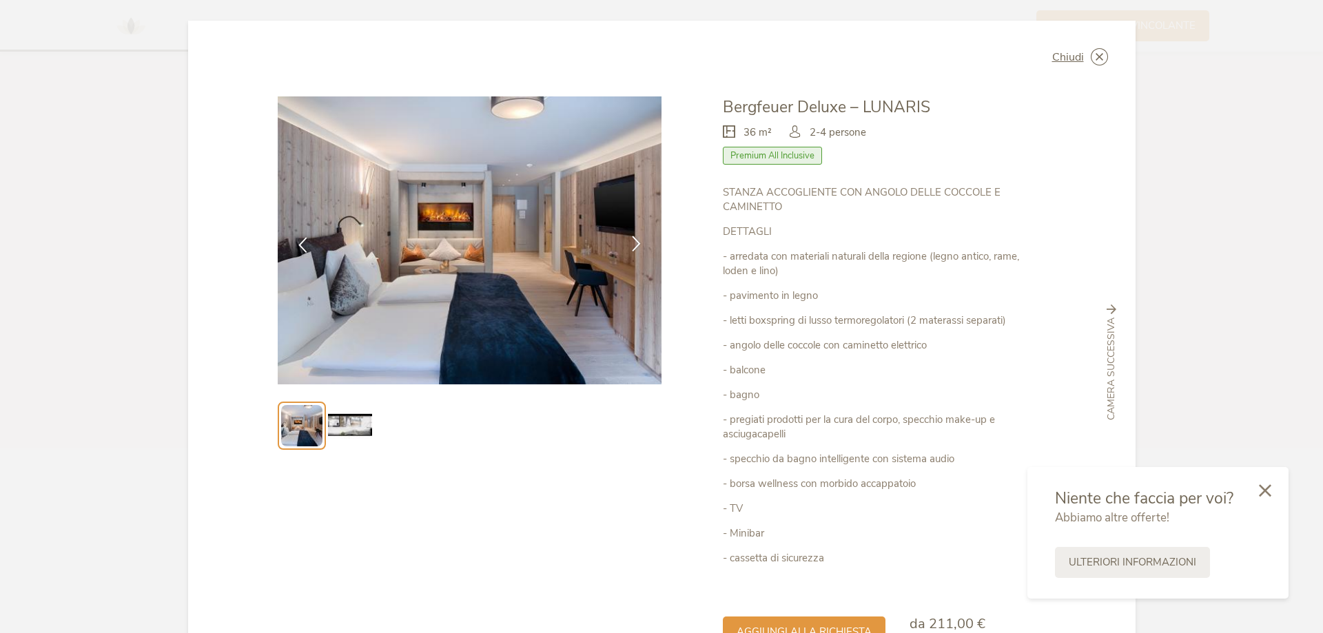
click at [628, 240] on icon at bounding box center [636, 244] width 16 height 16
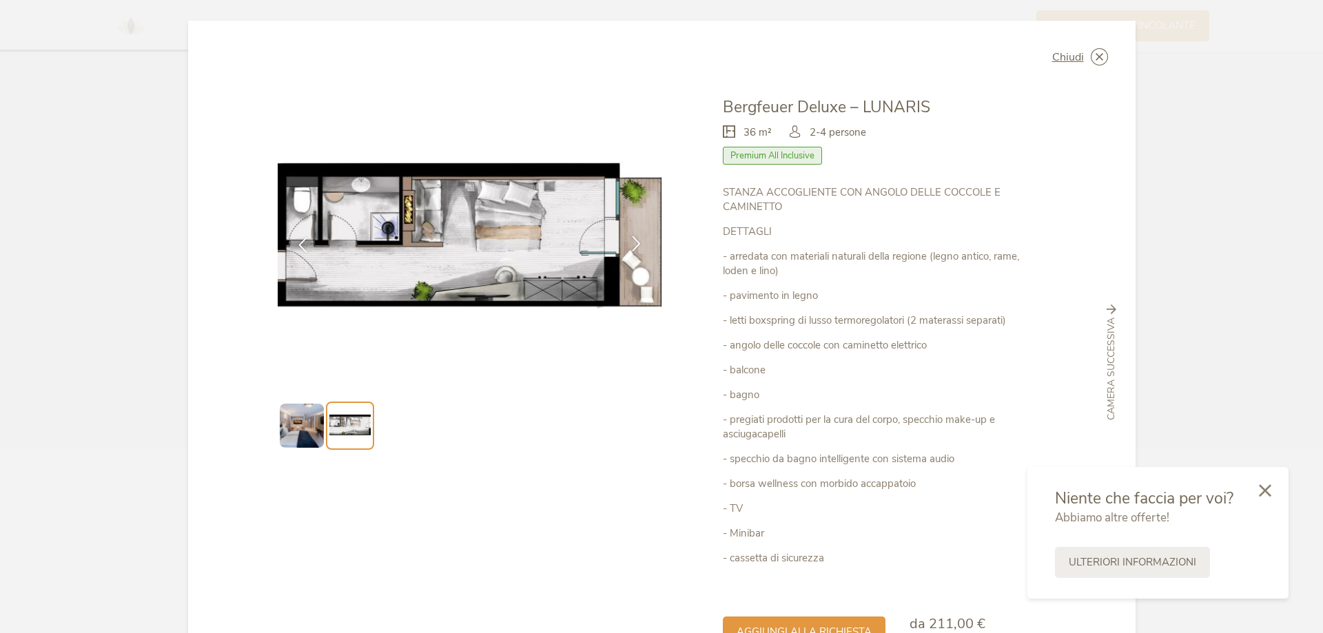
click at [628, 240] on icon at bounding box center [636, 244] width 16 height 16
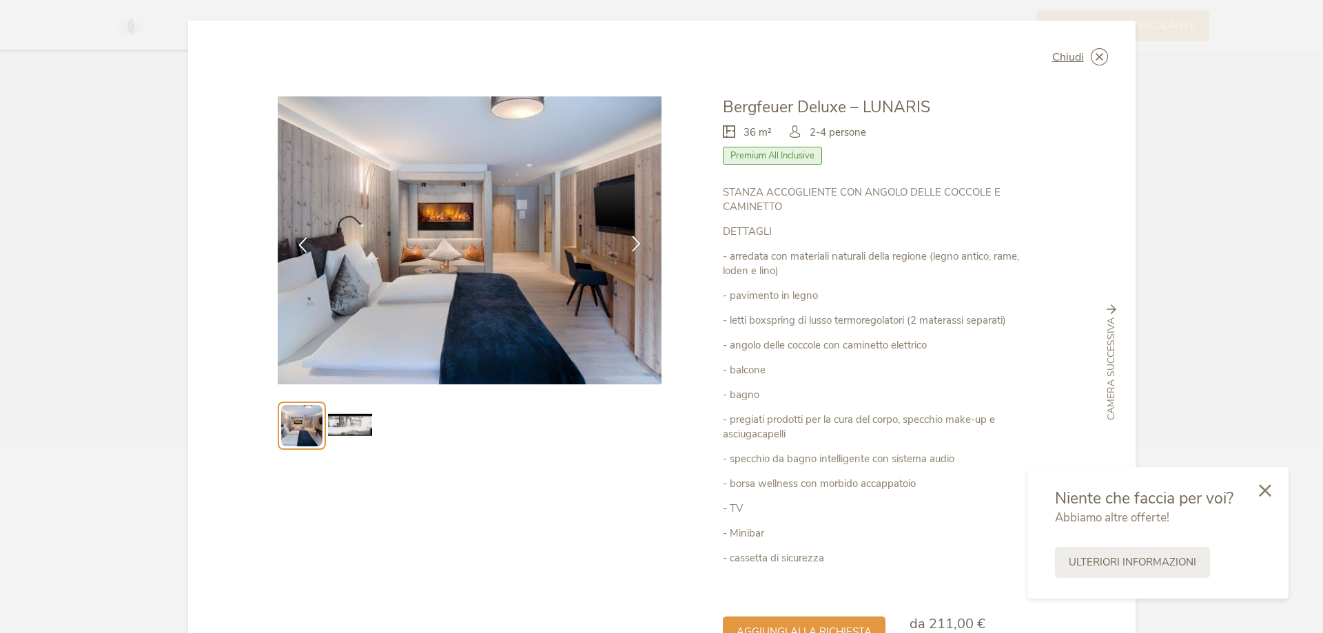
click at [628, 240] on icon at bounding box center [636, 244] width 16 height 16
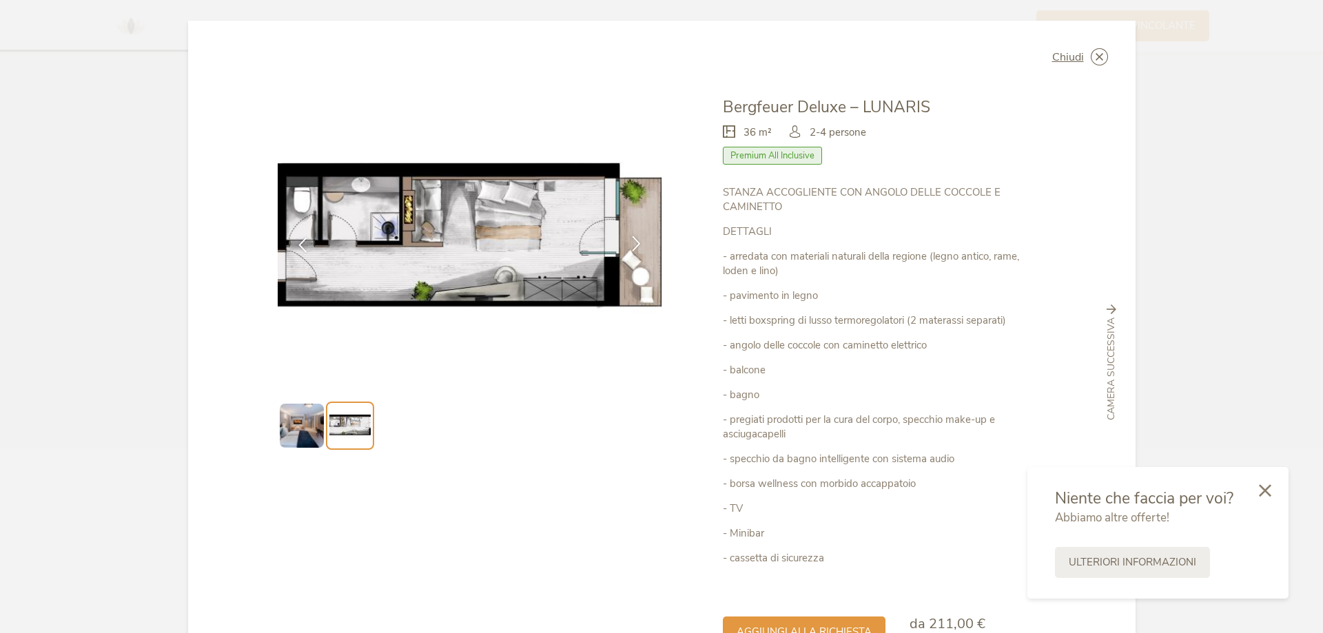
click at [628, 240] on icon at bounding box center [636, 244] width 16 height 16
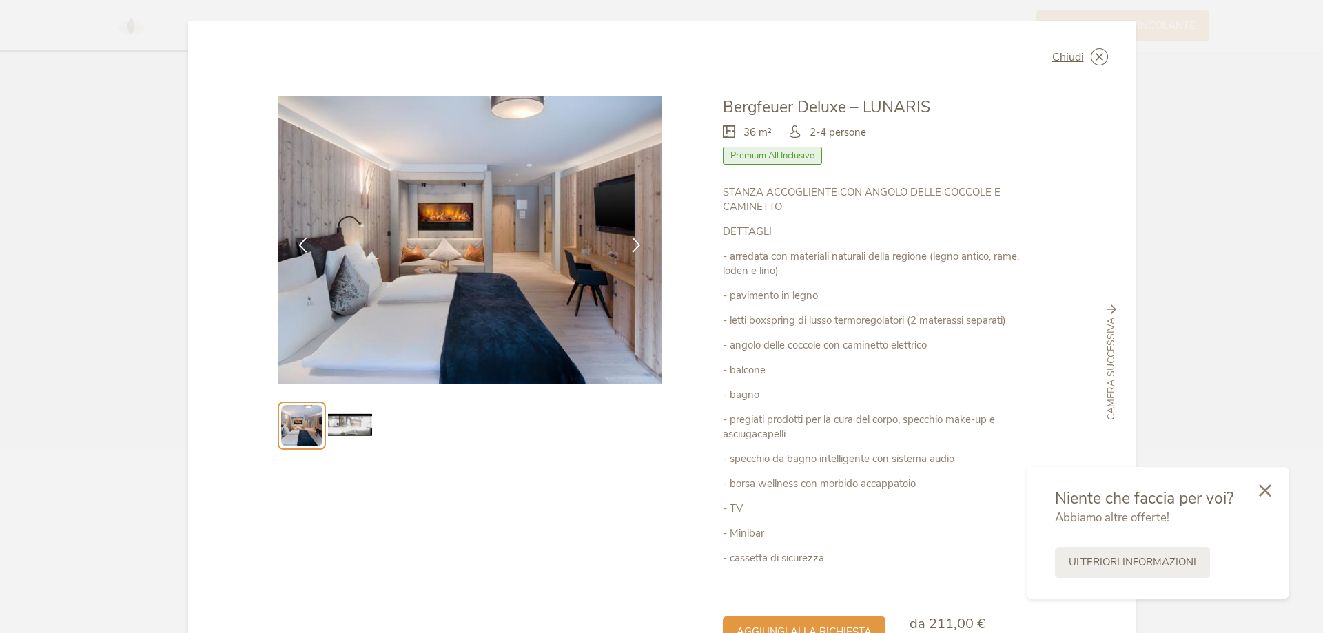
click at [328, 426] on img at bounding box center [350, 426] width 44 height 44
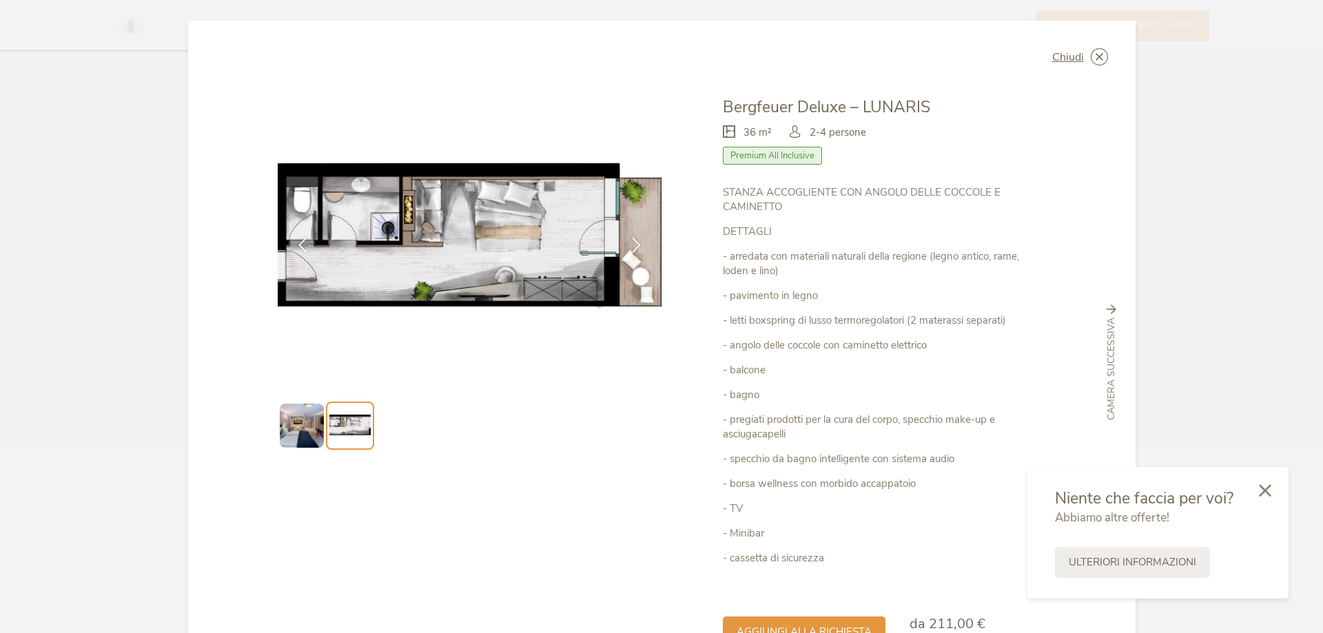
click at [338, 425] on img at bounding box center [349, 425] width 41 height 41
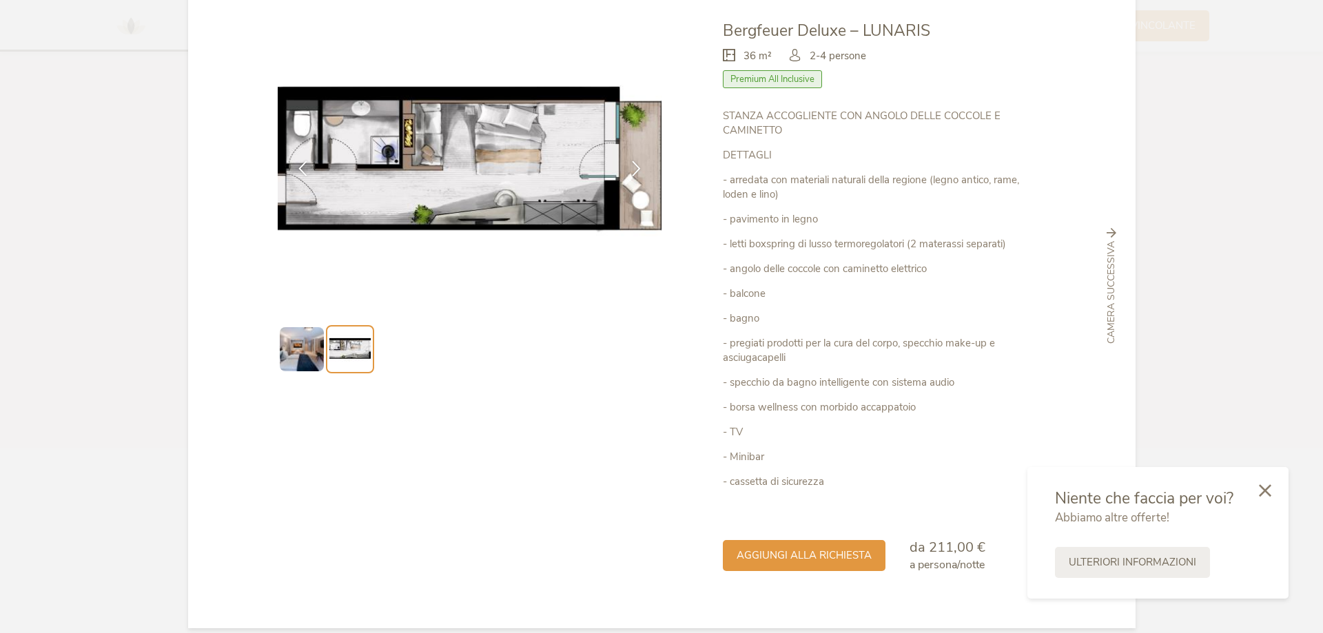
scroll to position [92, 0]
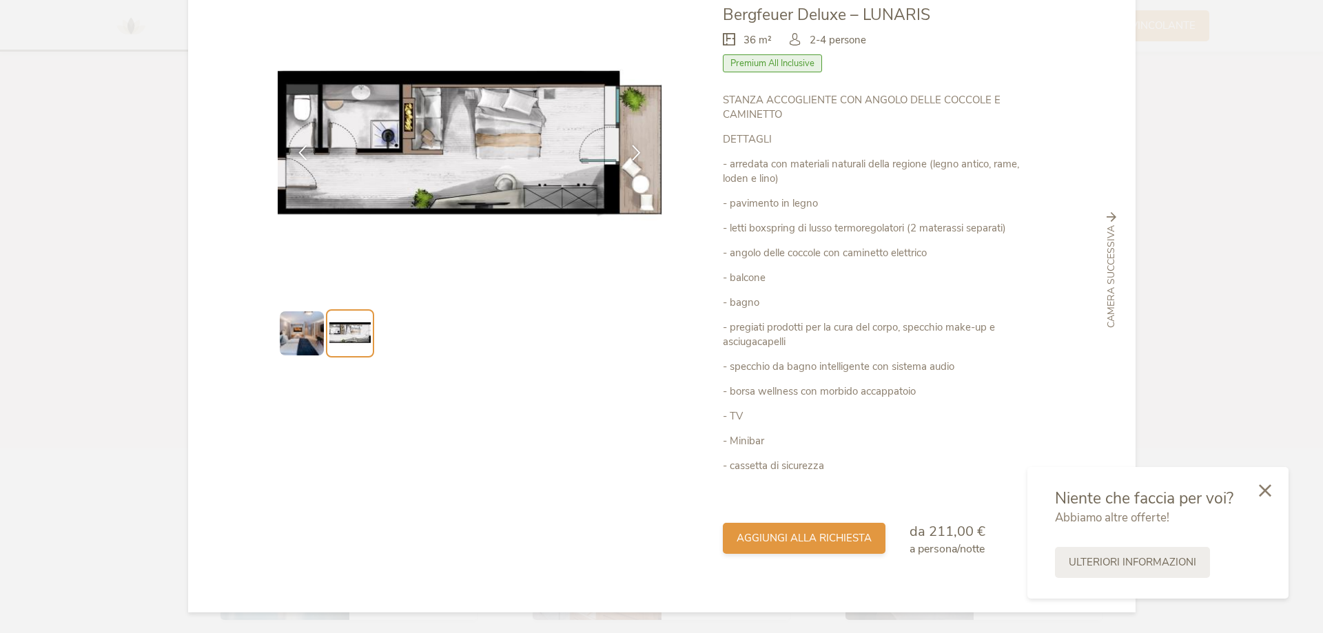
click at [778, 541] on span "aggiungi alla richiesta" at bounding box center [803, 538] width 135 height 14
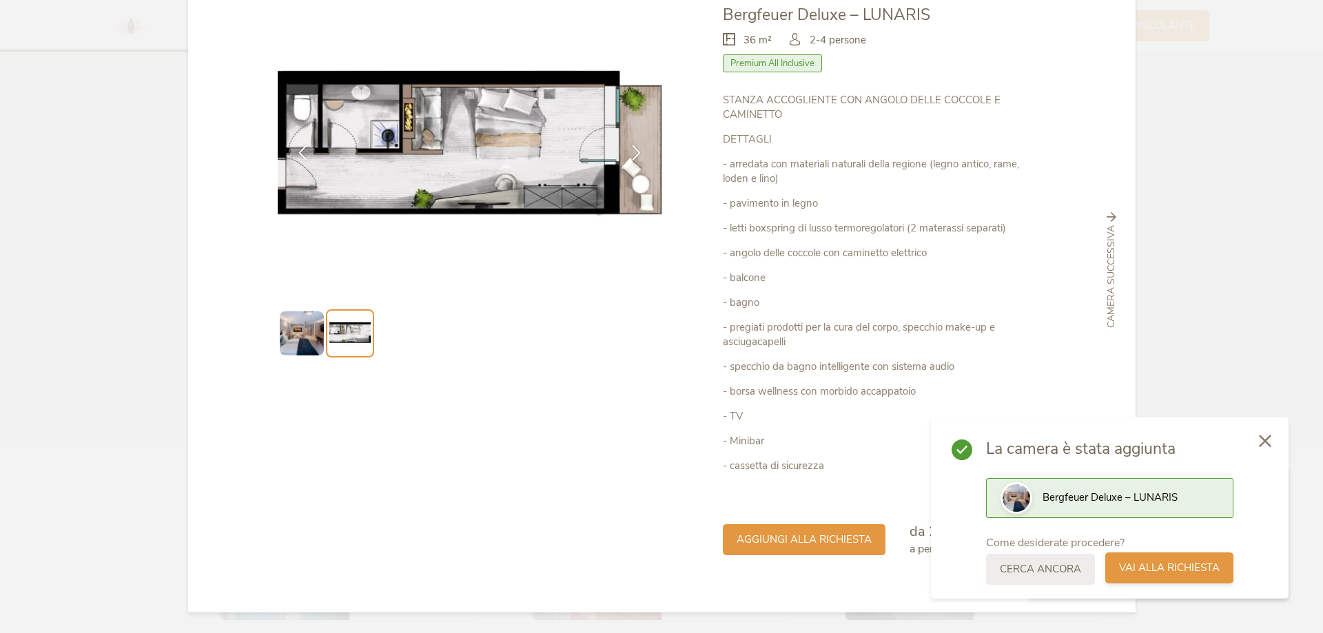
click at [1176, 566] on span "Vai alla richiesta" at bounding box center [1169, 568] width 101 height 14
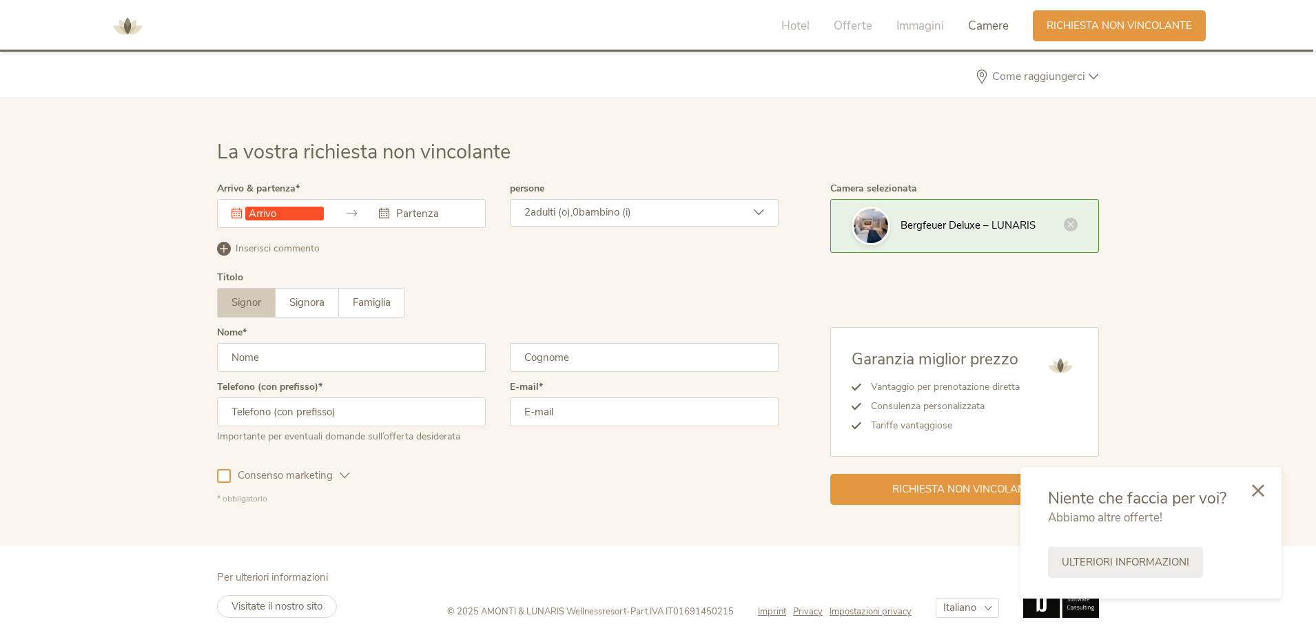
scroll to position [4151, 0]
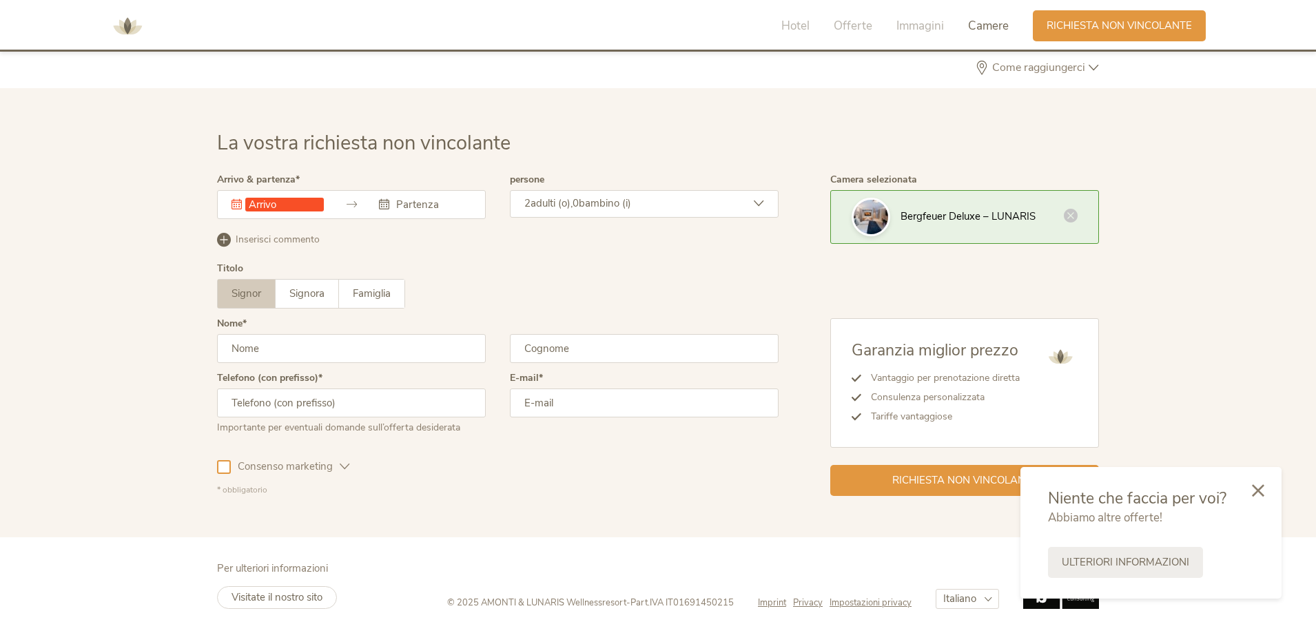
click at [310, 214] on div "Questo campo non può essere lasciato vuoto." at bounding box center [351, 204] width 269 height 29
click at [311, 208] on input "text" at bounding box center [284, 205] width 79 height 14
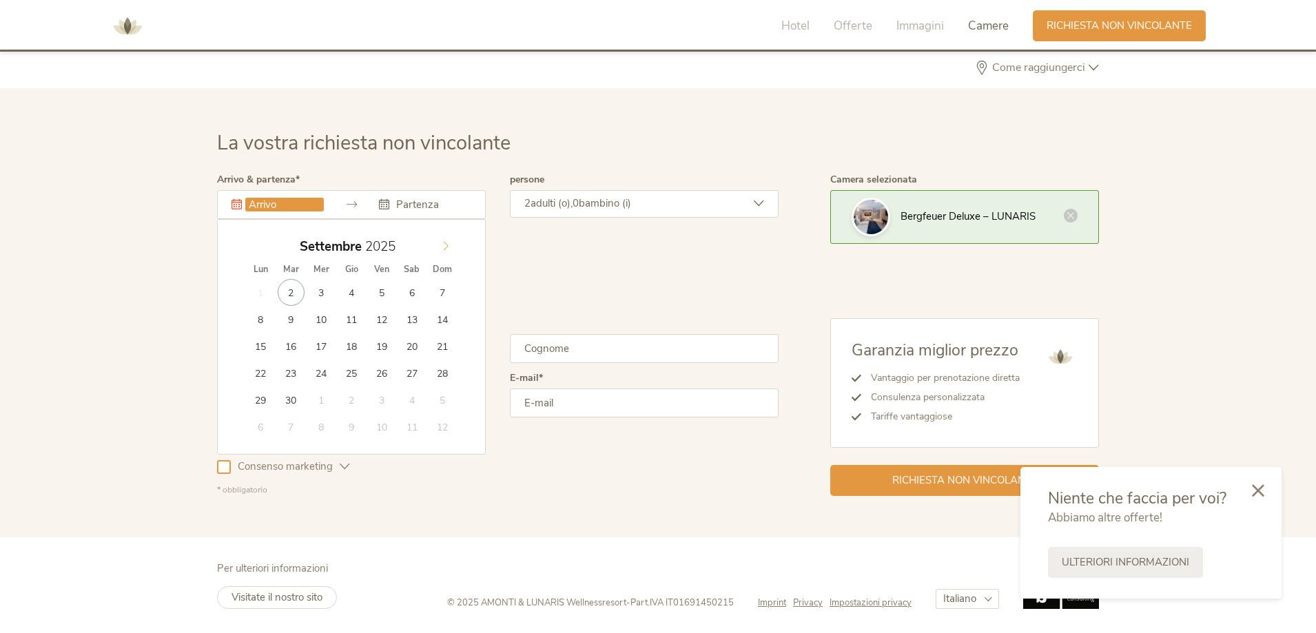
click at [453, 239] on span at bounding box center [445, 243] width 23 height 19
click at [451, 240] on span at bounding box center [445, 243] width 23 height 19
type input "2026"
click at [451, 240] on span at bounding box center [445, 243] width 23 height 19
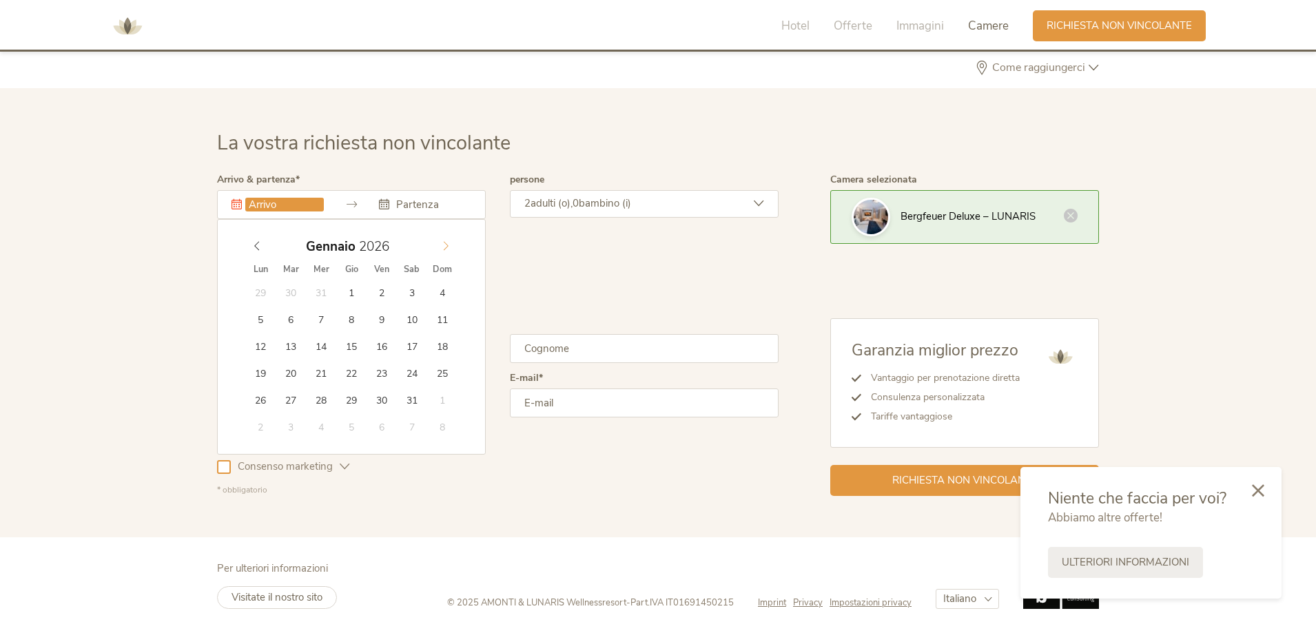
click at [448, 242] on icon at bounding box center [446, 246] width 10 height 10
type input "[DATE]"
type input "2026"
type input "[DATE]"
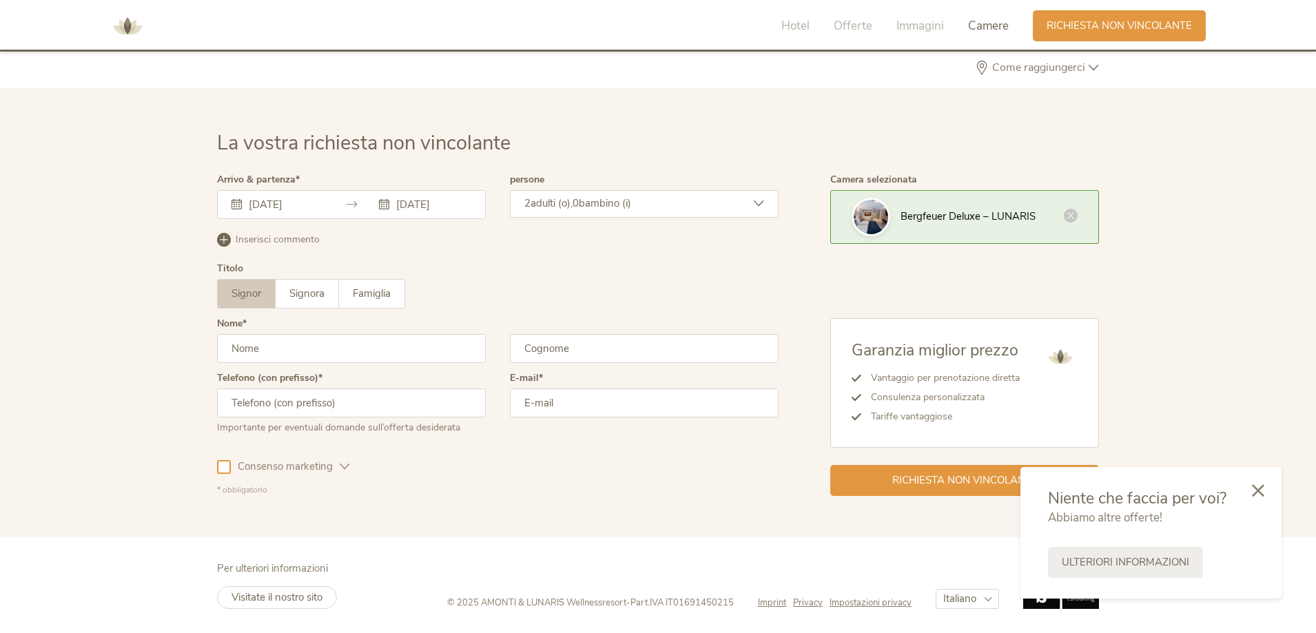
click at [571, 213] on div "2 adulti (o), 0 bambino (i)" at bounding box center [644, 204] width 269 height 28
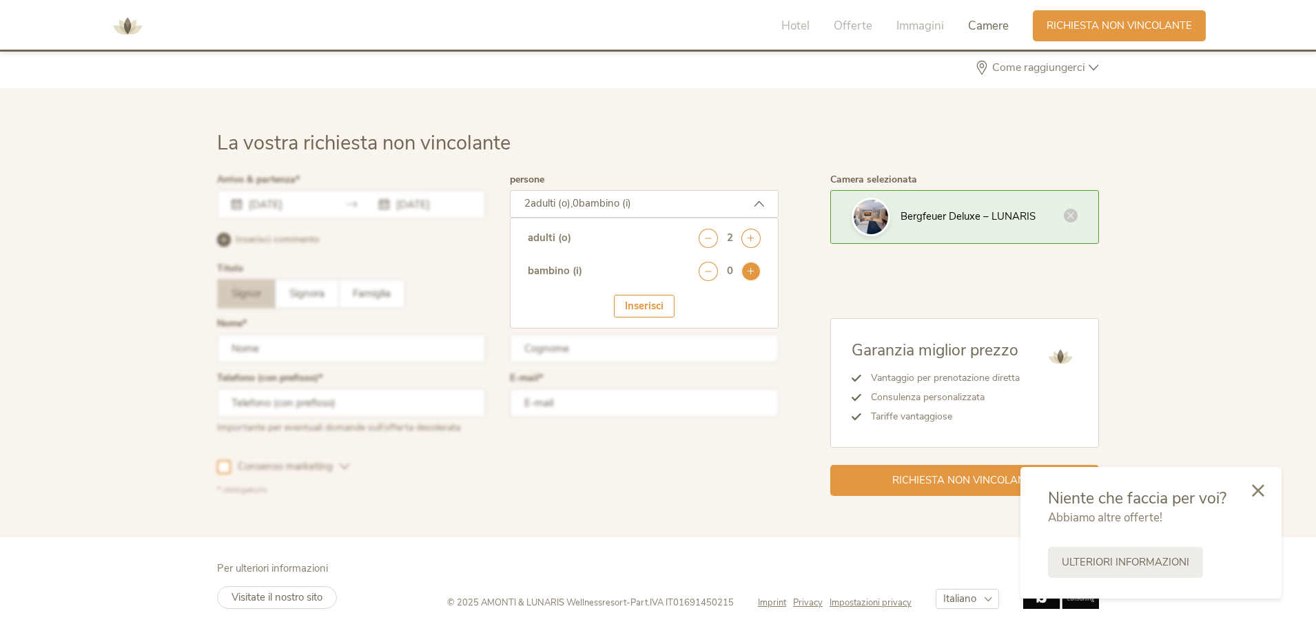
click at [750, 278] on icon at bounding box center [750, 271] width 19 height 19
click at [728, 308] on select "seleziona 0 1 2 3 4 5 6 7 8 9 10 11 12 13 14 15 16 17" at bounding box center [726, 309] width 68 height 23
select select "4"
click at [692, 298] on select "seleziona 0 1 2 3 4 5 6 7 8 9 10 11 12 13 14 15 16 17" at bounding box center [726, 309] width 68 height 23
click at [639, 345] on div "Inserisci" at bounding box center [644, 349] width 61 height 23
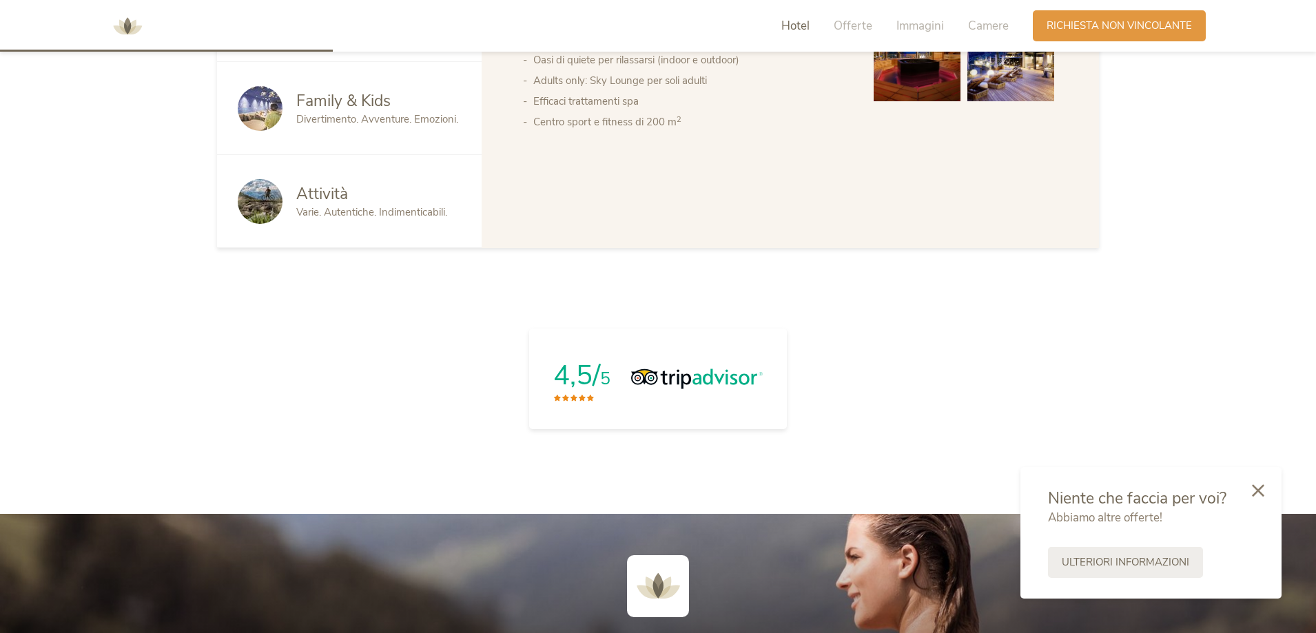
scroll to position [1051, 0]
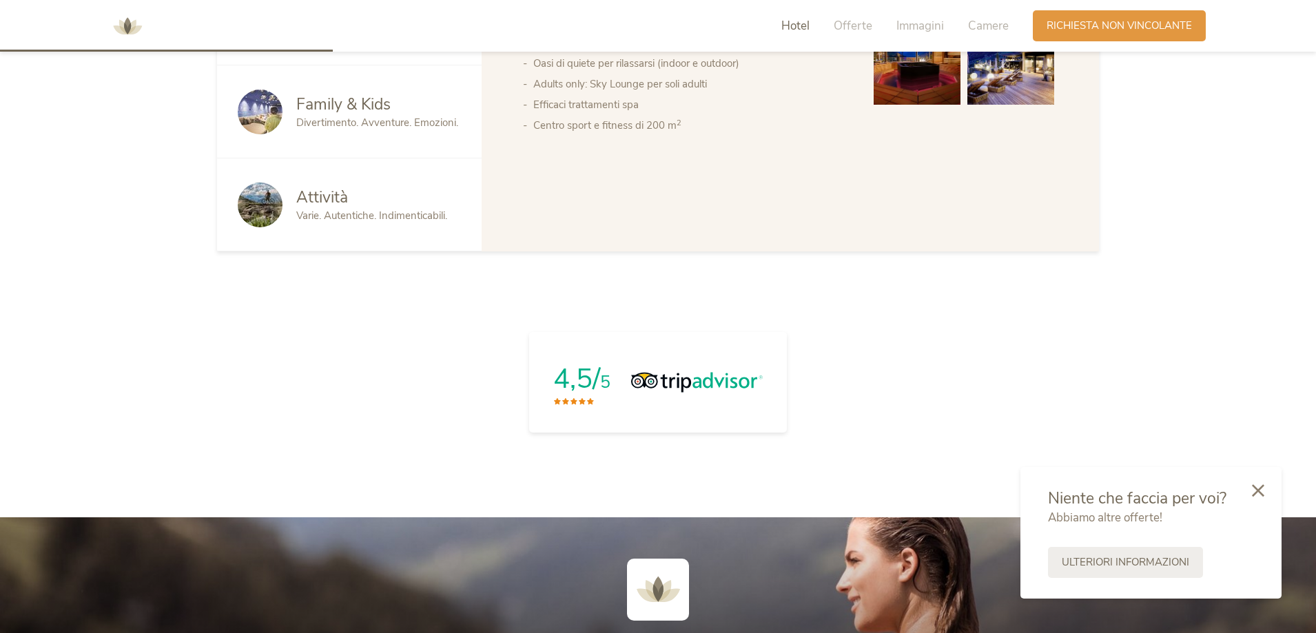
click at [687, 389] on img at bounding box center [696, 382] width 131 height 21
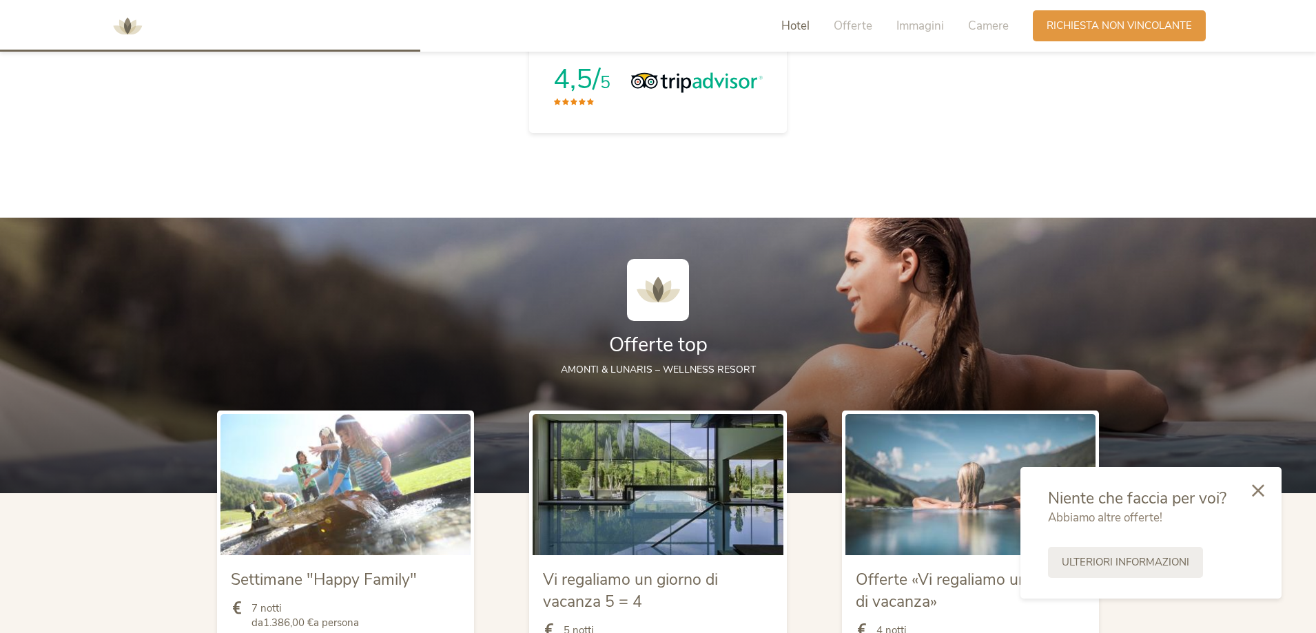
scroll to position [1326, 0]
